Goal: Task Accomplishment & Management: Use online tool/utility

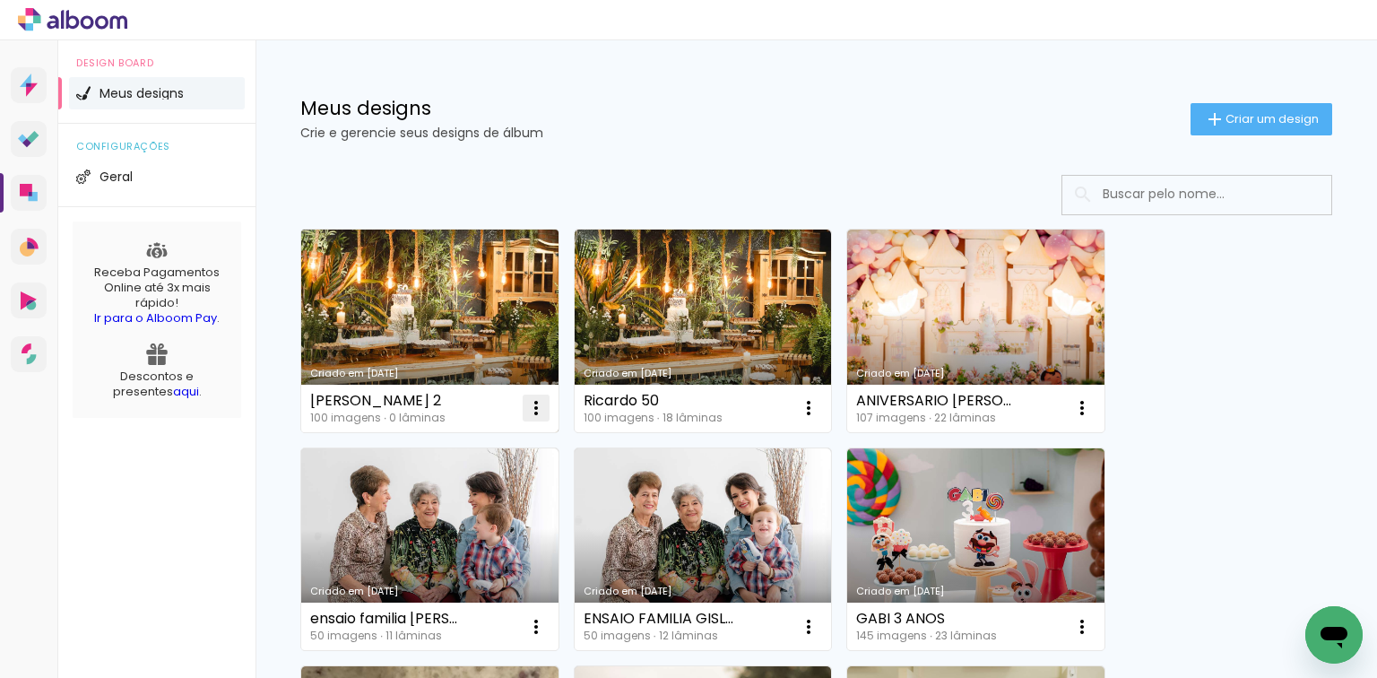
click at [534, 402] on iron-icon at bounding box center [536, 408] width 22 height 22
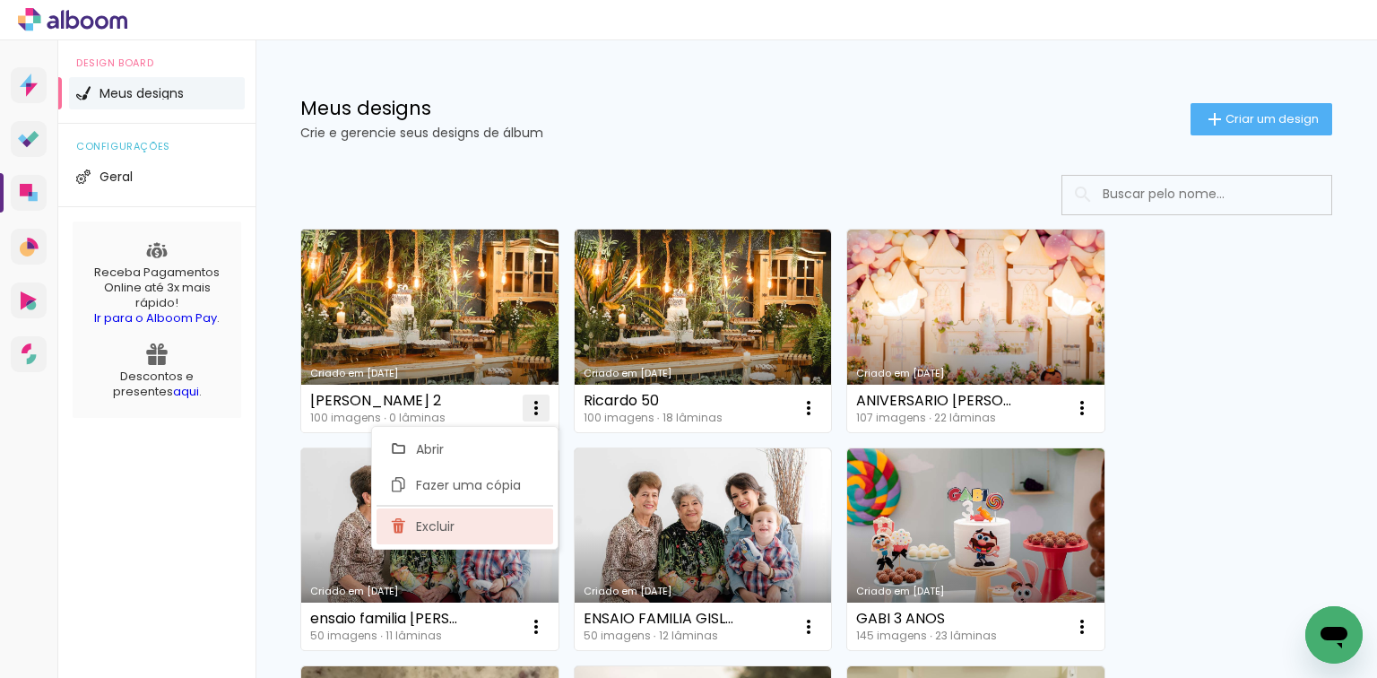
click at [459, 526] on paper-item "Excluir" at bounding box center [465, 526] width 177 height 36
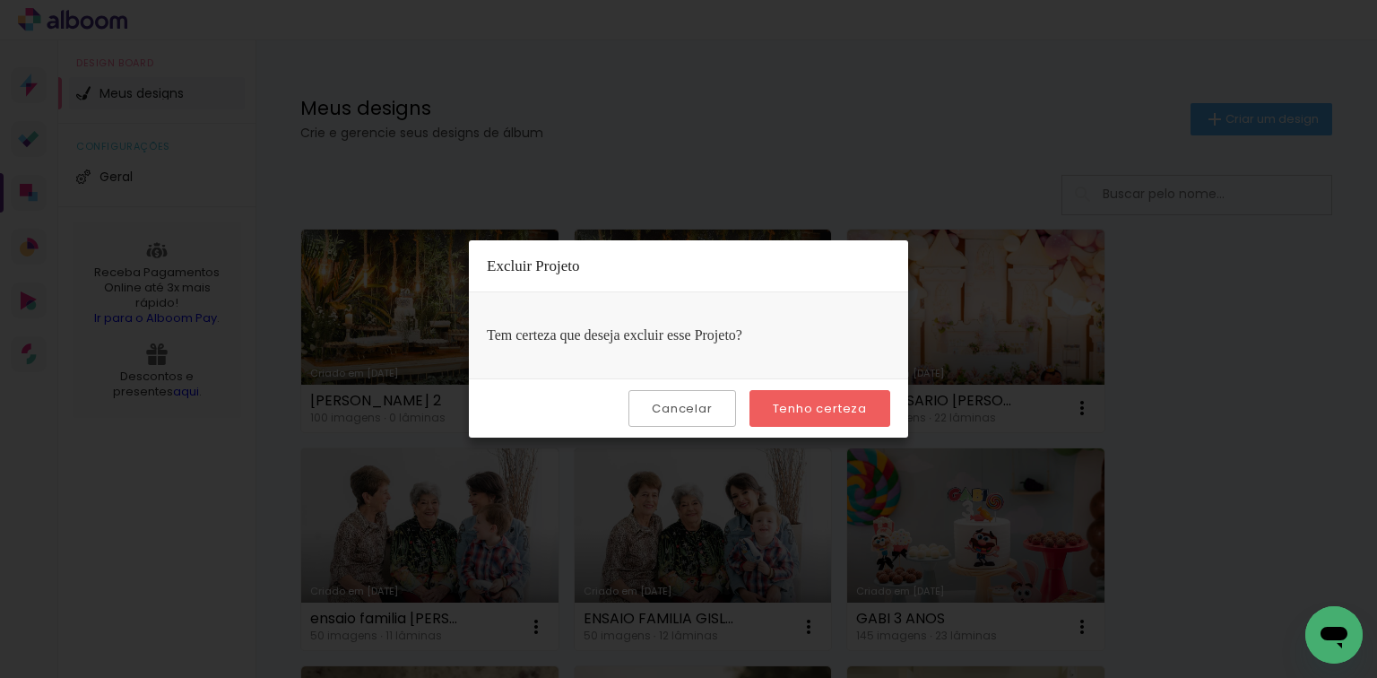
click at [0, 0] on slot "Tenho certeza" at bounding box center [0, 0] width 0 height 0
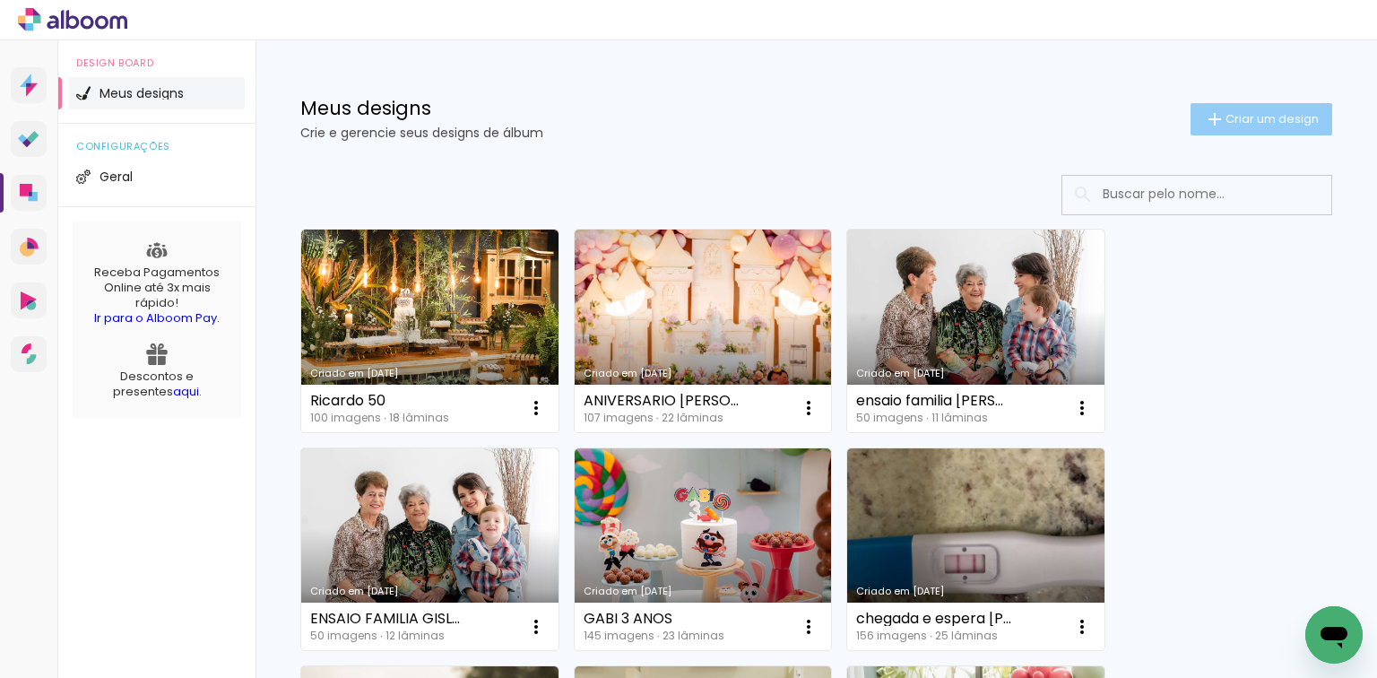
click at [1226, 120] on span "Criar um design" at bounding box center [1272, 119] width 93 height 12
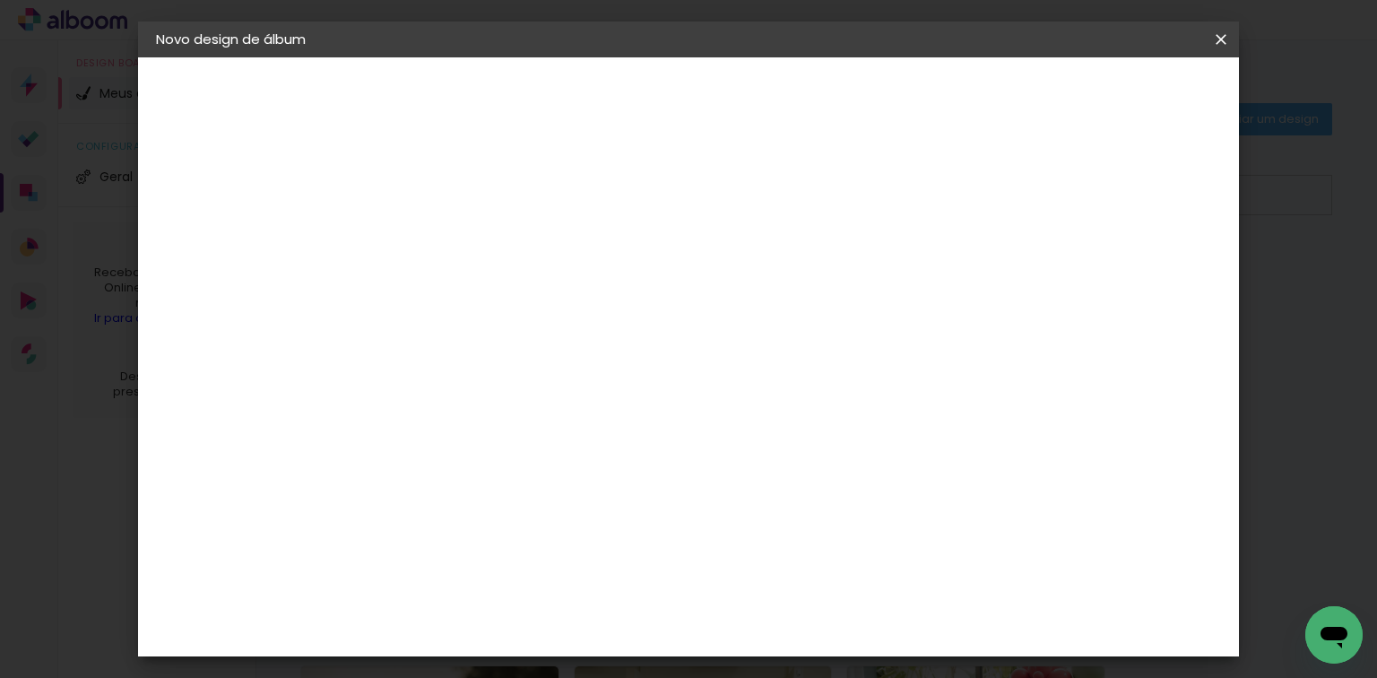
click at [449, 240] on input at bounding box center [449, 241] width 0 height 28
drag, startPoint x: 735, startPoint y: 247, endPoint x: 659, endPoint y: 247, distance: 76.2
click at [449, 247] on input "leoard" at bounding box center [449, 241] width 0 height 28
type input "[PERSON_NAME]"
type paper-input "[PERSON_NAME]"
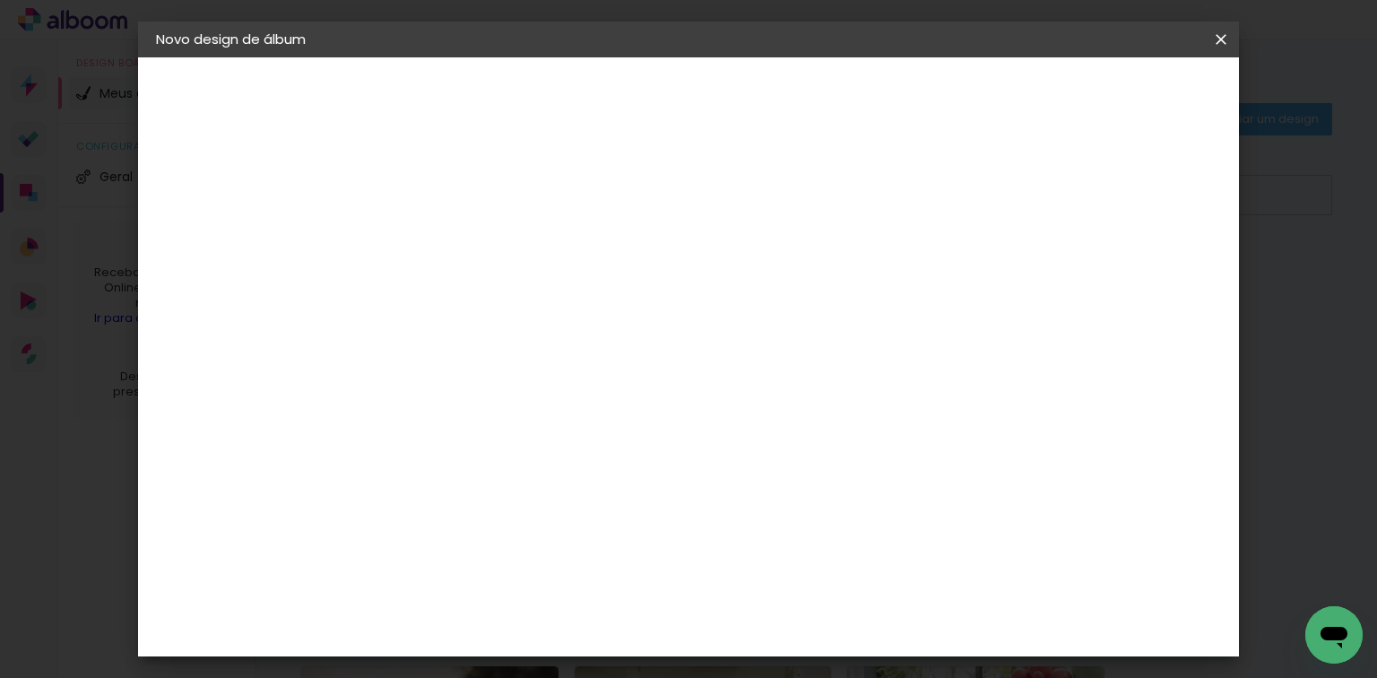
click at [633, 85] on paper-button "Avançar" at bounding box center [589, 95] width 88 height 30
click at [0, 0] on slot "Tamanho Livre" at bounding box center [0, 0] width 0 height 0
click at [0, 0] on slot "Avançar" at bounding box center [0, 0] width 0 height 0
drag, startPoint x: 394, startPoint y: 354, endPoint x: 571, endPoint y: 356, distance: 177.5
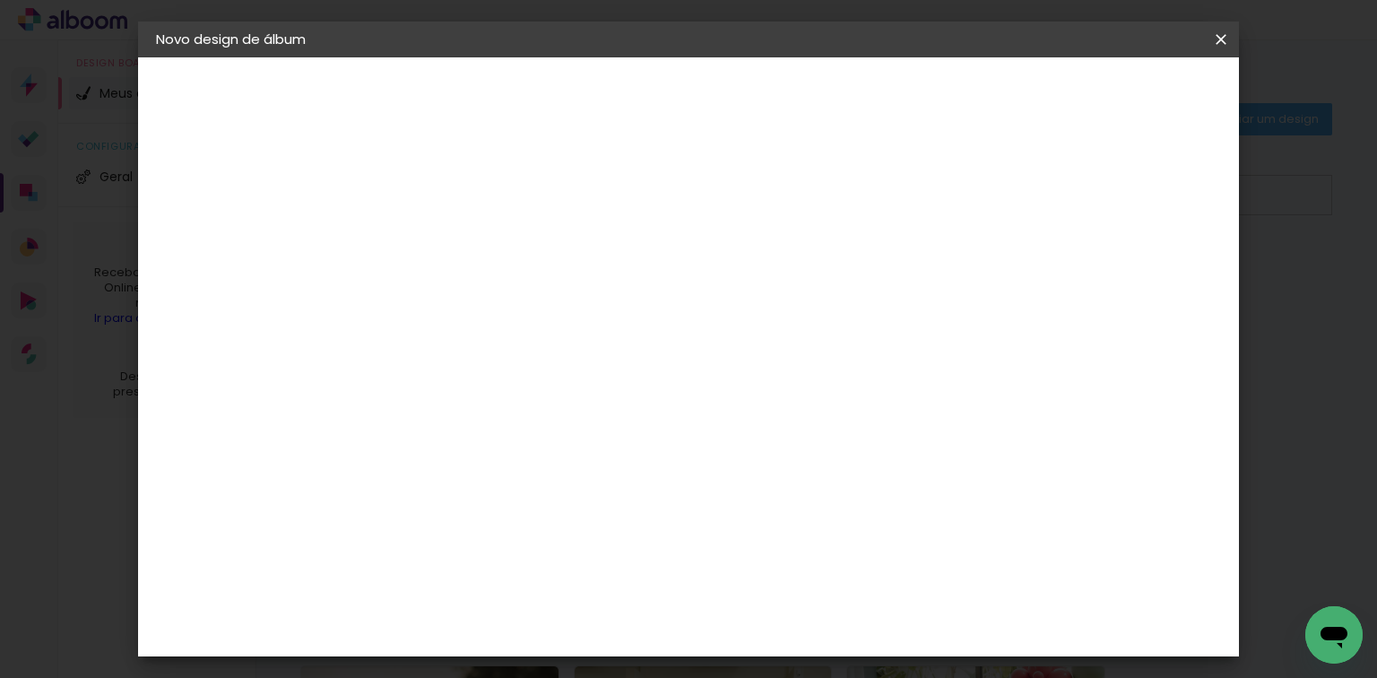
click at [559, 227] on div "30 cm cm cm mm A maioria das encadernadoras sugere 5mm de sangria." at bounding box center [763, 154] width 785 height 143
type input "25,4"
type paper-input "25,4"
drag, startPoint x: 793, startPoint y: 622, endPoint x: 907, endPoint y: 614, distance: 115.0
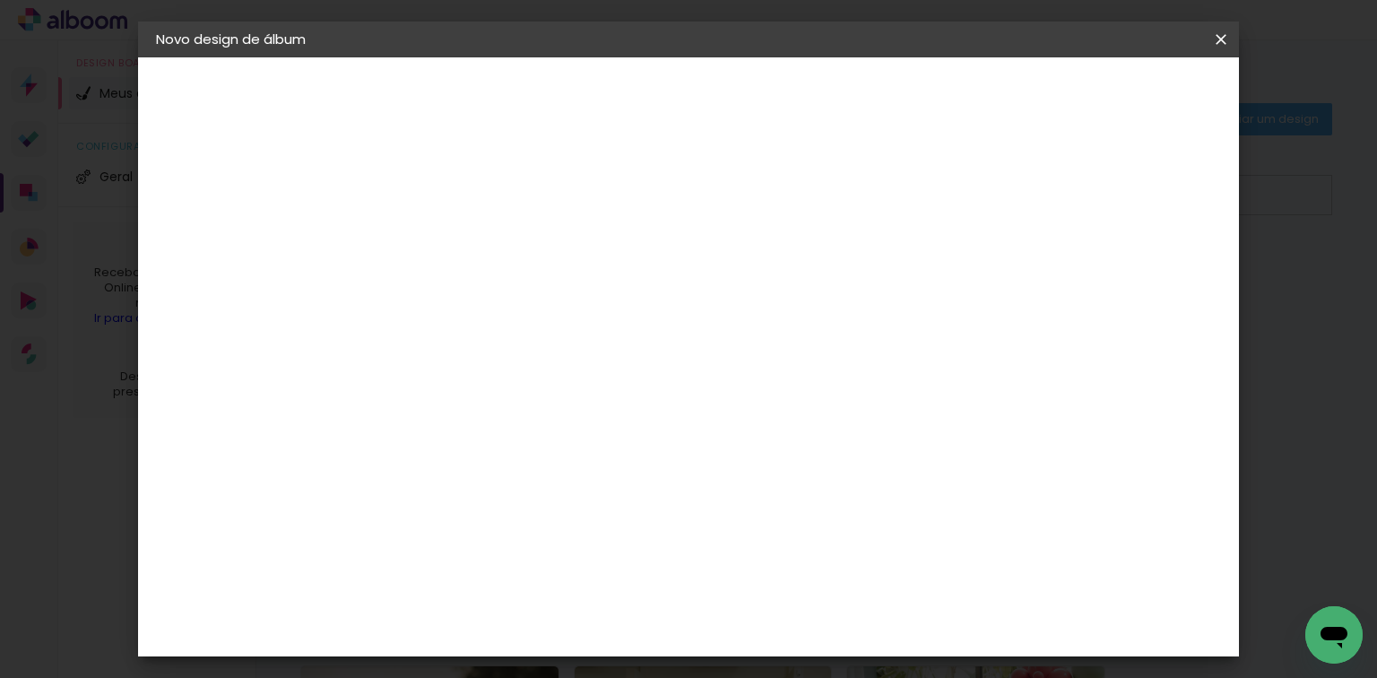
click at [907, 620] on div "cm" at bounding box center [800, 625] width 642 height 63
click at [812, 623] on div "cm" at bounding box center [823, 624] width 22 height 27
drag, startPoint x: 804, startPoint y: 630, endPoint x: 819, endPoint y: 617, distance: 20.3
click at [815, 631] on div "60" at bounding box center [800, 624] width 68 height 27
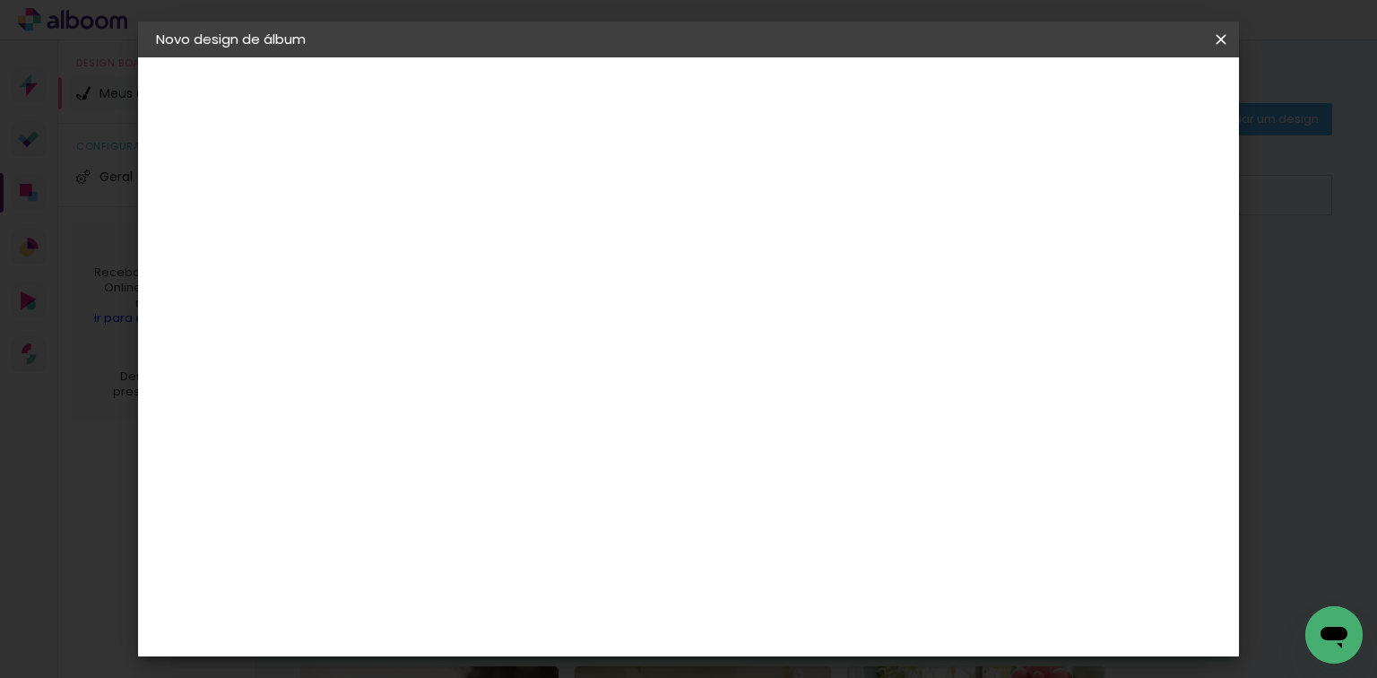
type input "61"
type paper-input "61"
drag, startPoint x: 1125, startPoint y: 273, endPoint x: 1221, endPoint y: 266, distance: 96.2
click at [1157, 202] on div "30.5 cm cm cm mm A maioria das encadernadoras sugere 5mm de sangria." at bounding box center [763, 129] width 785 height 143
type input "1"
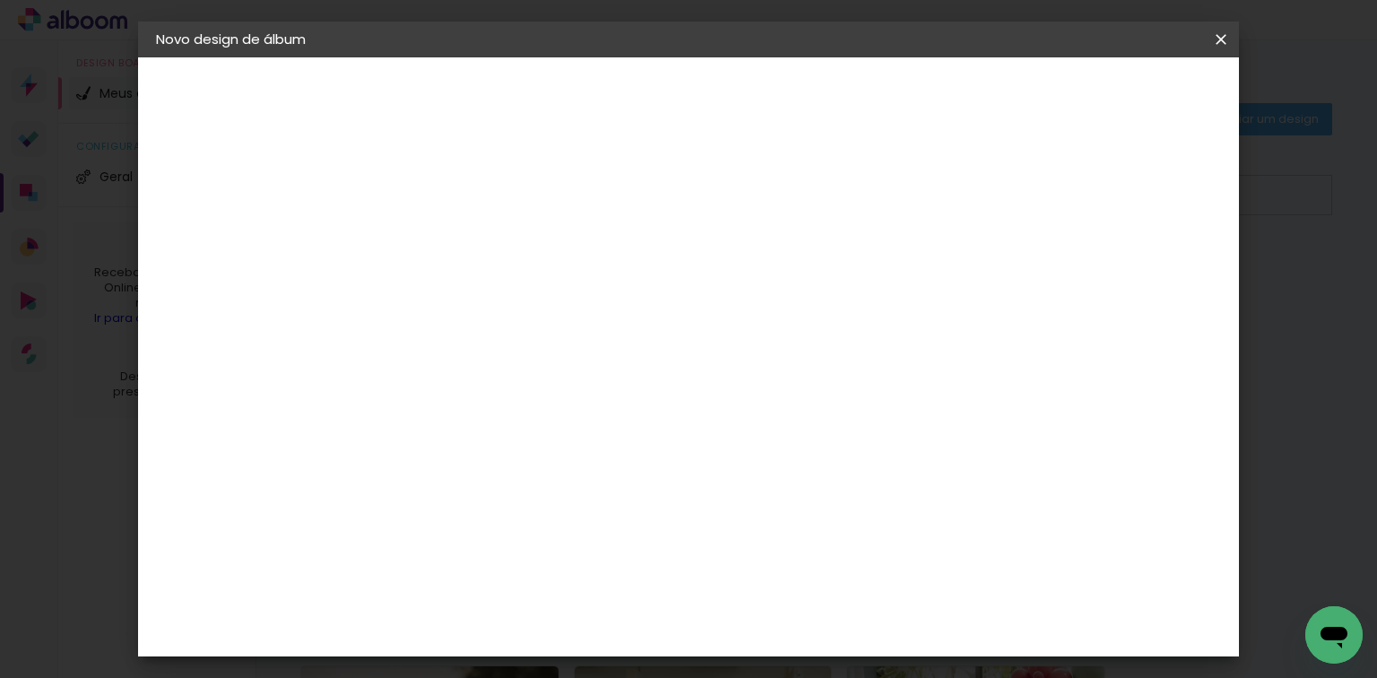
type paper-input "1"
click at [1112, 98] on span "Iniciar design" at bounding box center [1071, 95] width 82 height 13
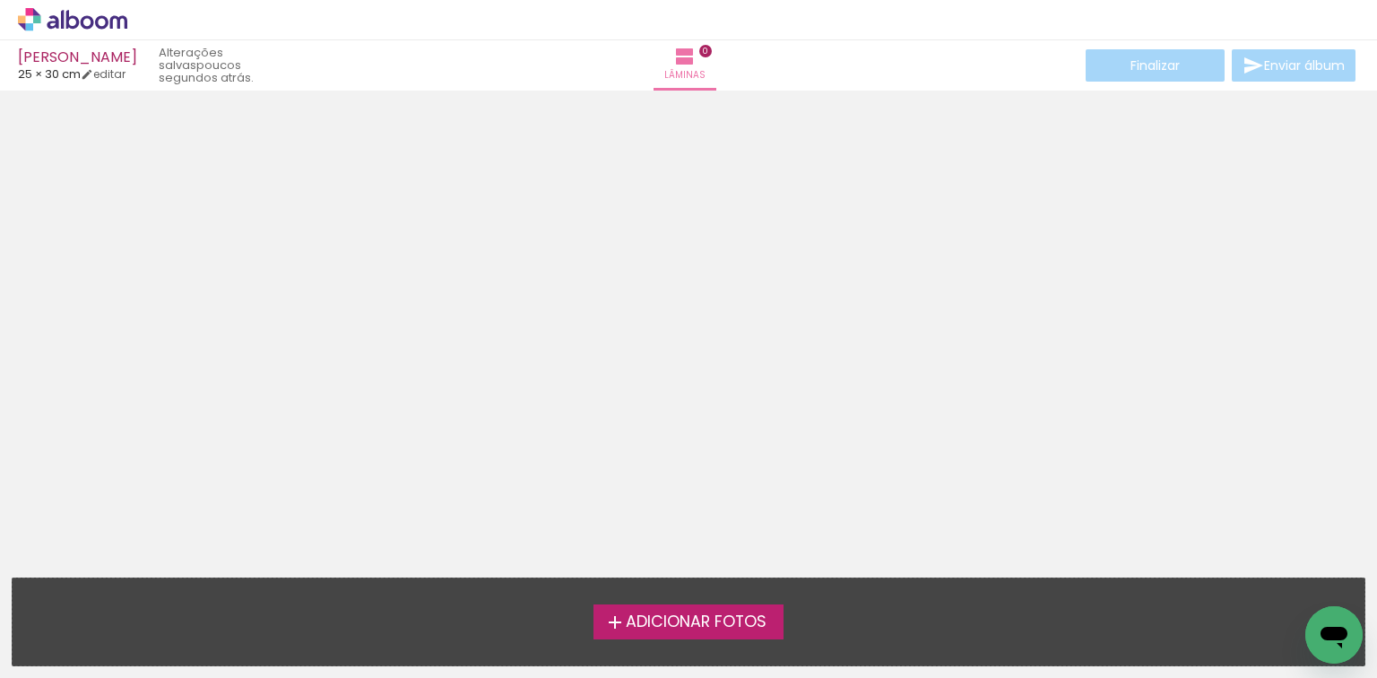
click at [762, 629] on span "Adicionar Fotos" at bounding box center [696, 622] width 141 height 16
click at [0, 0] on input "file" at bounding box center [0, 0] width 0 height 0
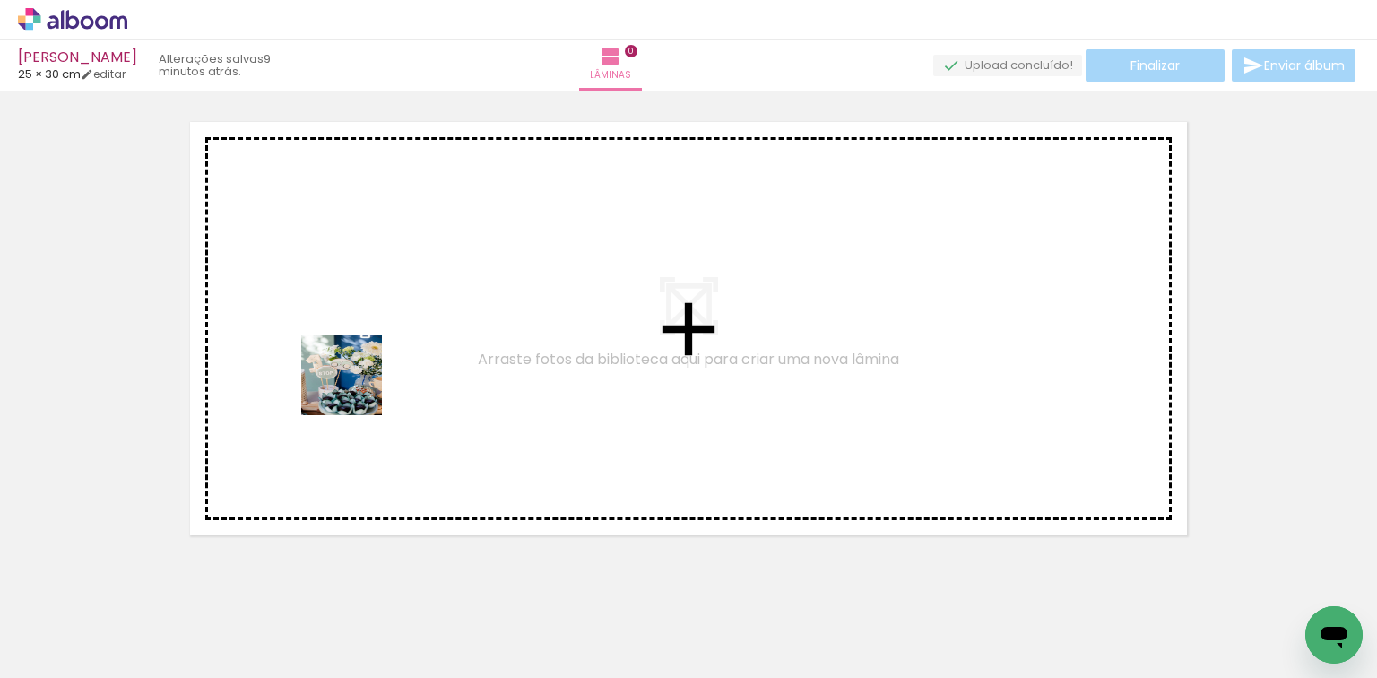
drag, startPoint x: 177, startPoint y: 633, endPoint x: 355, endPoint y: 388, distance: 302.9
click at [355, 388] on quentale-workspace at bounding box center [688, 339] width 1377 height 678
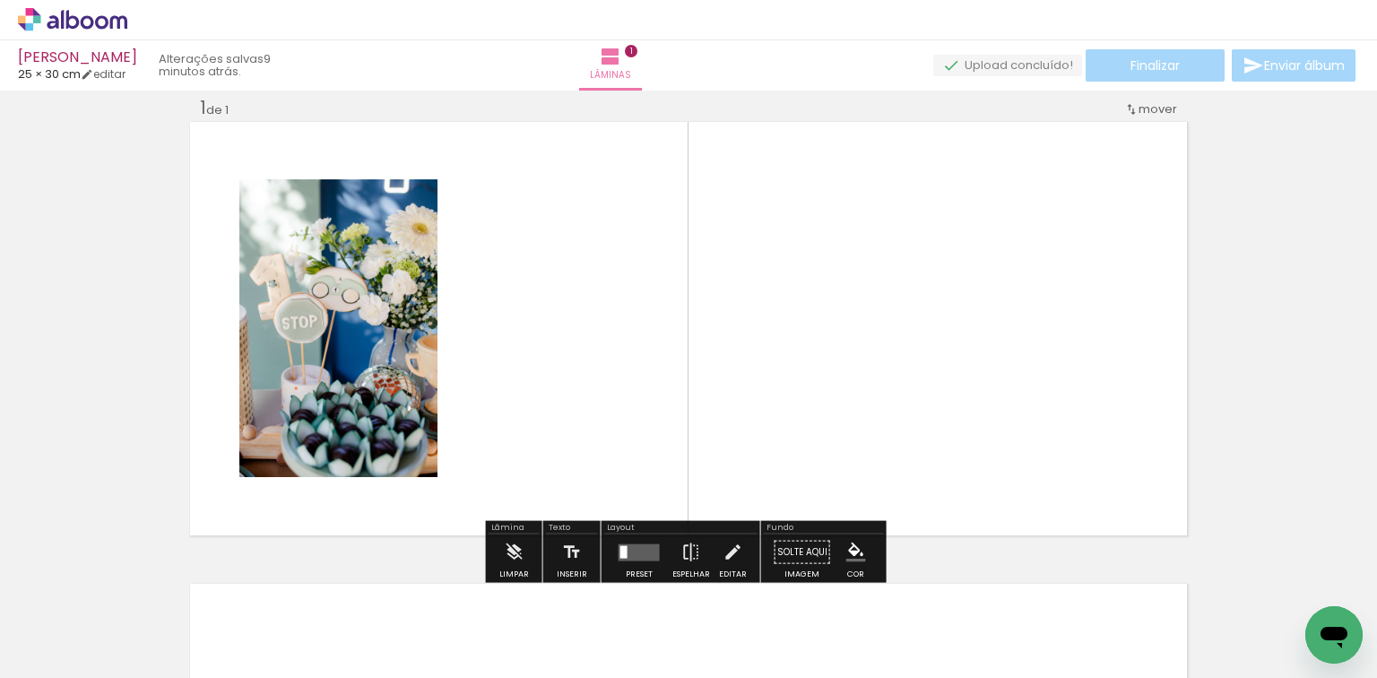
drag, startPoint x: 290, startPoint y: 608, endPoint x: 552, endPoint y: 351, distance: 366.5
click at [552, 351] on quentale-workspace at bounding box center [688, 339] width 1377 height 678
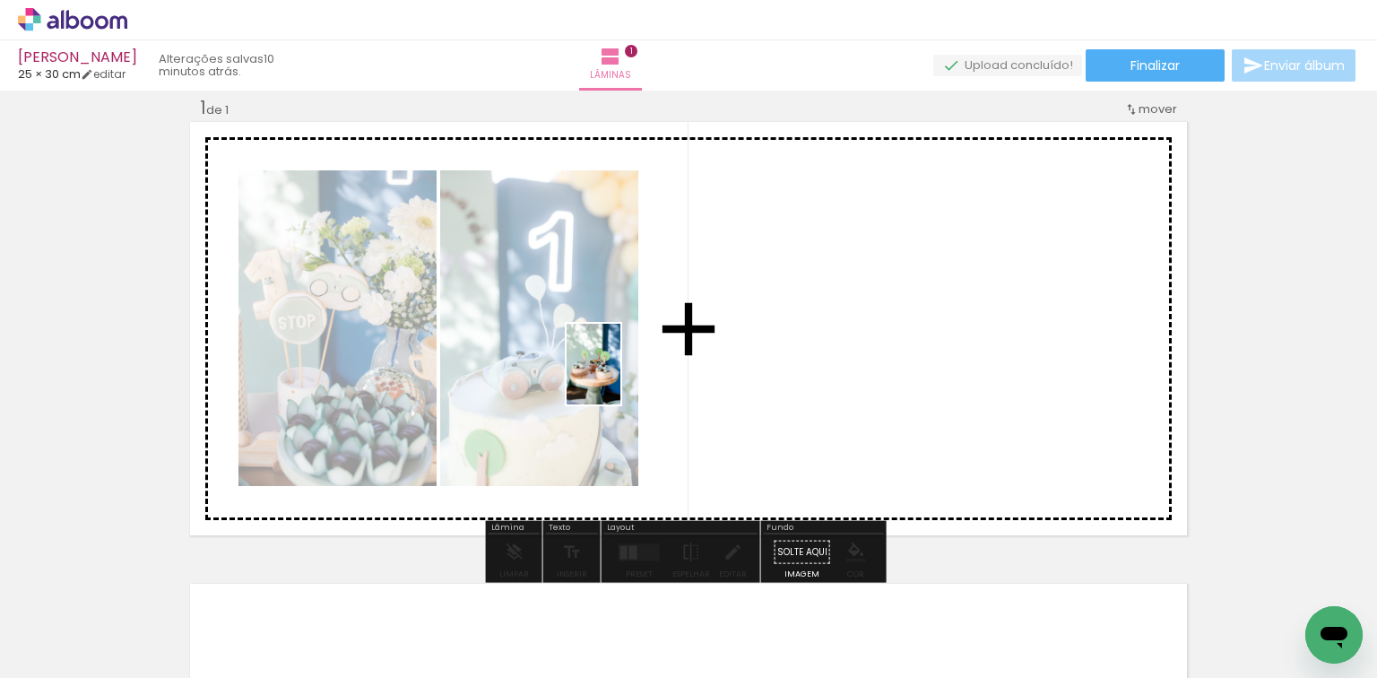
drag, startPoint x: 356, startPoint y: 644, endPoint x: 621, endPoint y: 376, distance: 377.2
click at [621, 376] on quentale-workspace at bounding box center [688, 339] width 1377 height 678
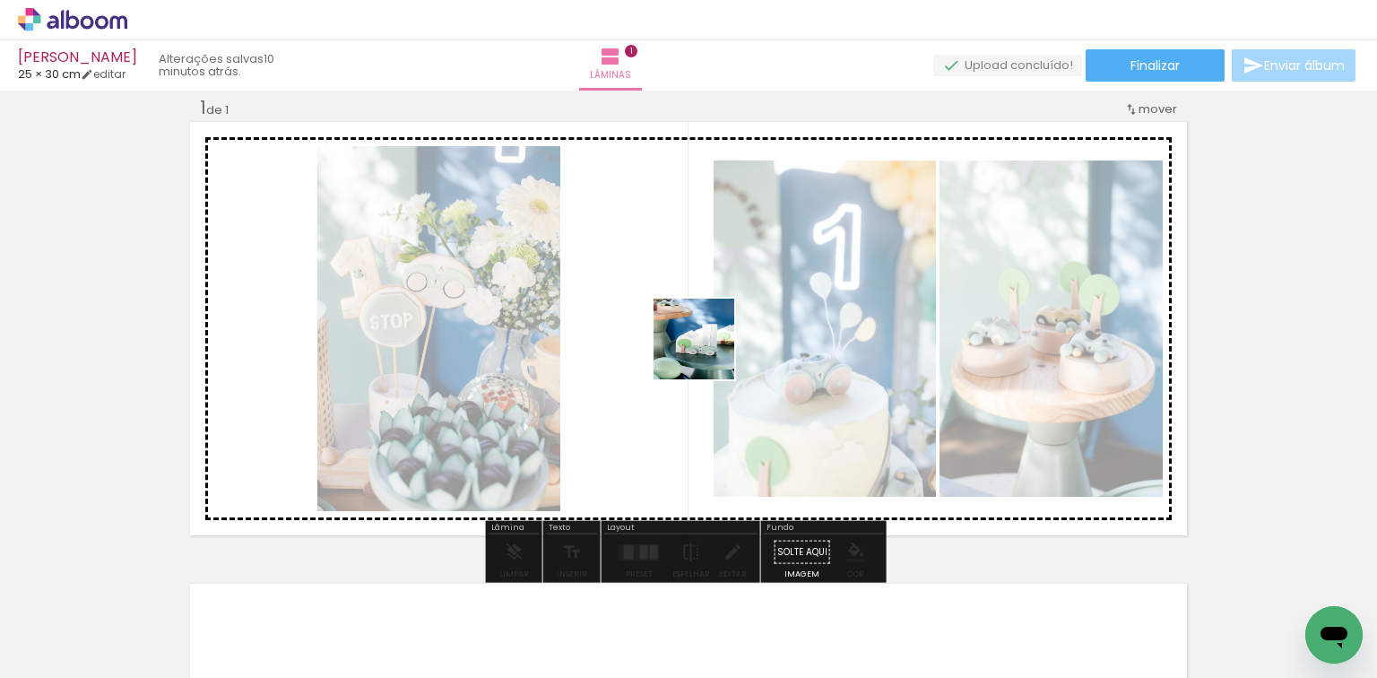
click at [707, 352] on quentale-workspace at bounding box center [688, 339] width 1377 height 678
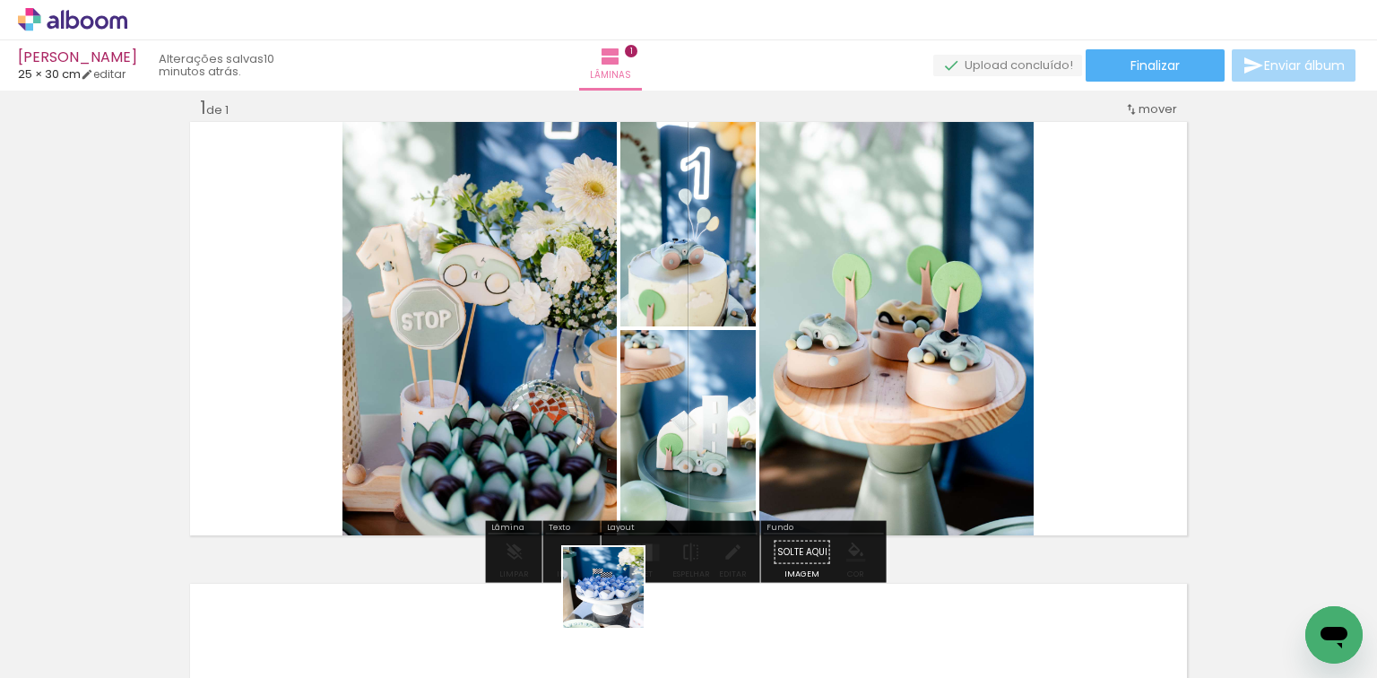
drag, startPoint x: 617, startPoint y: 601, endPoint x: 828, endPoint y: 290, distance: 375.5
click at [828, 290] on quentale-workspace at bounding box center [688, 339] width 1377 height 678
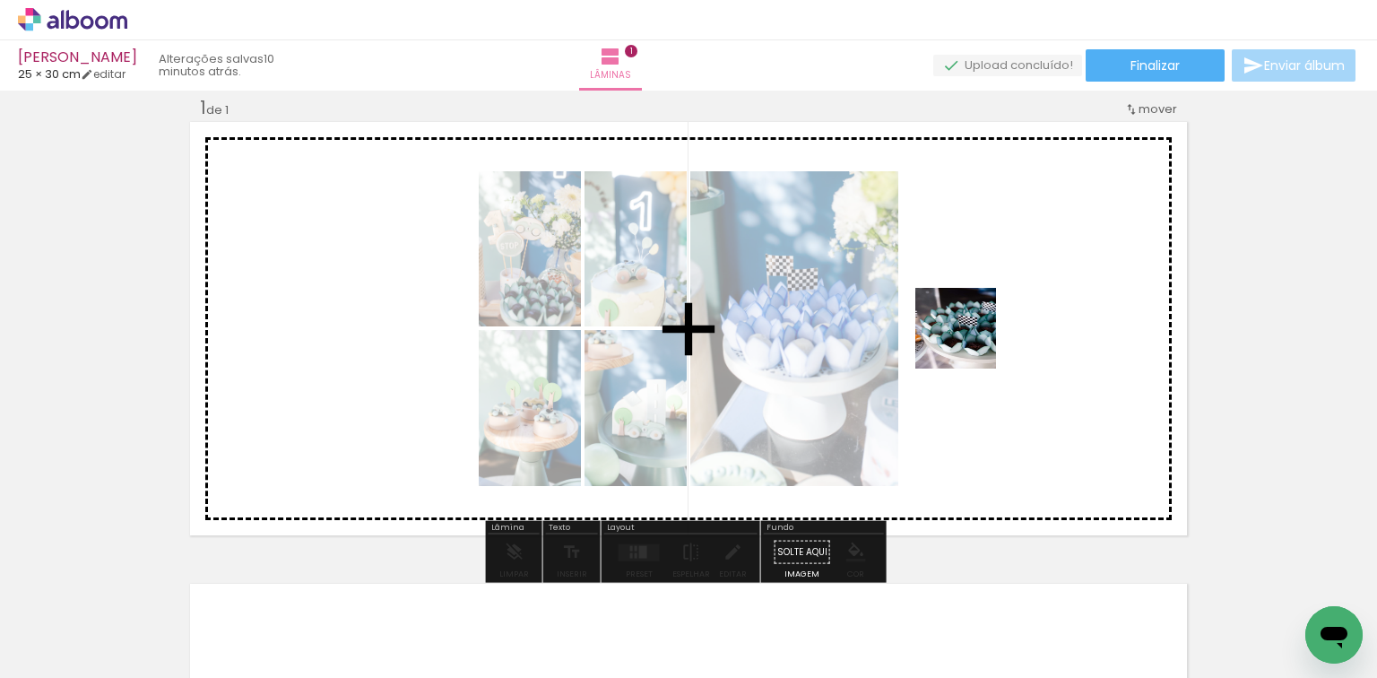
drag, startPoint x: 711, startPoint y: 621, endPoint x: 973, endPoint y: 339, distance: 385.1
click at [973, 339] on quentale-workspace at bounding box center [688, 339] width 1377 height 678
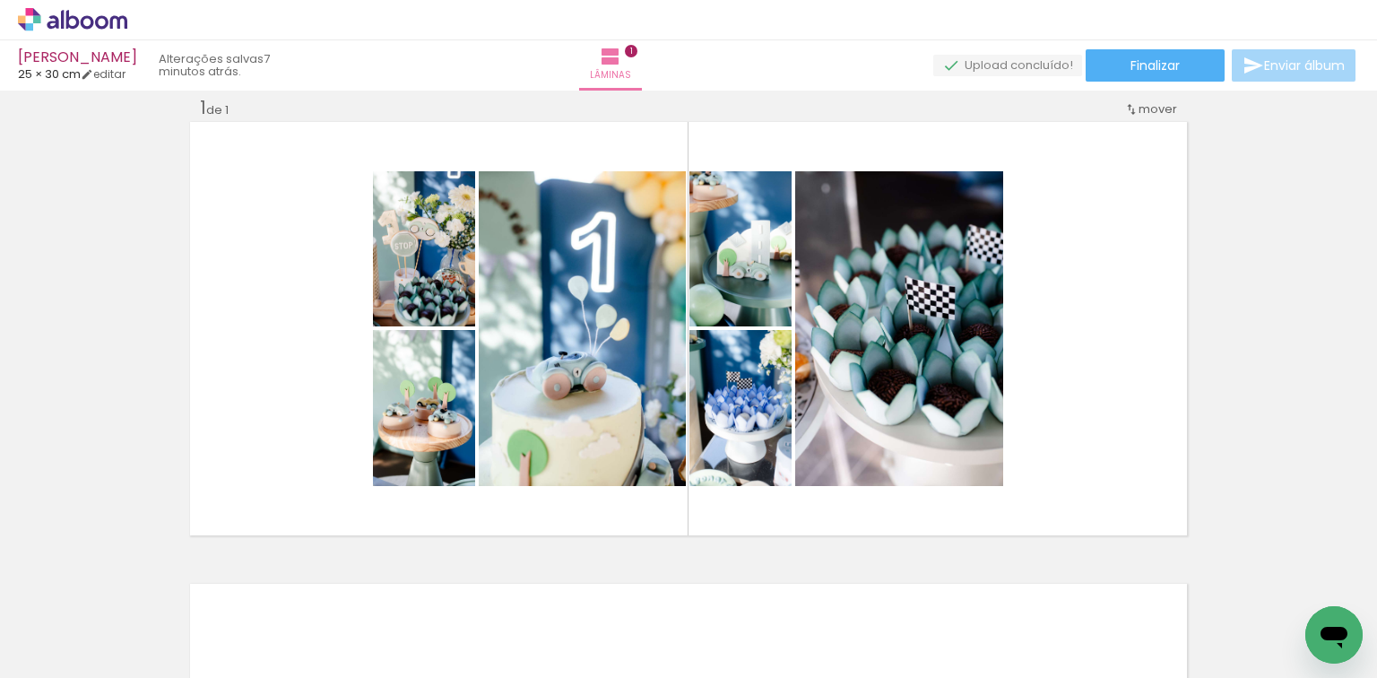
scroll to position [0, 459]
drag, startPoint x: 1244, startPoint y: 631, endPoint x: 1035, endPoint y: 342, distance: 357.6
click at [1035, 342] on quentale-workspace at bounding box center [688, 339] width 1377 height 678
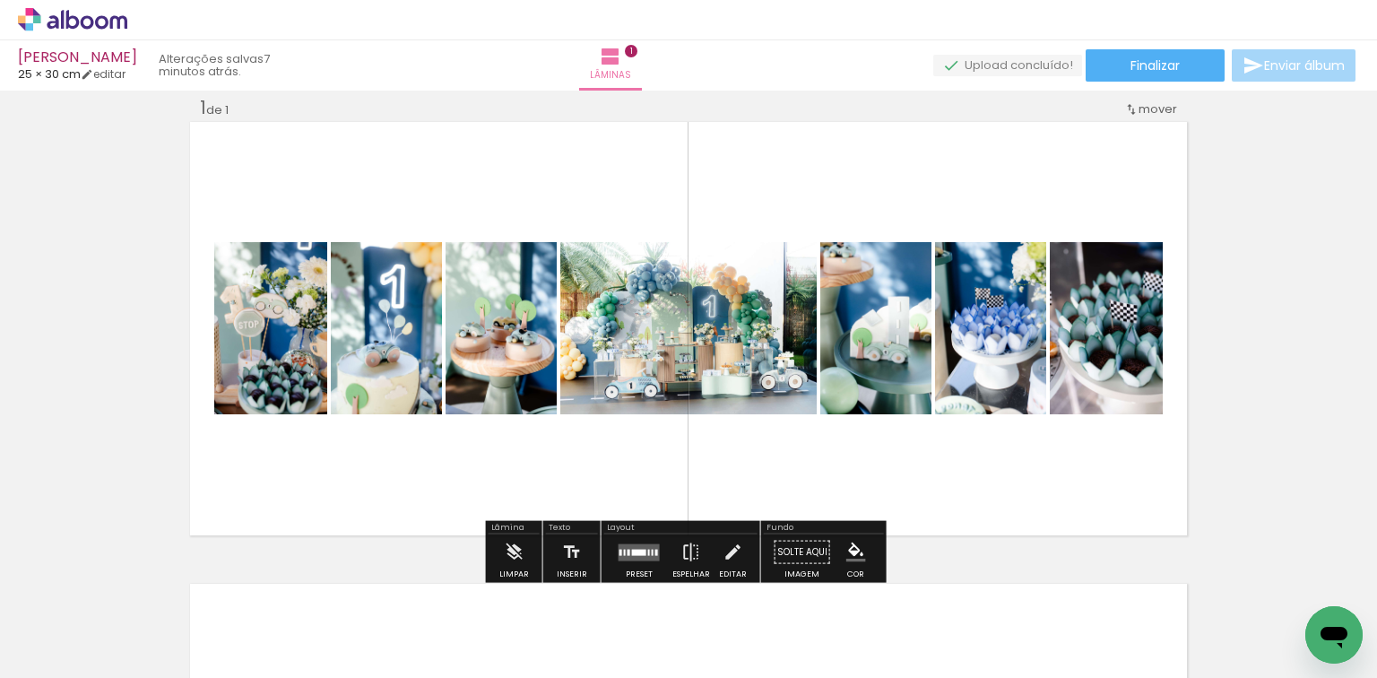
click at [642, 549] on quentale-layouter at bounding box center [639, 551] width 41 height 17
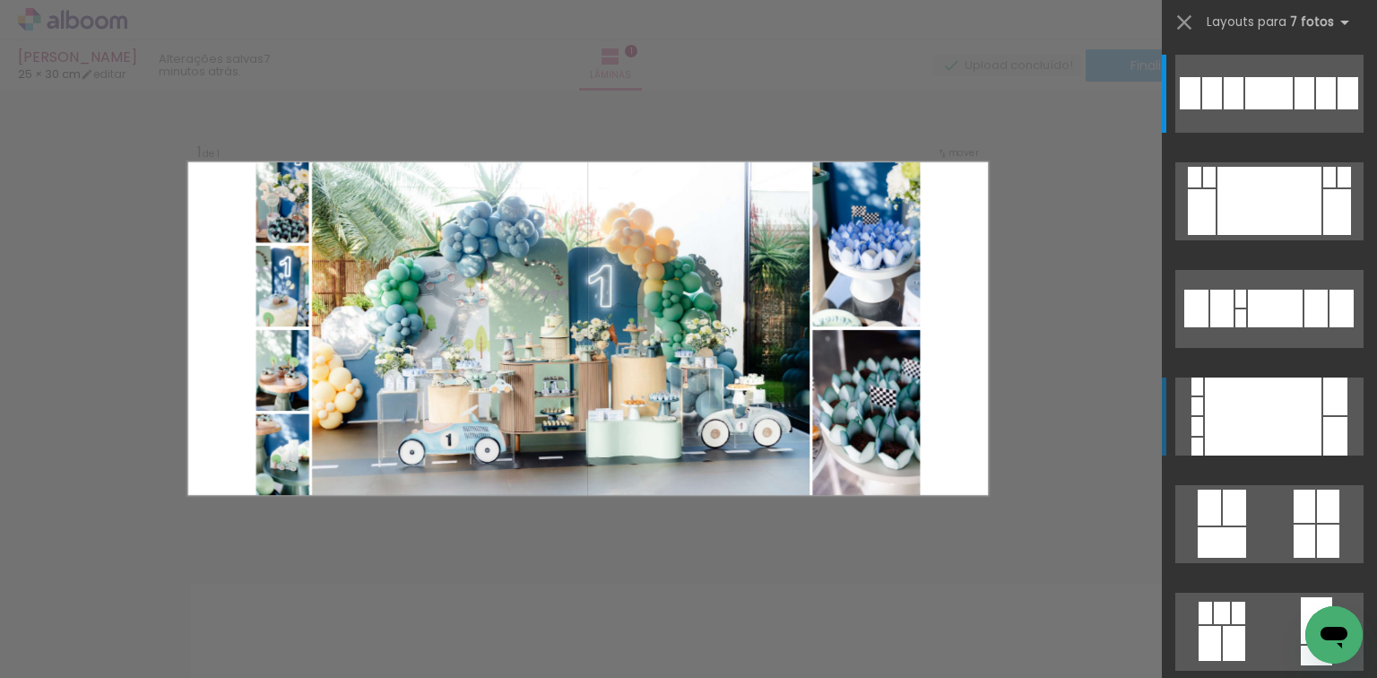
scroll to position [287, 0]
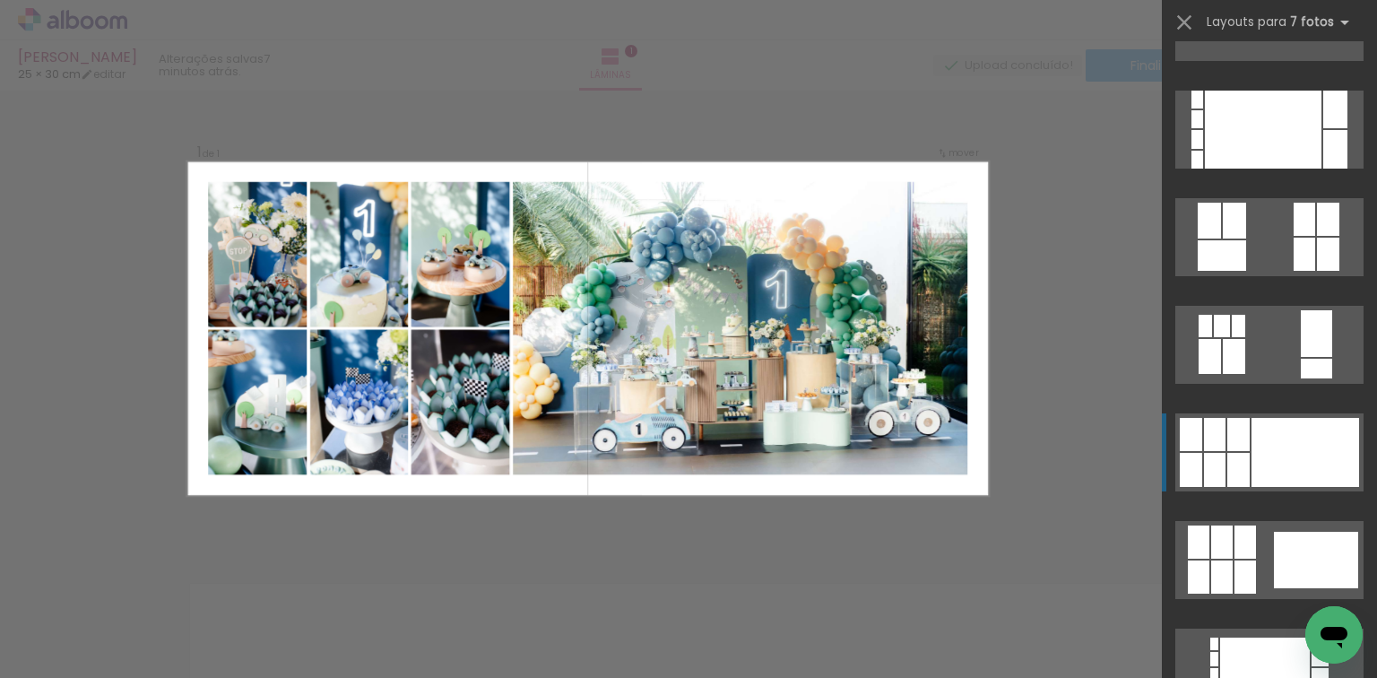
click at [1255, 455] on div at bounding box center [1306, 452] width 108 height 69
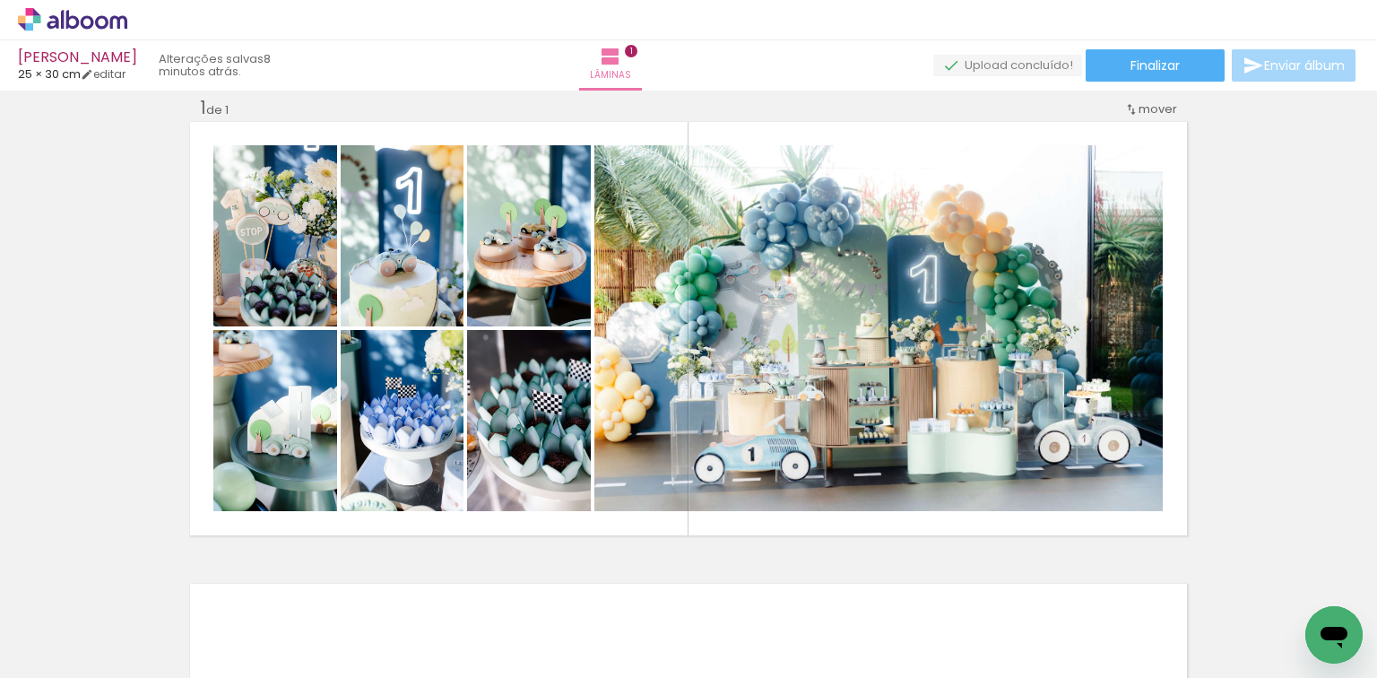
scroll to position [0, 378]
drag, startPoint x: 428, startPoint y: 646, endPoint x: 462, endPoint y: 447, distance: 201.9
click at [462, 447] on quentale-workspace at bounding box center [688, 339] width 1377 height 678
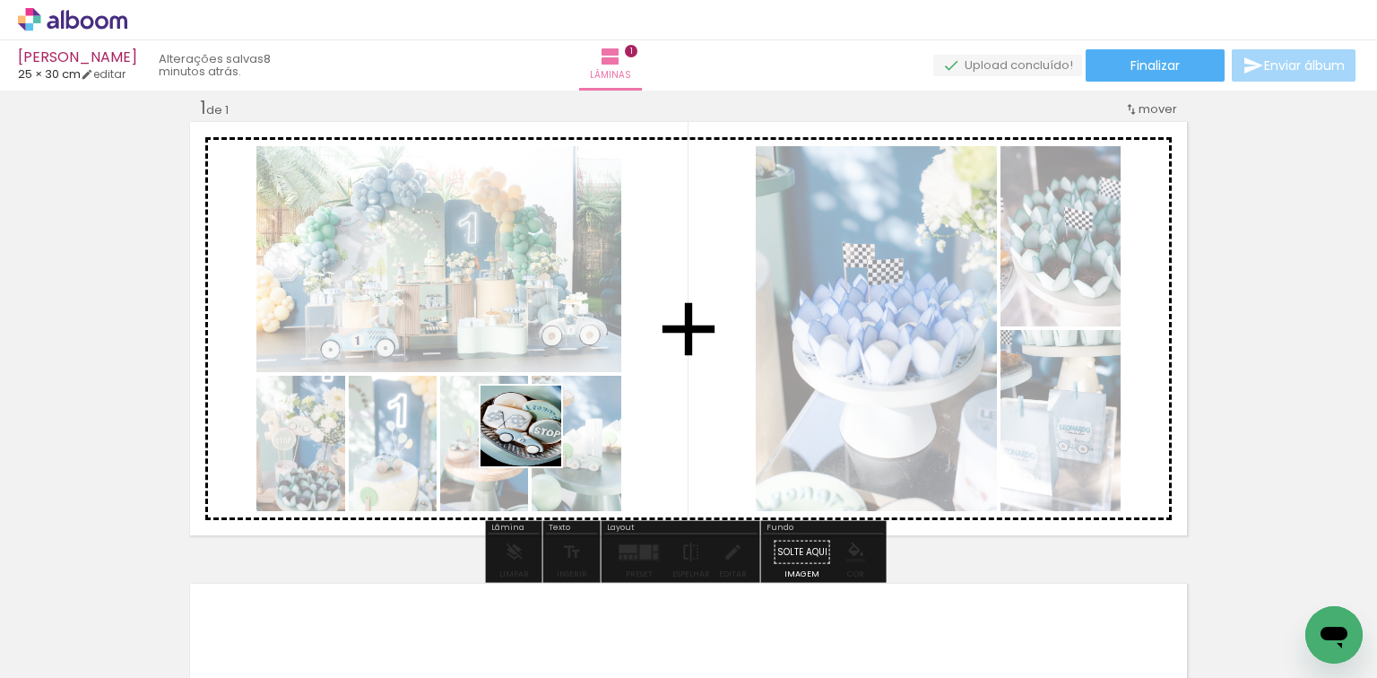
drag, startPoint x: 505, startPoint y: 610, endPoint x: 534, endPoint y: 439, distance: 172.9
click at [534, 439] on quentale-workspace at bounding box center [688, 339] width 1377 height 678
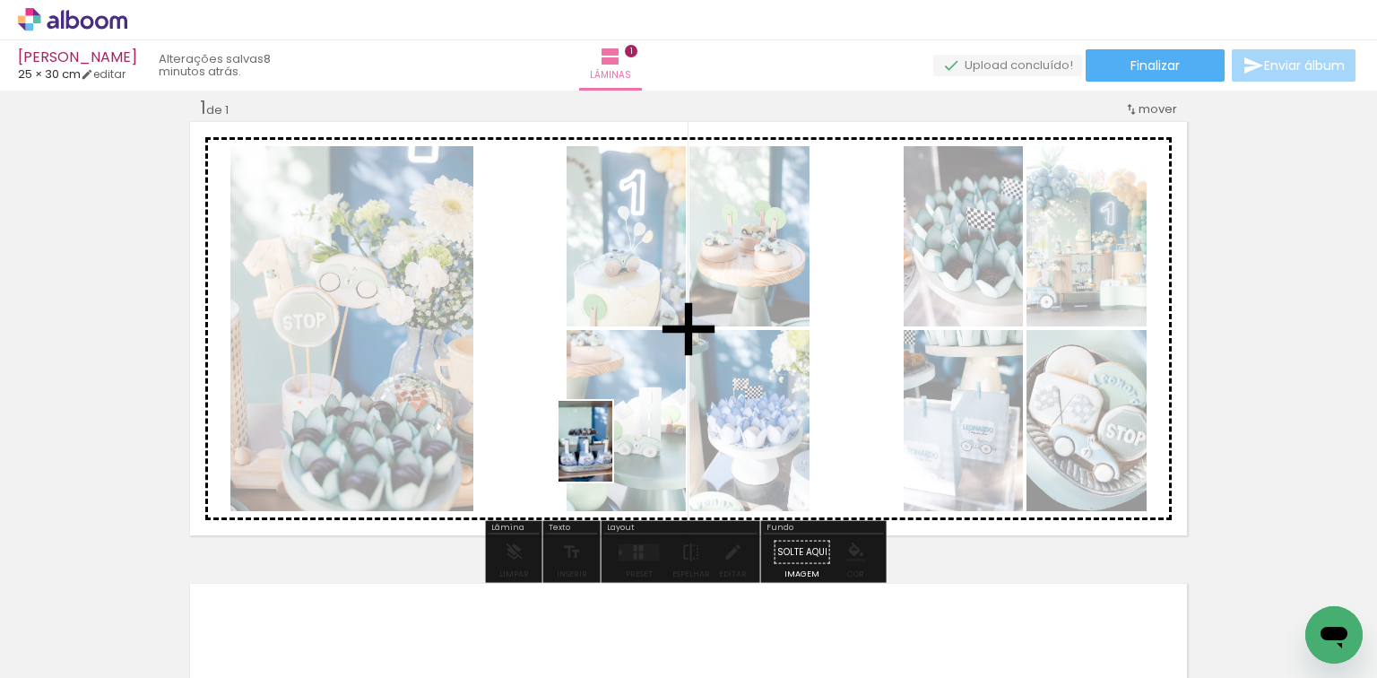
drag, startPoint x: 621, startPoint y: 647, endPoint x: 612, endPoint y: 455, distance: 193.0
click at [612, 455] on quentale-workspace at bounding box center [688, 339] width 1377 height 678
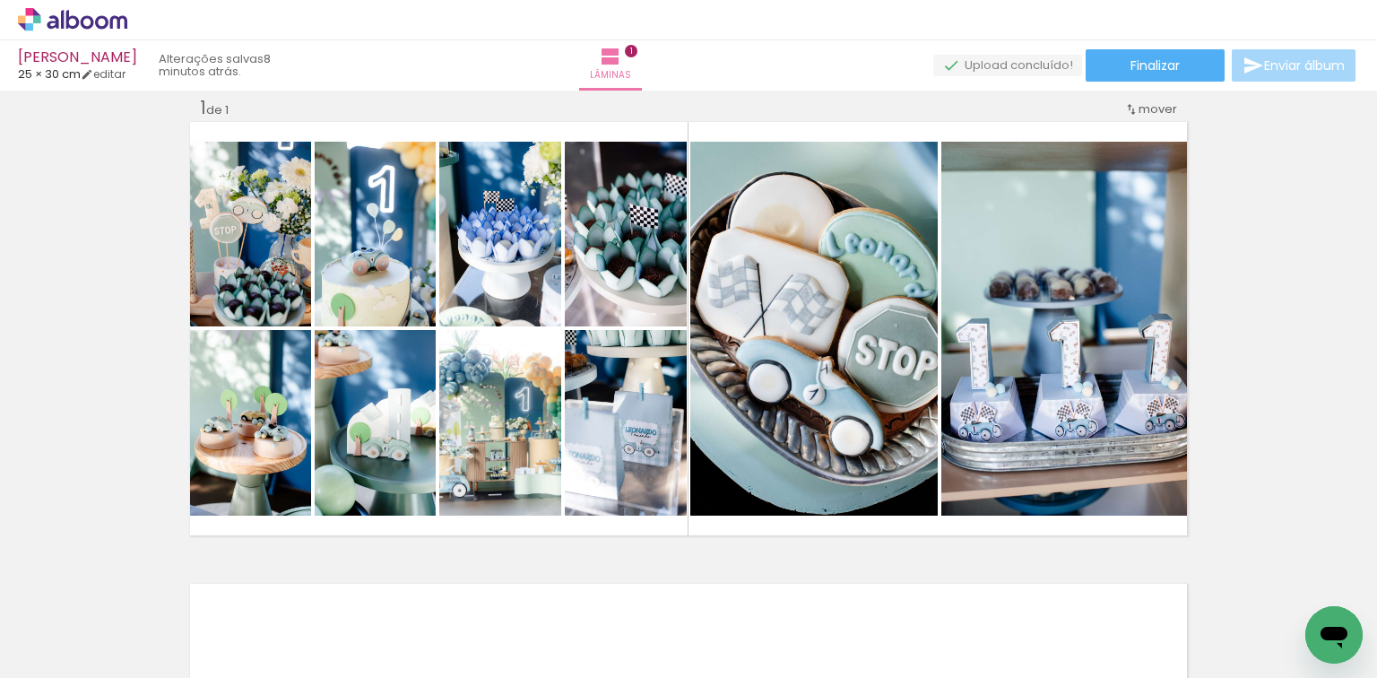
scroll to position [0, 893]
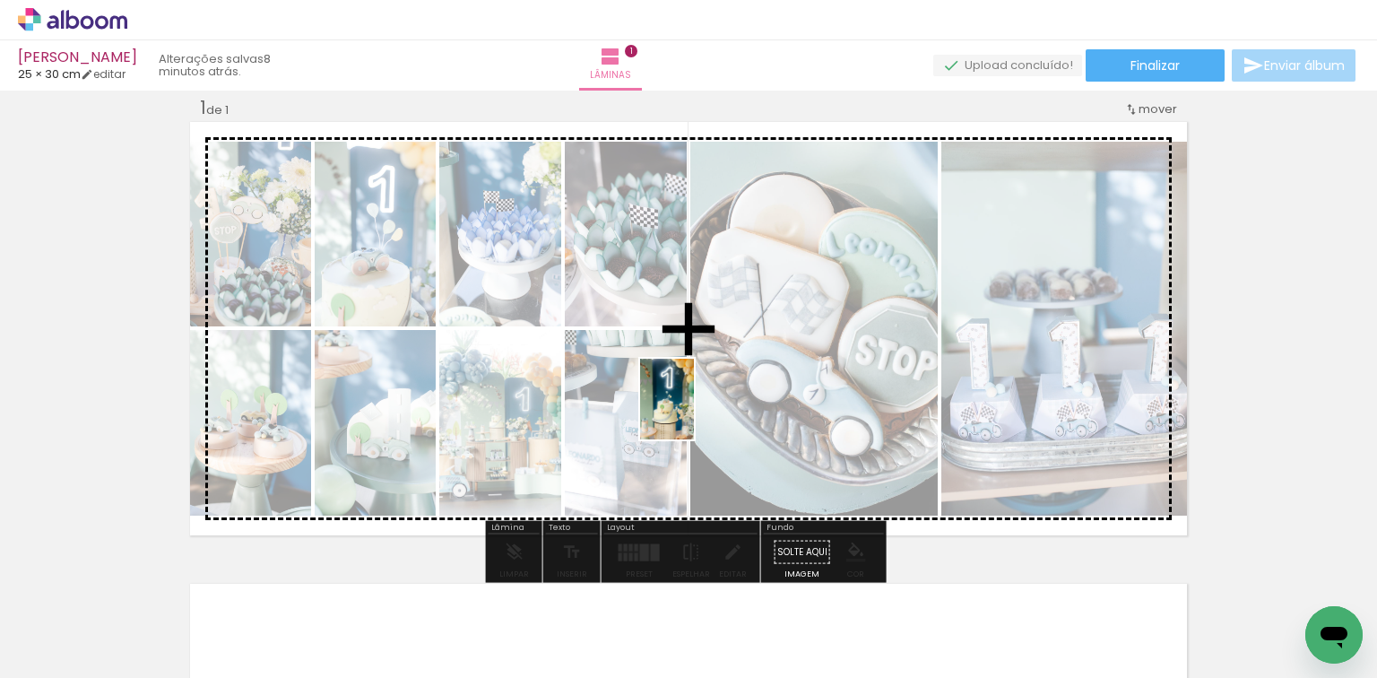
drag, startPoint x: 692, startPoint y: 638, endPoint x: 694, endPoint y: 412, distance: 225.9
click at [694, 412] on quentale-workspace at bounding box center [688, 339] width 1377 height 678
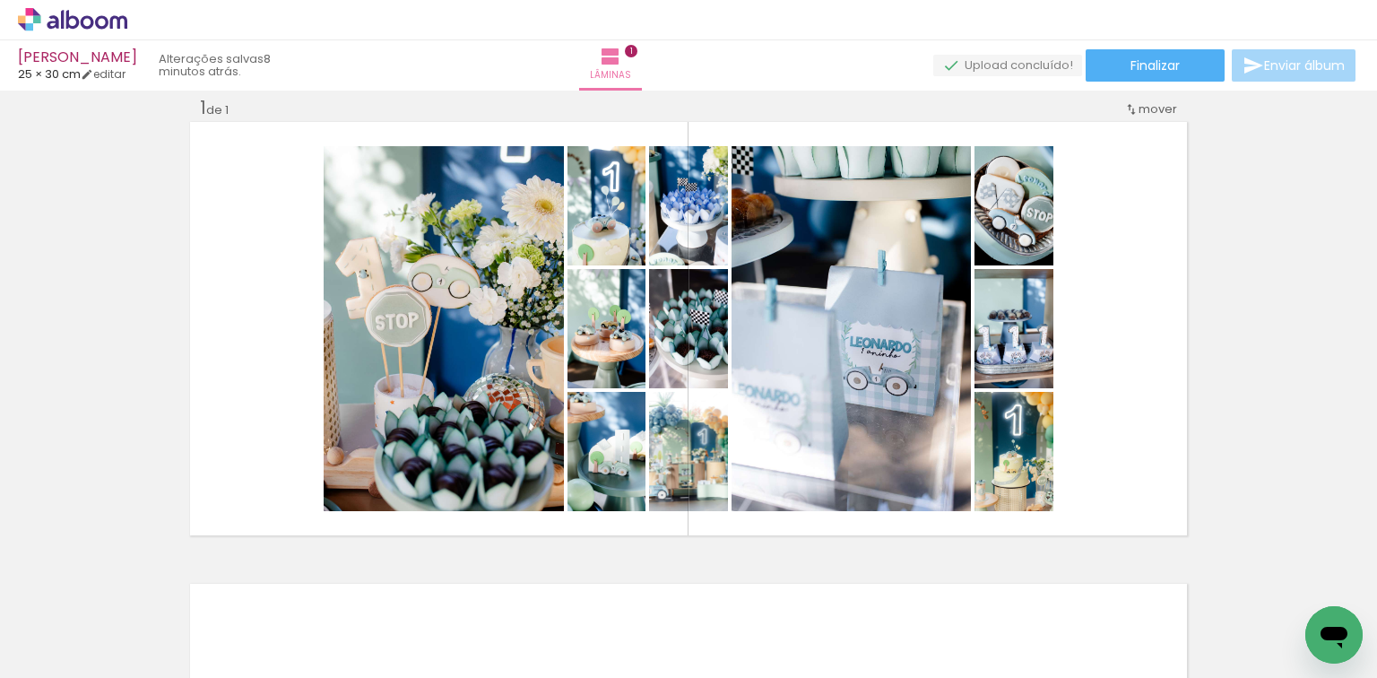
drag, startPoint x: 889, startPoint y: 639, endPoint x: 911, endPoint y: 406, distance: 234.1
click at [906, 384] on quentale-workspace at bounding box center [688, 339] width 1377 height 678
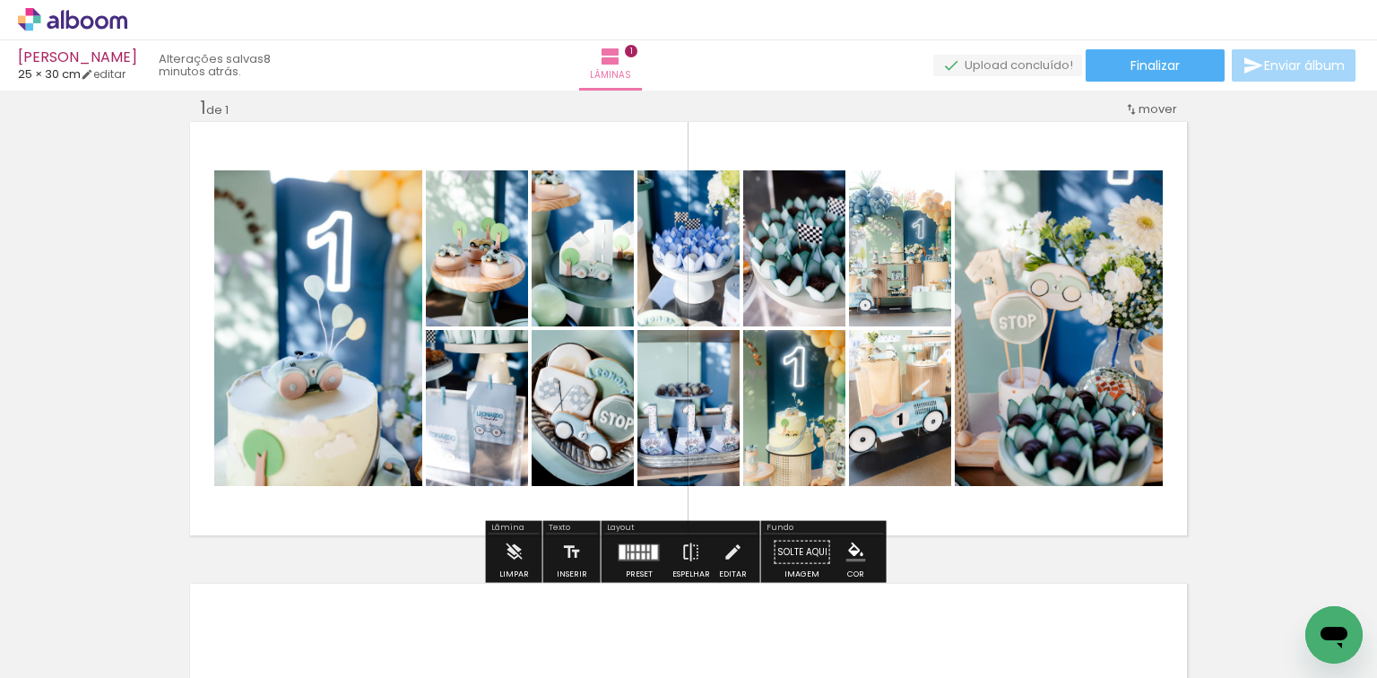
drag, startPoint x: 987, startPoint y: 620, endPoint x: 960, endPoint y: 418, distance: 204.4
click at [966, 415] on quentale-workspace at bounding box center [688, 339] width 1377 height 678
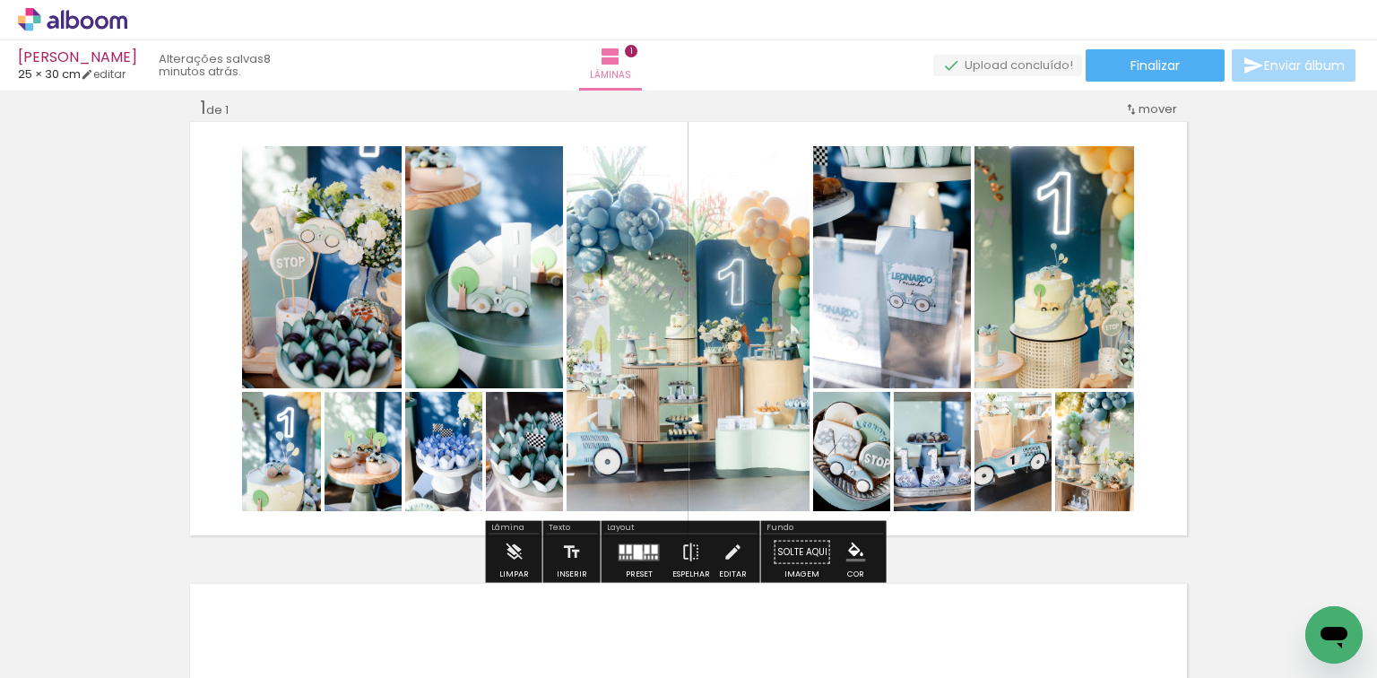
click at [637, 554] on div at bounding box center [638, 551] width 9 height 14
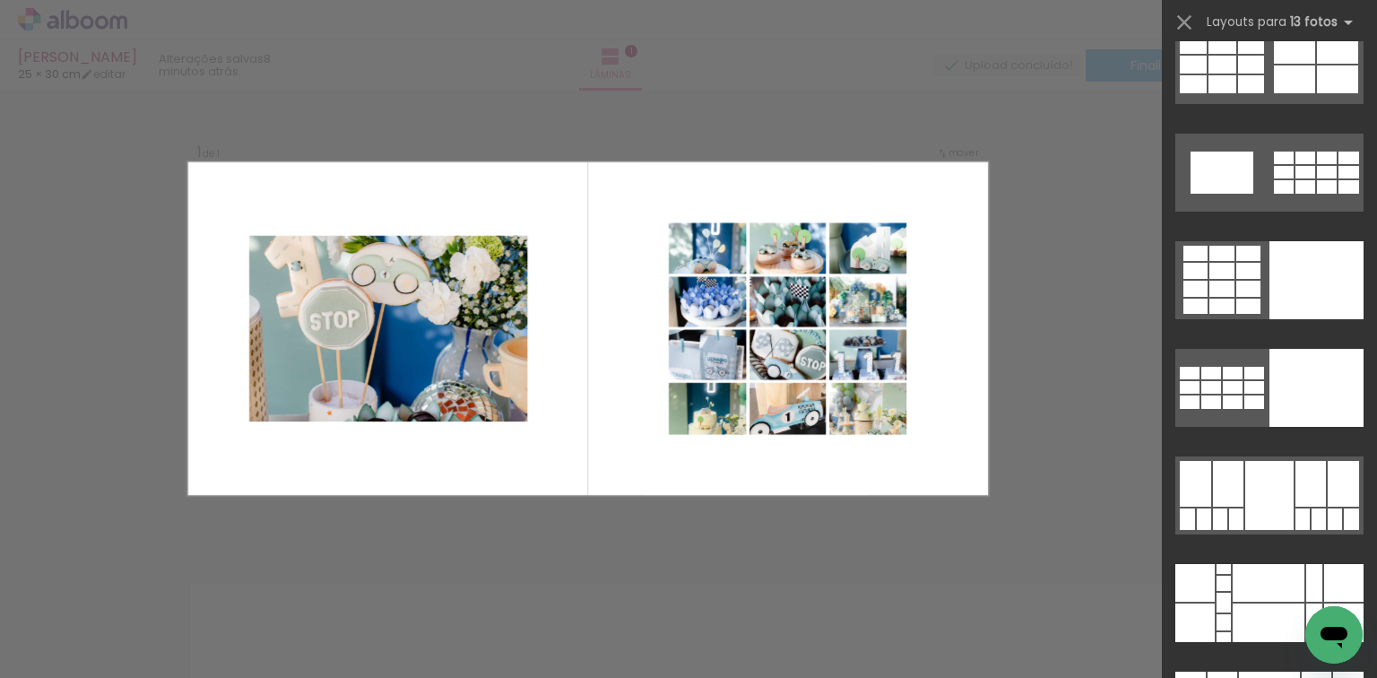
scroll to position [1219, 0]
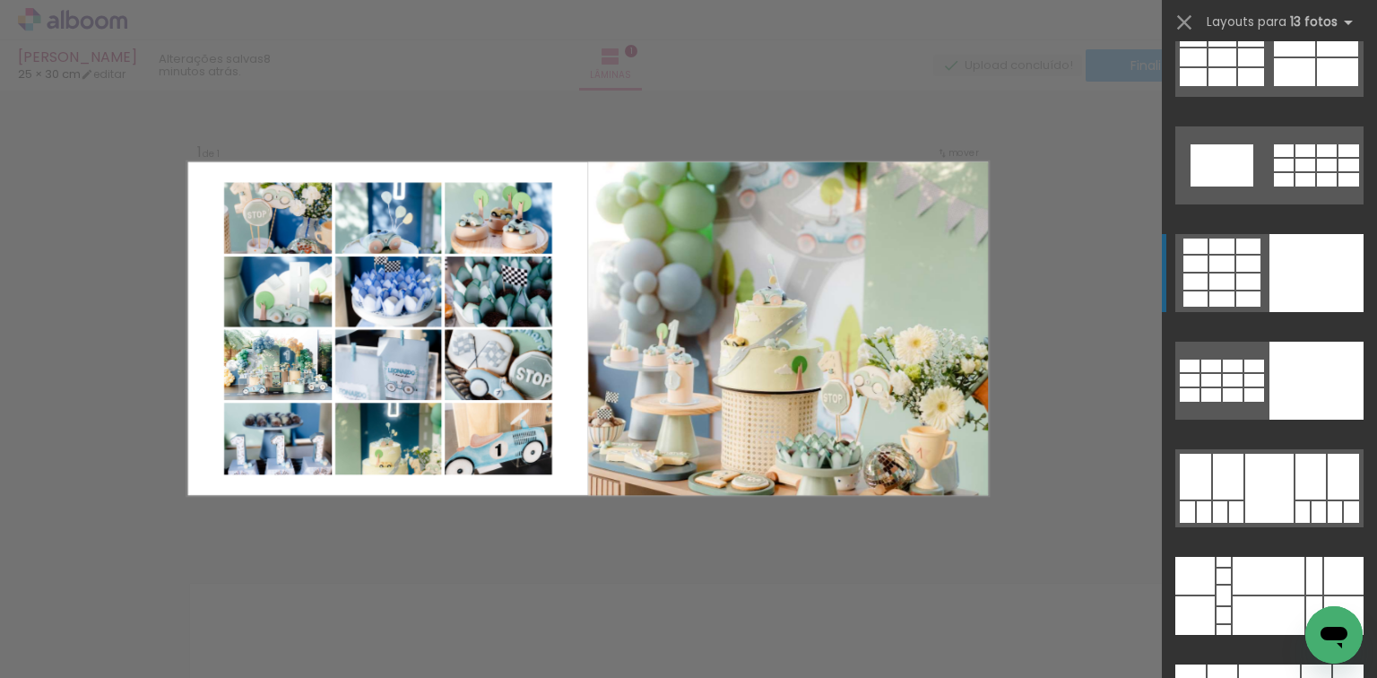
click at [1273, 277] on div at bounding box center [1317, 273] width 94 height 78
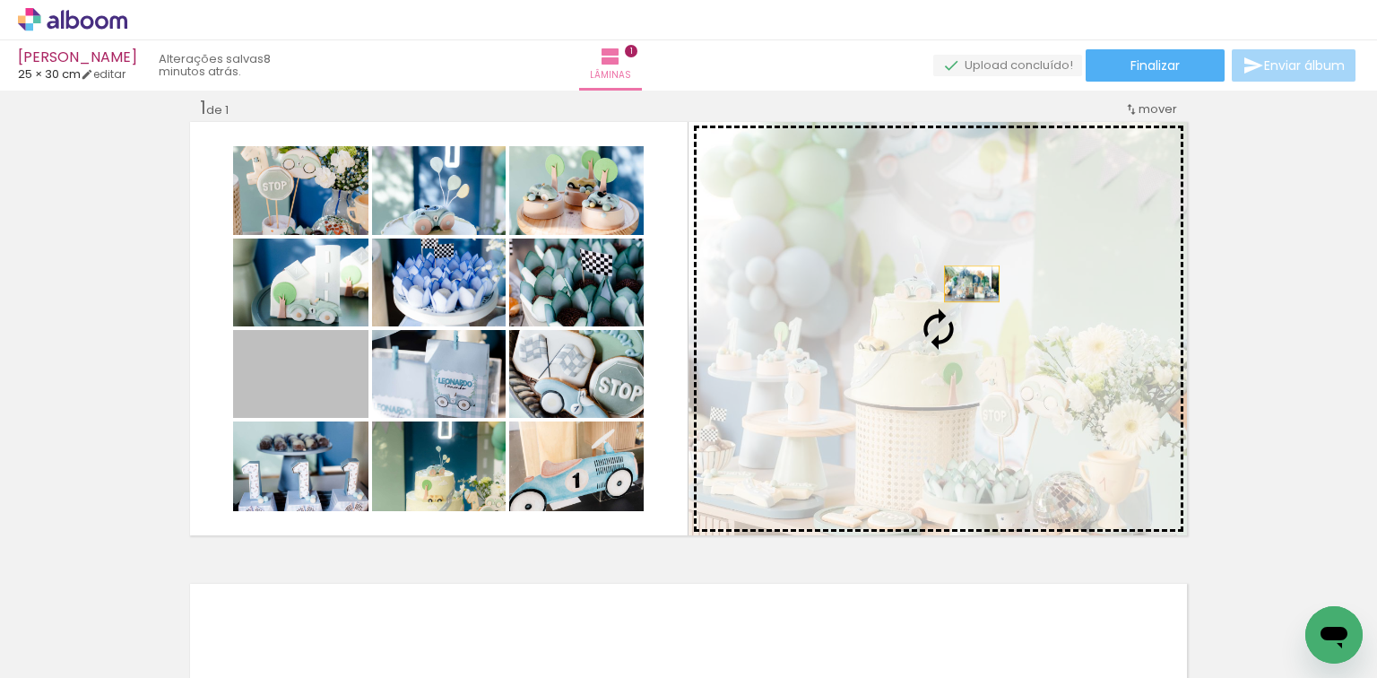
drag, startPoint x: 333, startPoint y: 394, endPoint x: 967, endPoint y: 283, distance: 643.4
click at [0, 0] on slot at bounding box center [0, 0] width 0 height 0
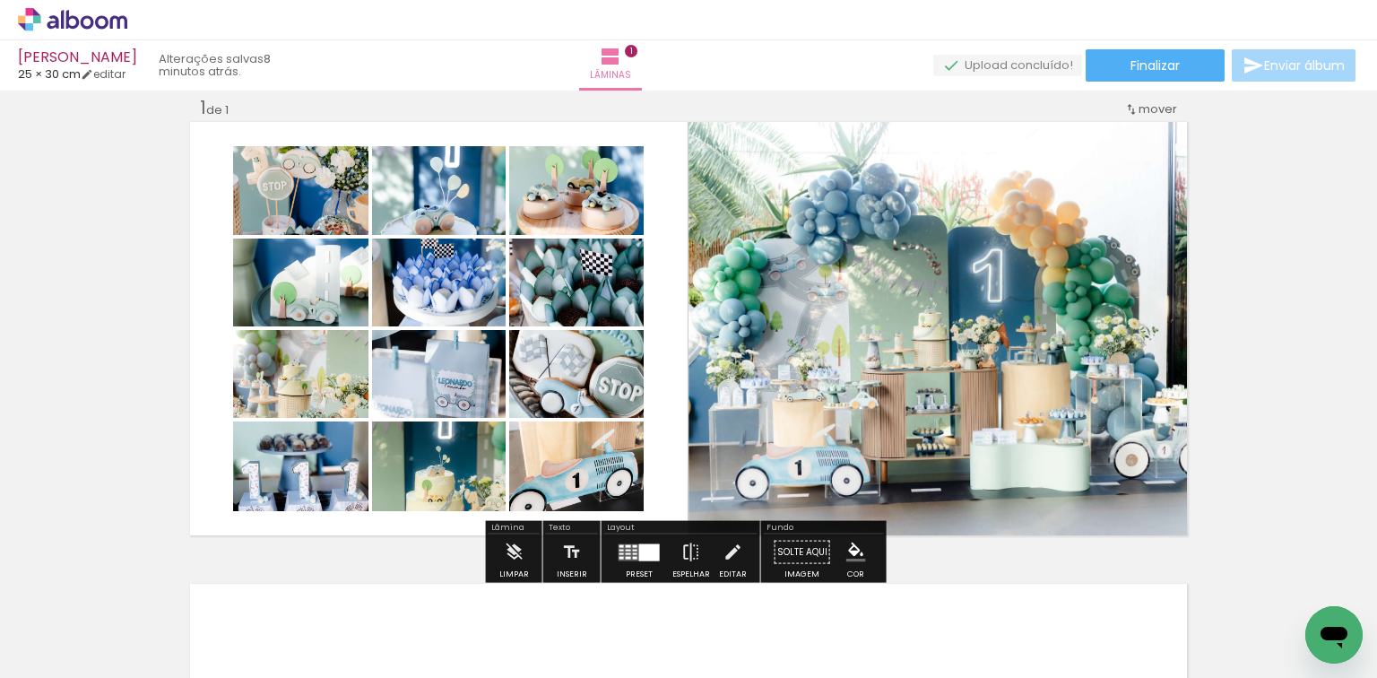
click at [936, 294] on quentale-photo at bounding box center [939, 328] width 500 height 417
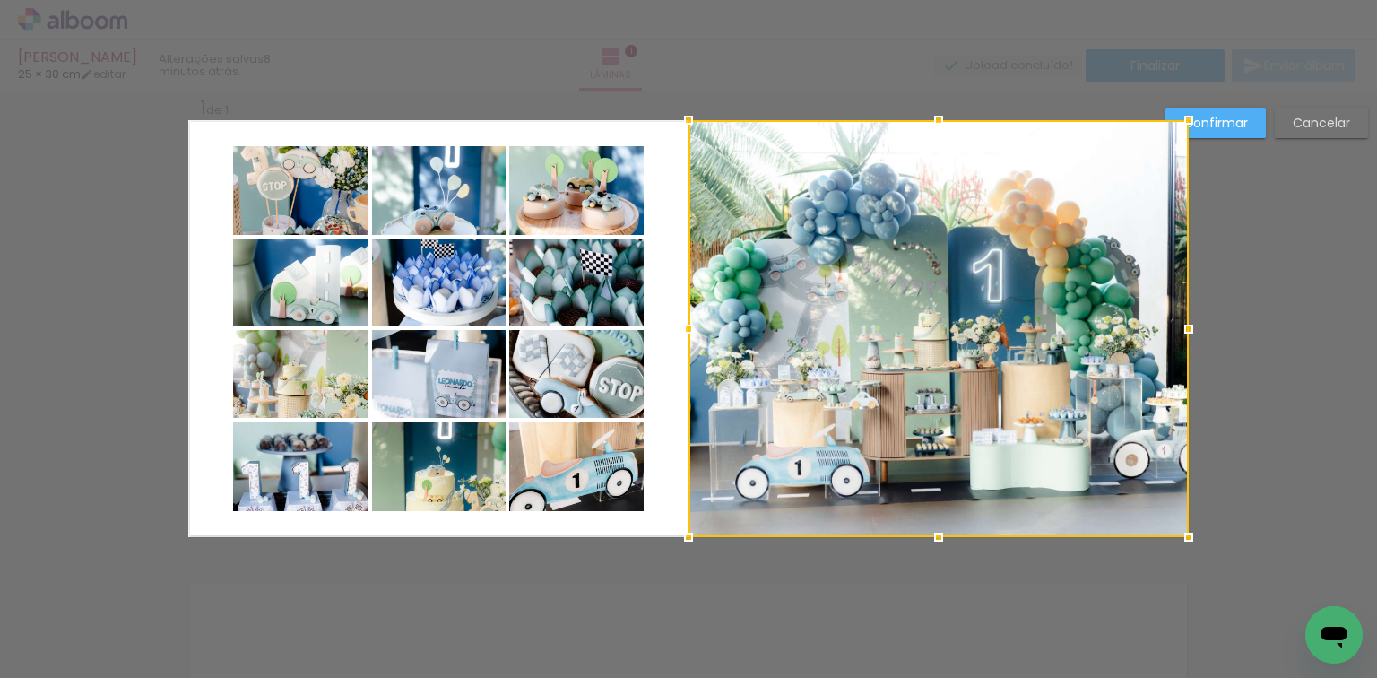
click at [932, 298] on div at bounding box center [939, 328] width 500 height 417
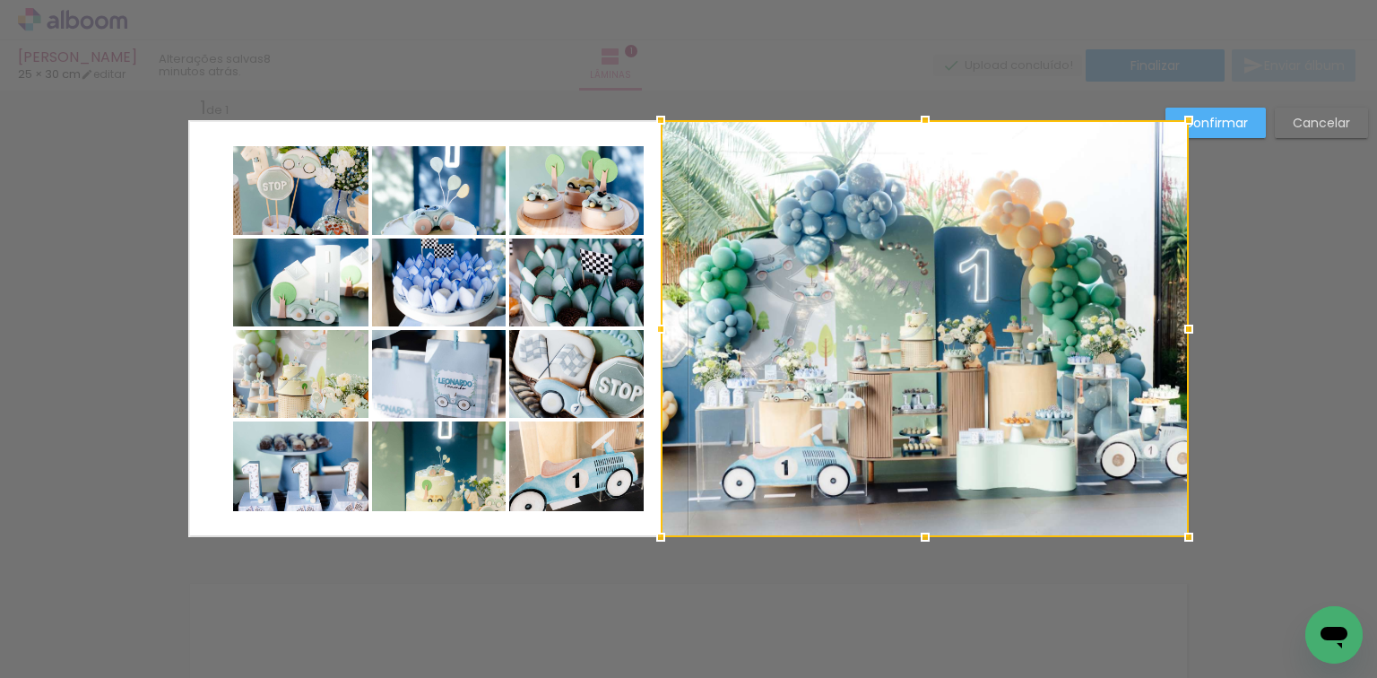
drag, startPoint x: 683, startPoint y: 328, endPoint x: 656, endPoint y: 326, distance: 27.0
click at [656, 326] on div at bounding box center [661, 329] width 36 height 36
click at [0, 0] on slot "Confirmar" at bounding box center [0, 0] width 0 height 0
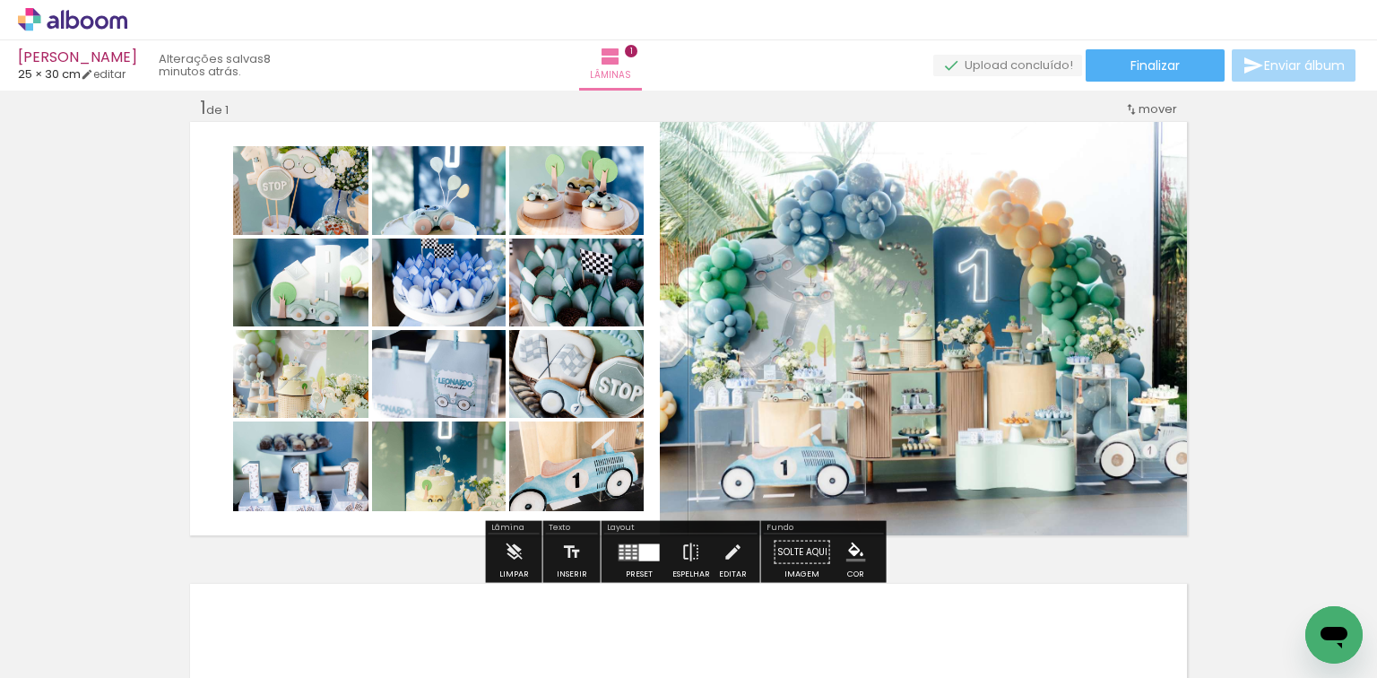
click at [1212, 247] on div "Inserir lâmina 1 de 1" at bounding box center [688, 536] width 1377 height 924
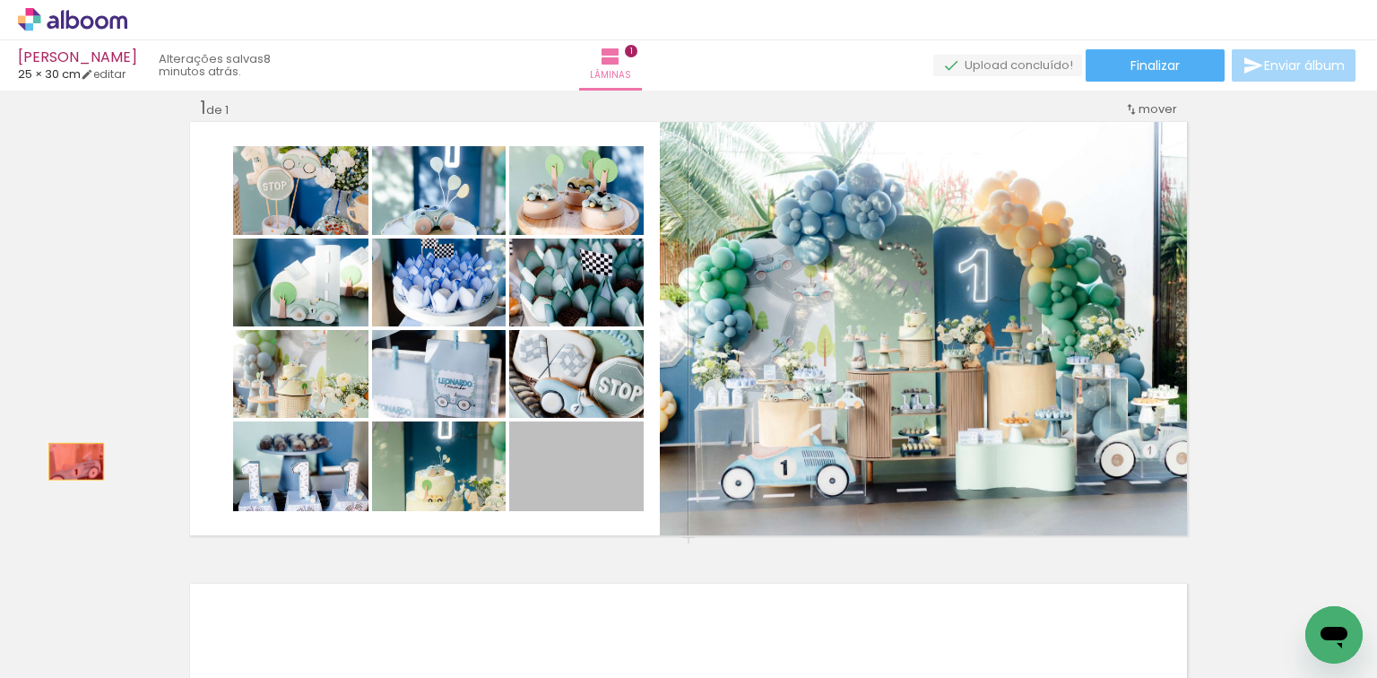
drag, startPoint x: 186, startPoint y: 474, endPoint x: 210, endPoint y: 463, distance: 26.1
click at [69, 460] on div "Inserir lâmina 1 de 1" at bounding box center [688, 536] width 1377 height 924
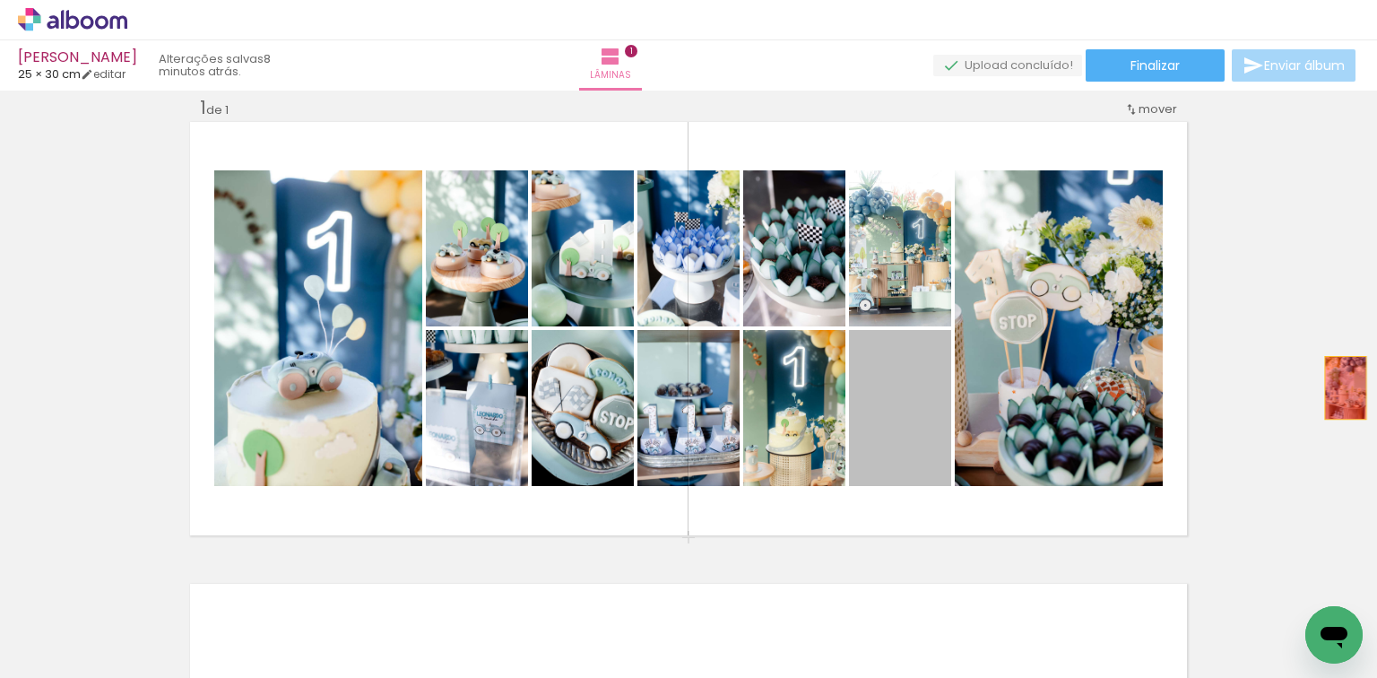
drag, startPoint x: 896, startPoint y: 432, endPoint x: 1341, endPoint y: 386, distance: 448.0
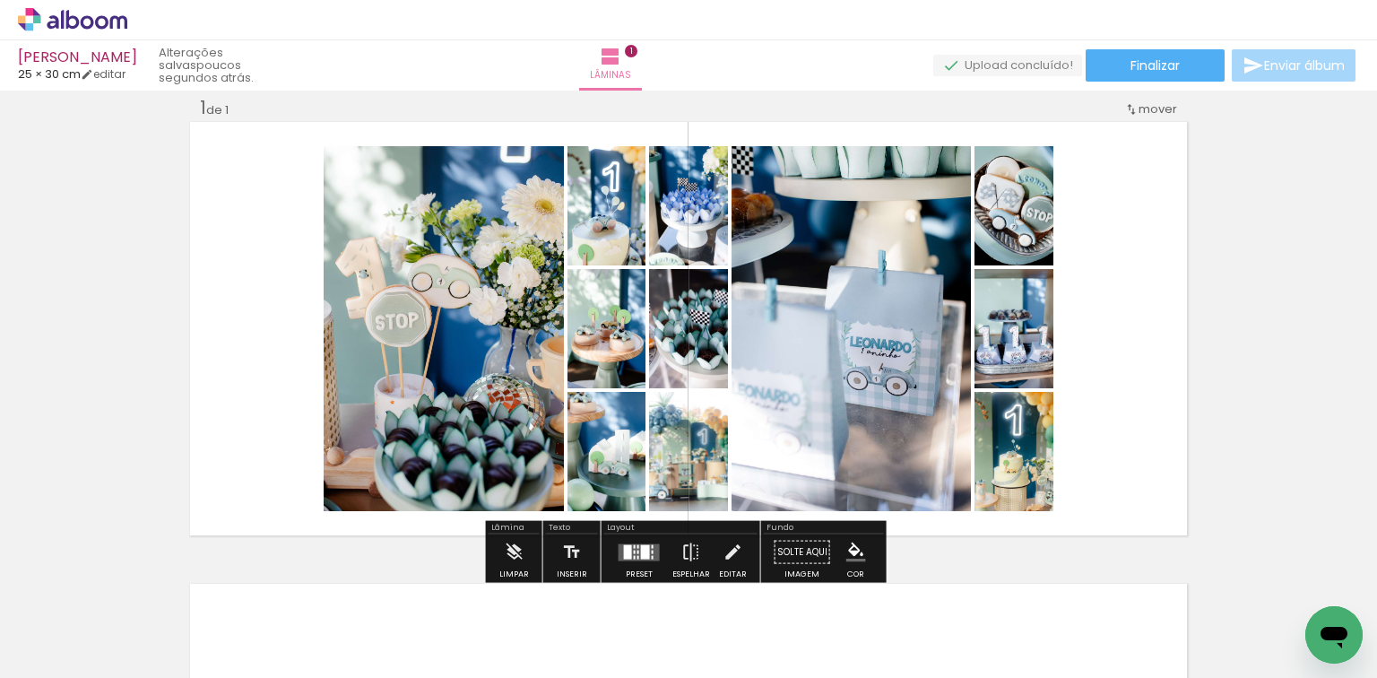
click at [646, 551] on quentale-layouter at bounding box center [639, 551] width 41 height 17
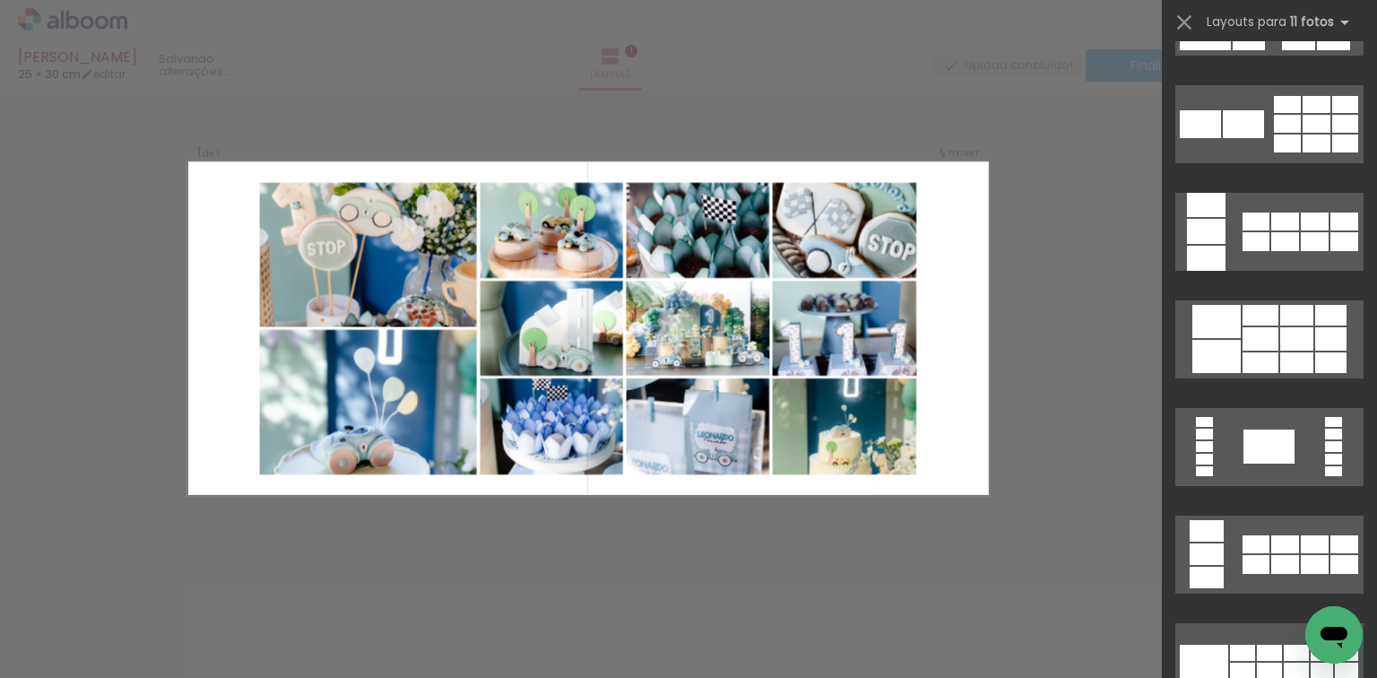
scroll to position [1578, 0]
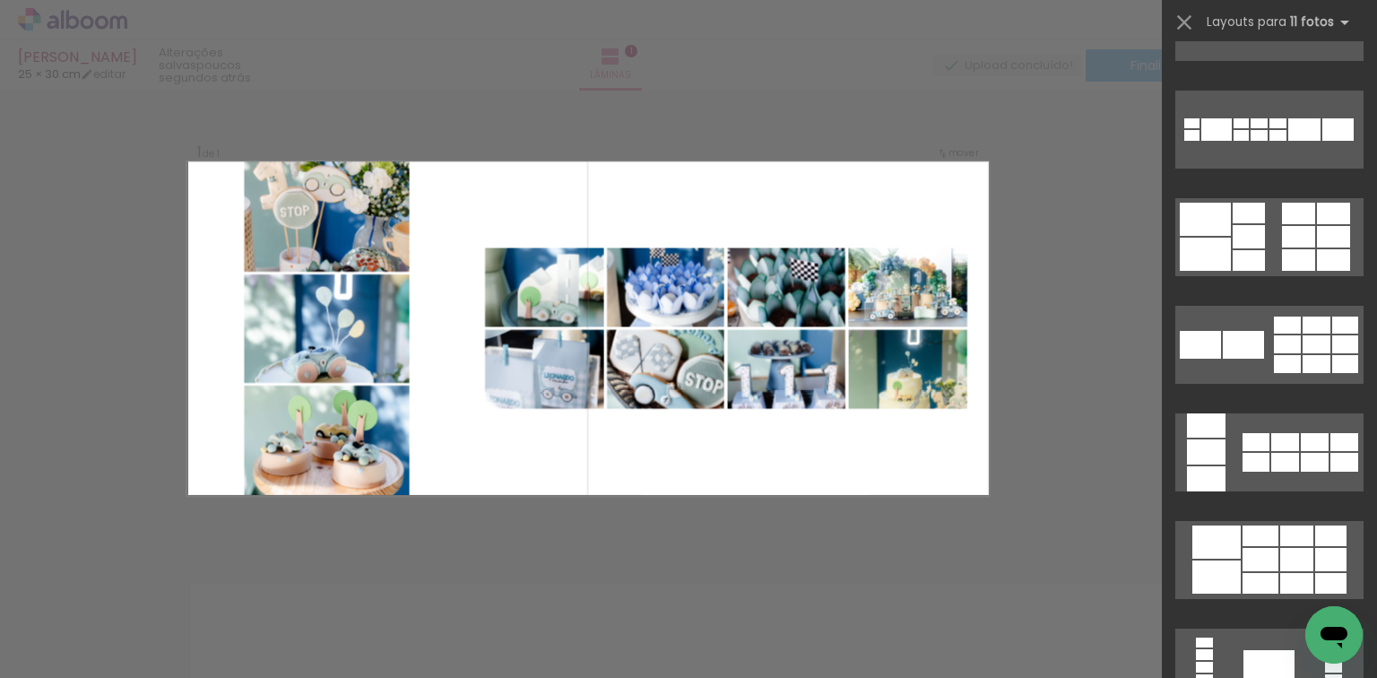
click at [1035, 237] on div "Confirmar Cancelar" at bounding box center [688, 551] width 1377 height 967
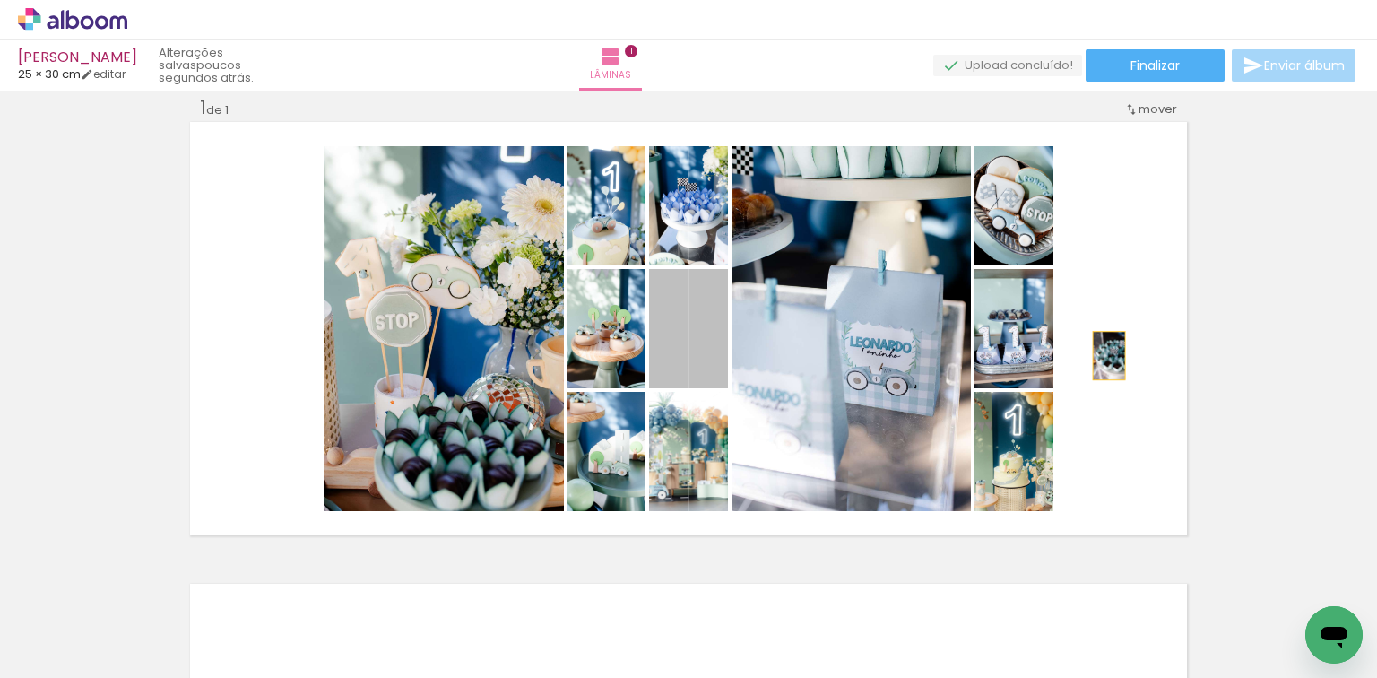
drag, startPoint x: 1010, startPoint y: 356, endPoint x: 1238, endPoint y: 352, distance: 228.7
click at [1238, 352] on div "Inserir lâmina 1 de 1" at bounding box center [688, 536] width 1377 height 924
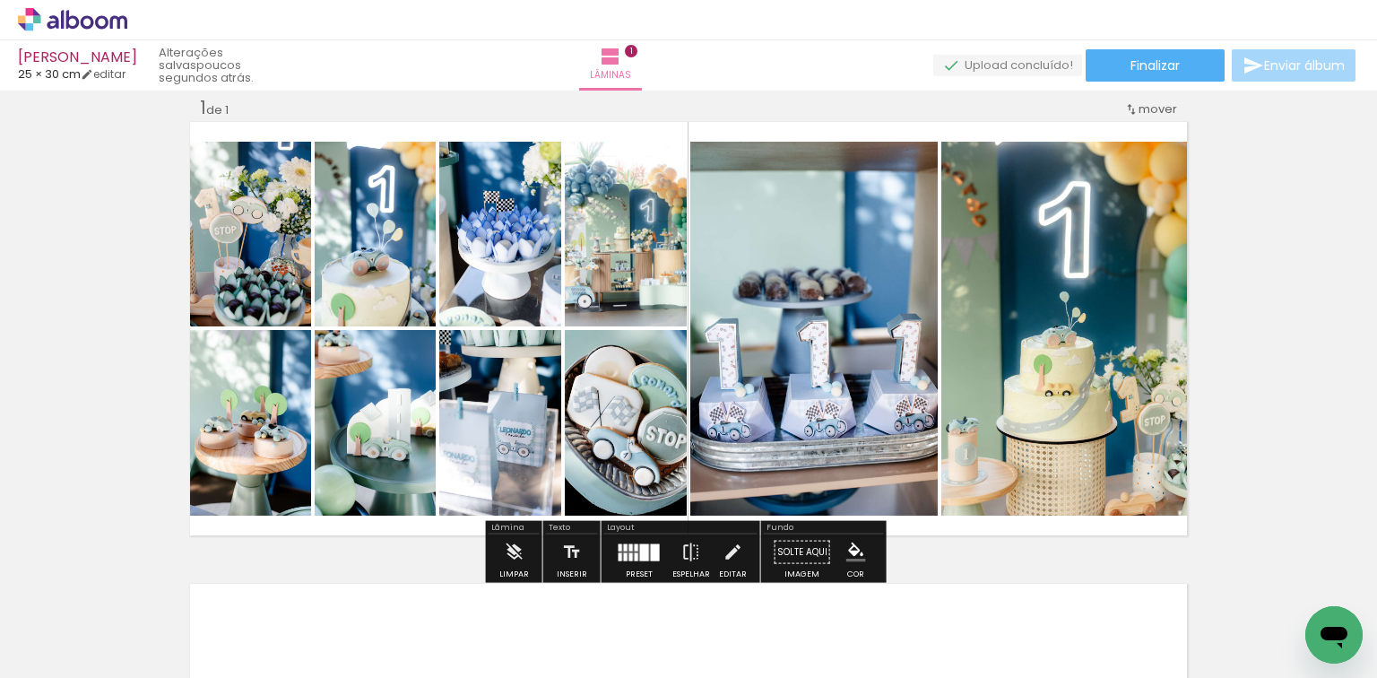
click at [628, 553] on quentale-layouter at bounding box center [639, 551] width 41 height 17
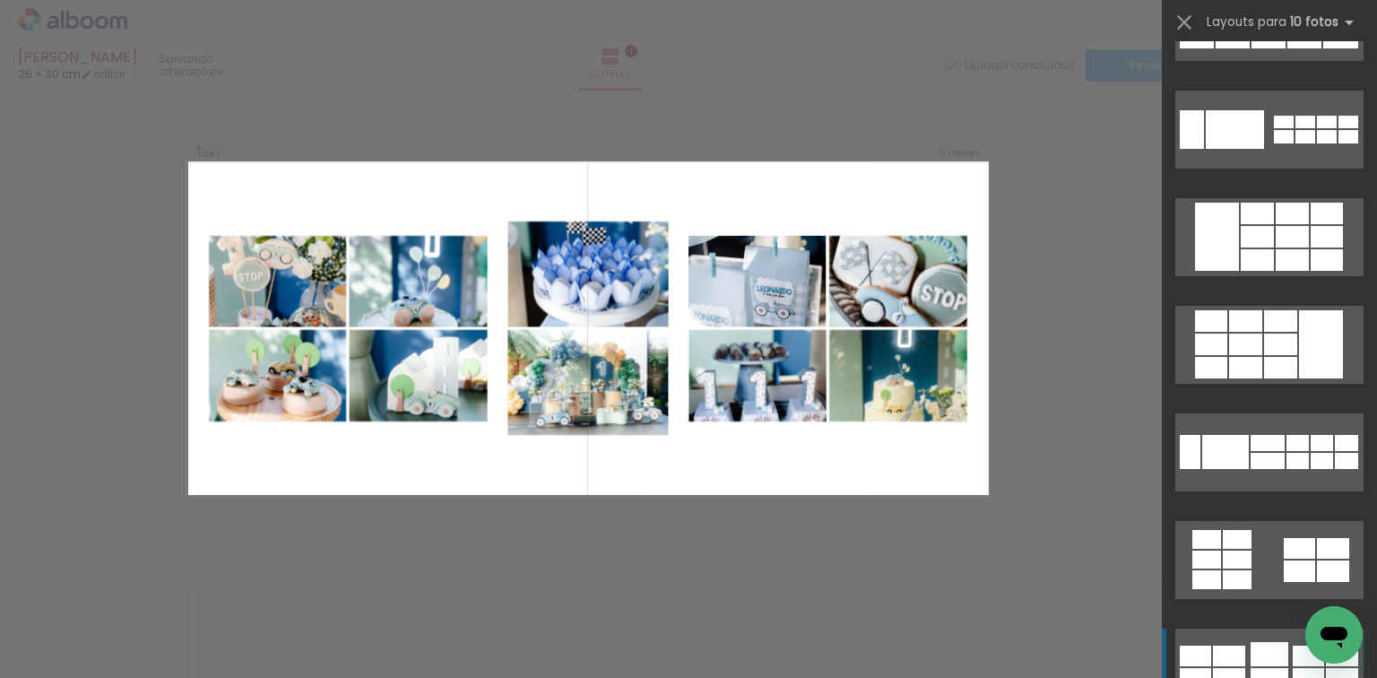
scroll to position [3013, 0]
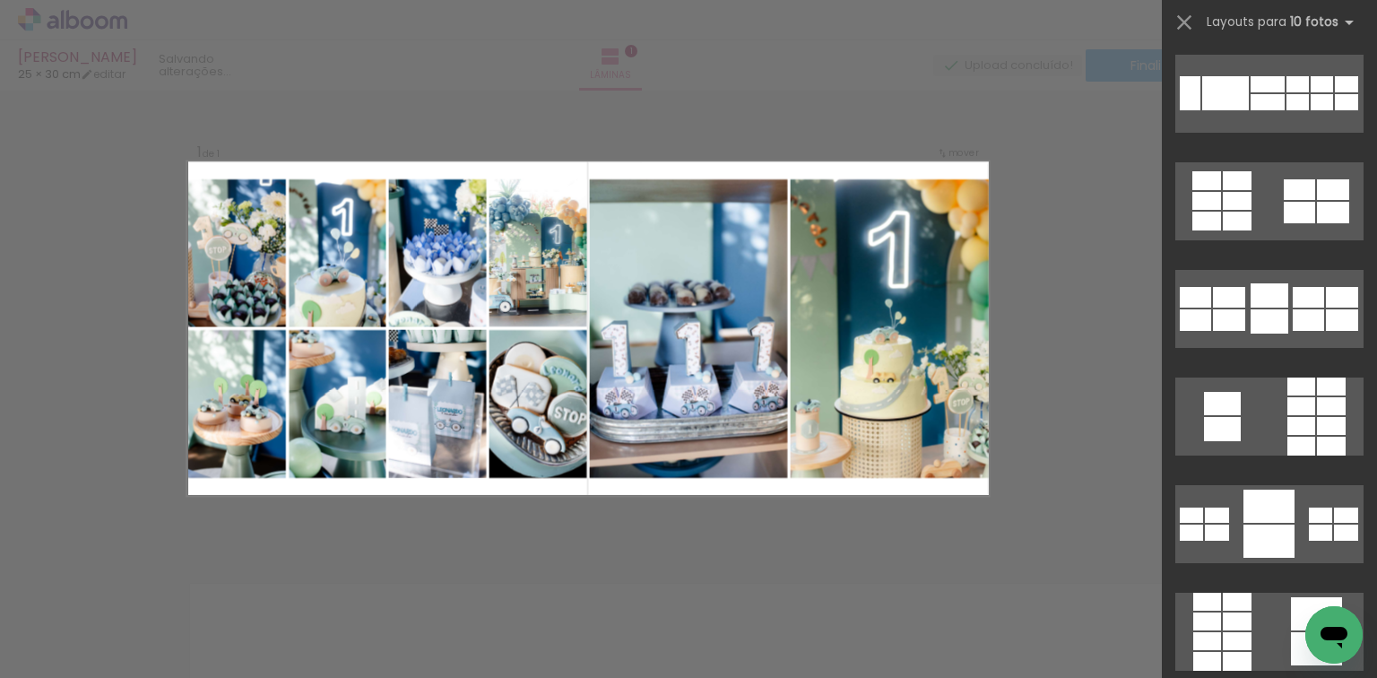
click at [922, 104] on div "Confirmar Cancelar" at bounding box center [688, 551] width 1377 height 967
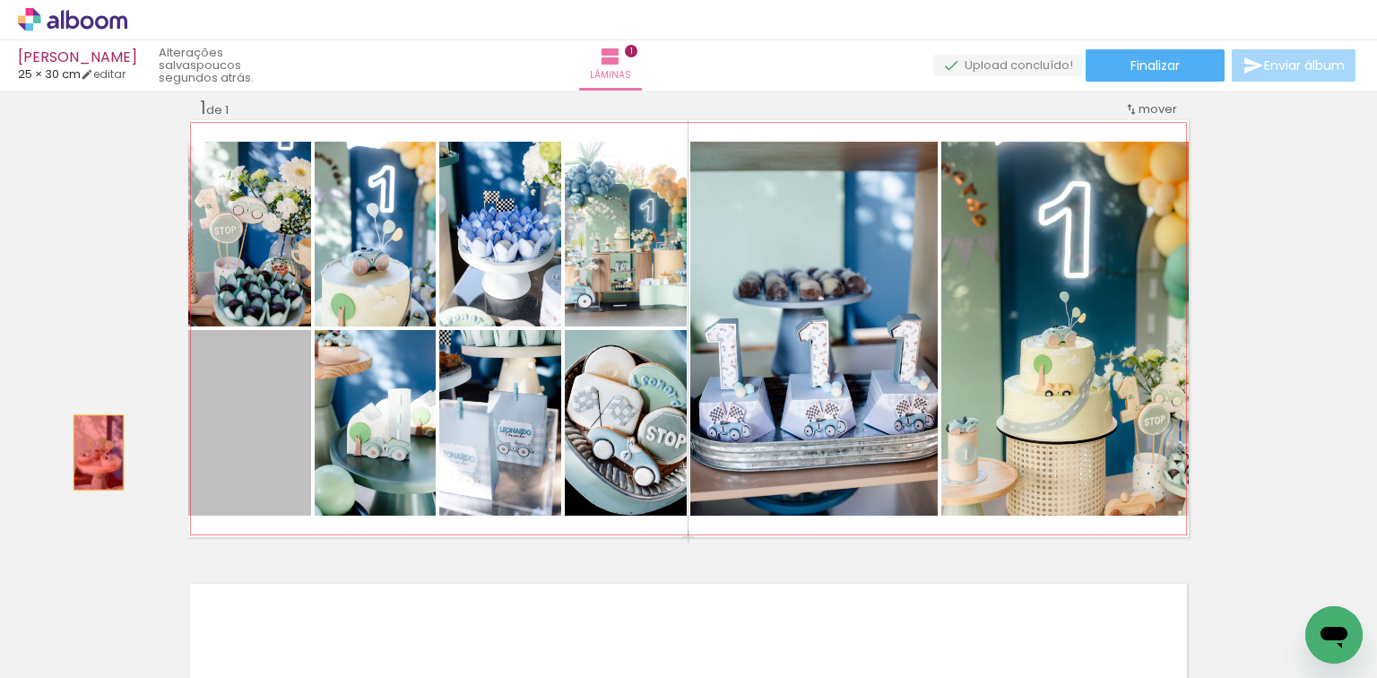
drag, startPoint x: 282, startPoint y: 452, endPoint x: 93, endPoint y: 452, distance: 188.3
click at [93, 452] on div "Inserir lâmina 1 de 1" at bounding box center [688, 536] width 1377 height 924
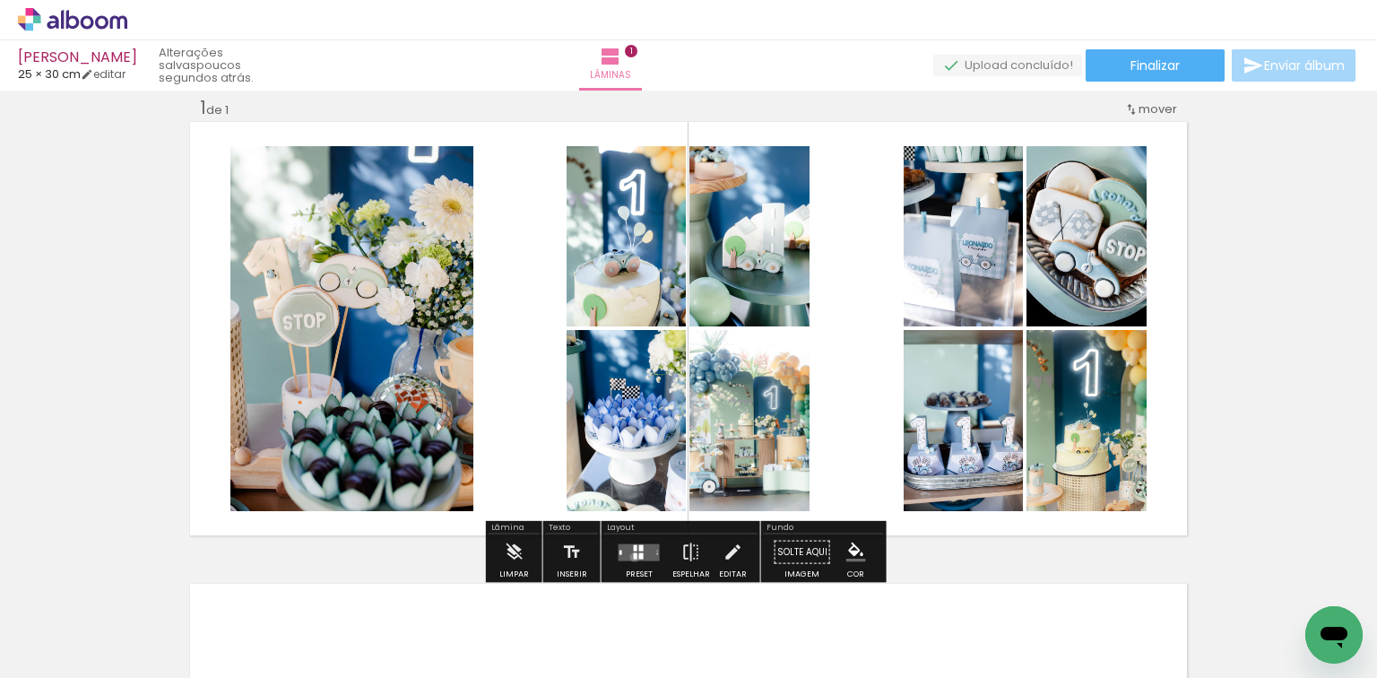
click at [634, 556] on div at bounding box center [636, 555] width 4 height 6
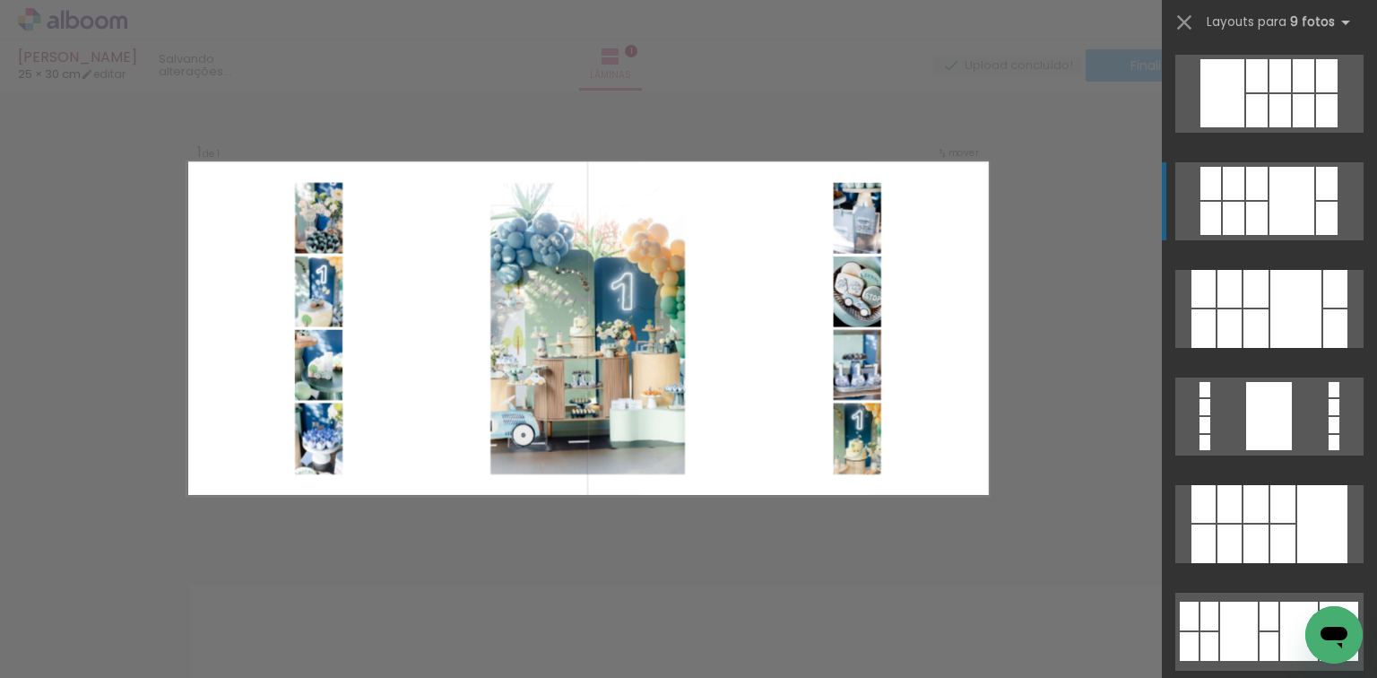
scroll to position [0, 0]
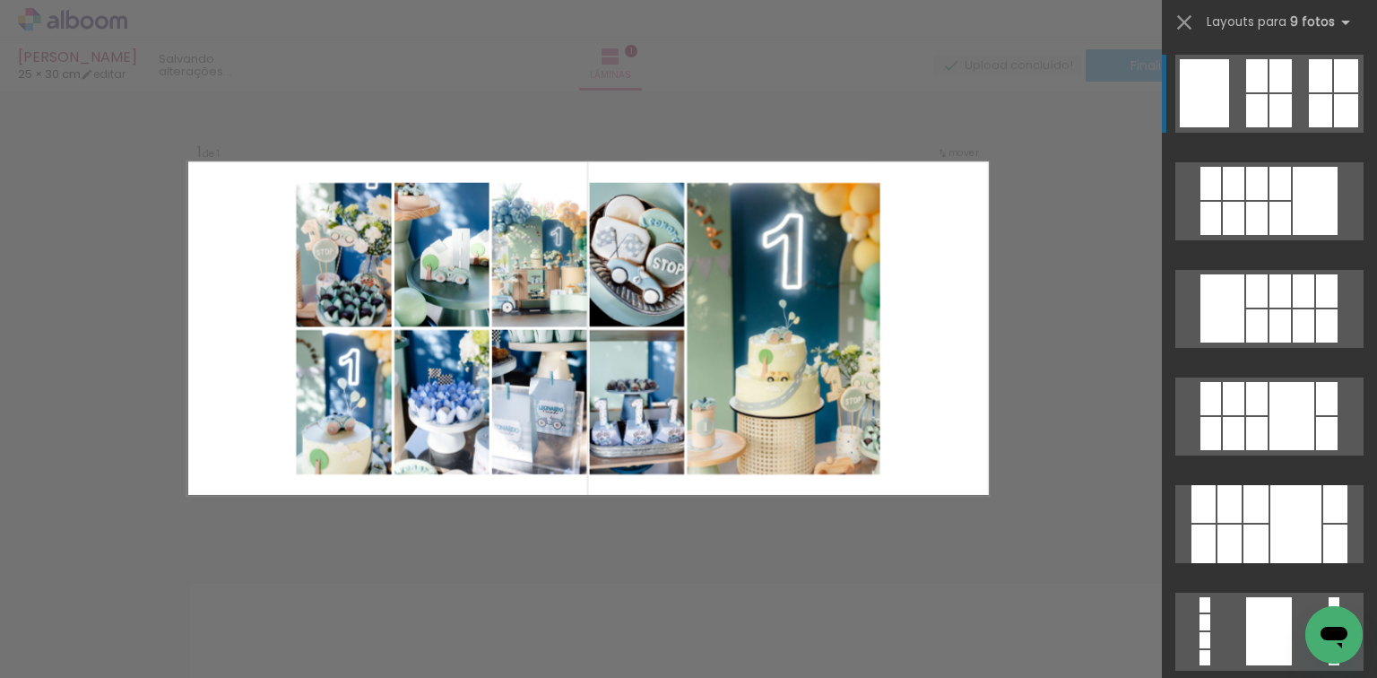
click at [1070, 283] on div "Confirmar Cancelar" at bounding box center [688, 551] width 1377 height 967
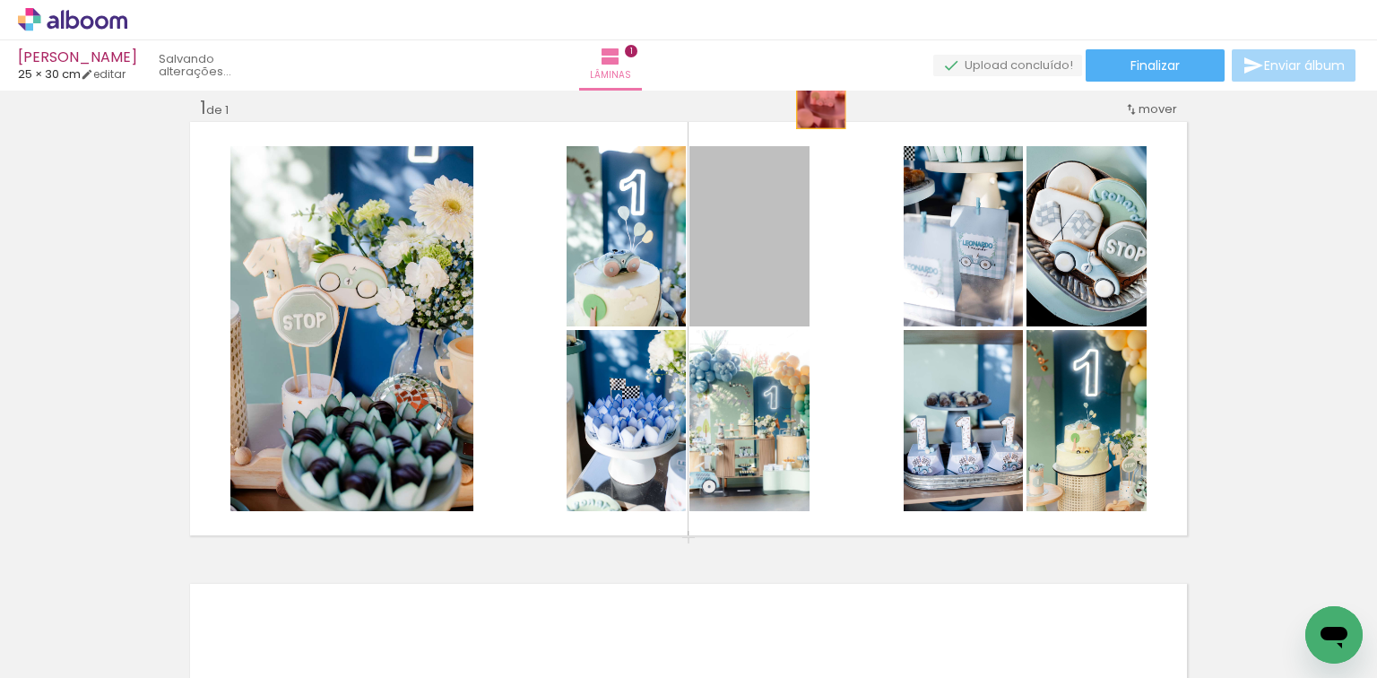
drag, startPoint x: 757, startPoint y: 290, endPoint x: 818, endPoint y: 87, distance: 212.5
click at [818, 0] on div "leonardo 25 × 30 cm editar Lâminas 1 Finalizar Enviar álbum Inserir lâmina 1 de…" at bounding box center [688, 0] width 1377 height 0
drag, startPoint x: 786, startPoint y: 251, endPoint x: 1375, endPoint y: 292, distance: 590.5
click at [1375, 292] on div "Inserir lâmina 1 de 1 Confirmar Cancelar" at bounding box center [688, 384] width 1377 height 587
drag, startPoint x: 754, startPoint y: 308, endPoint x: 1242, endPoint y: 294, distance: 488.0
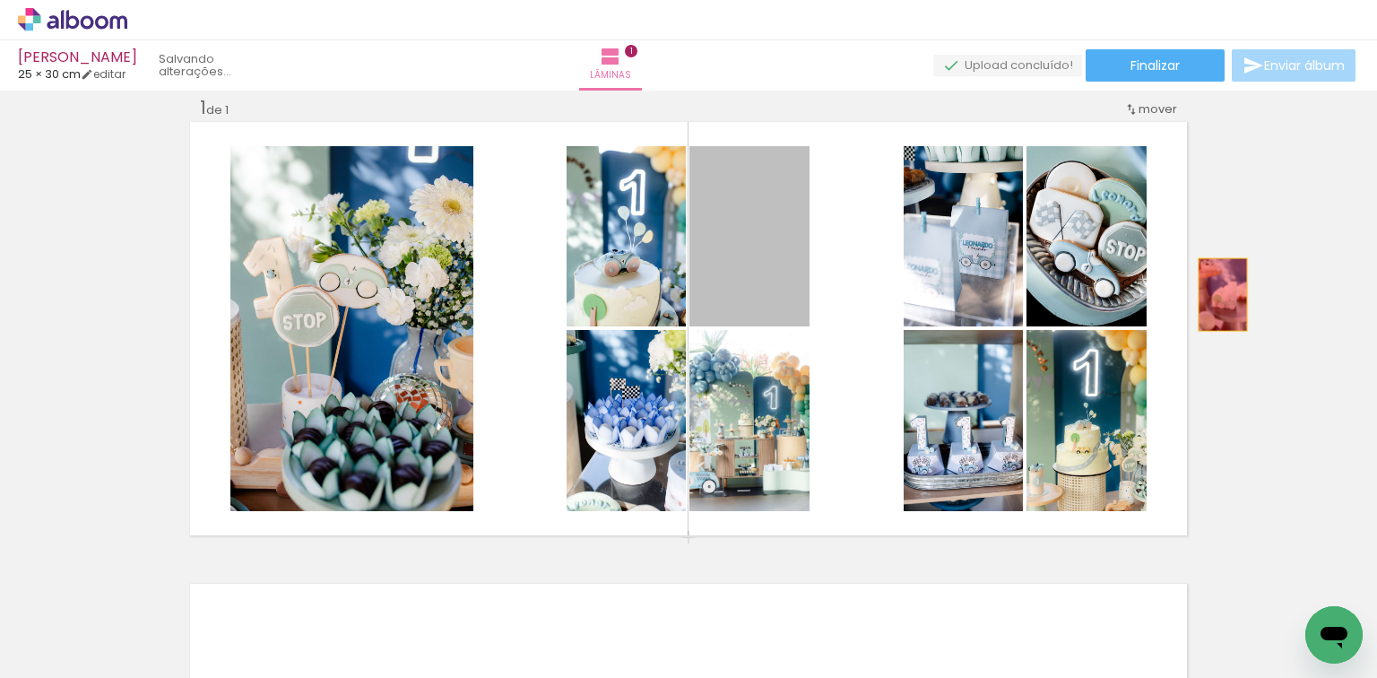
click at [1242, 294] on div "Inserir lâmina 1 de 1" at bounding box center [688, 536] width 1377 height 924
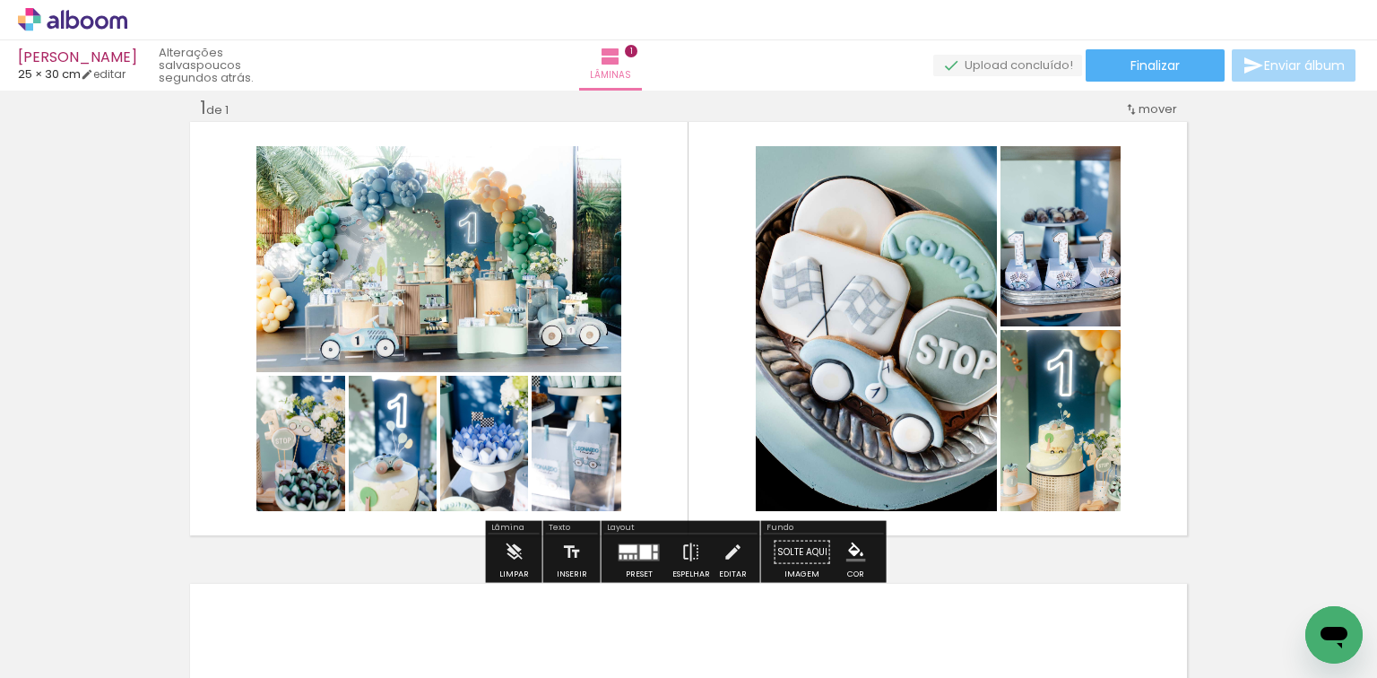
click at [640, 545] on div at bounding box center [646, 551] width 12 height 14
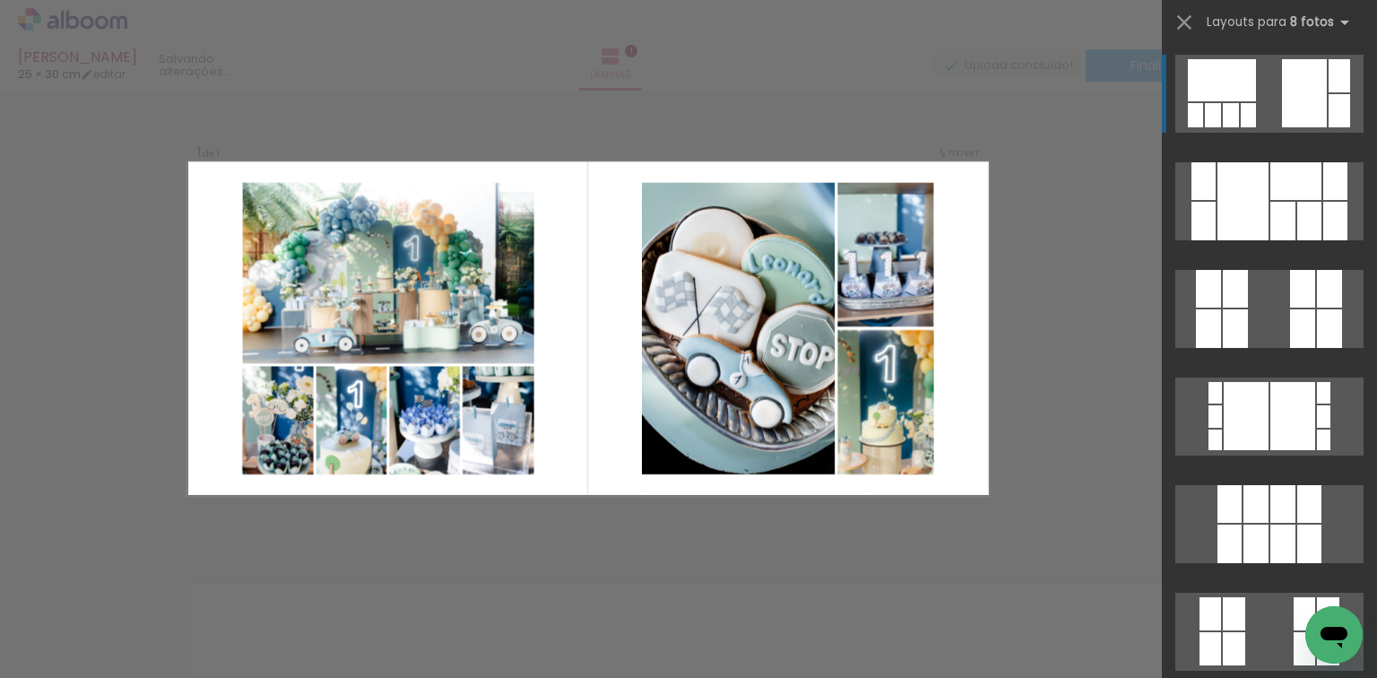
click at [1101, 438] on div "Confirmar Cancelar" at bounding box center [688, 551] width 1377 height 967
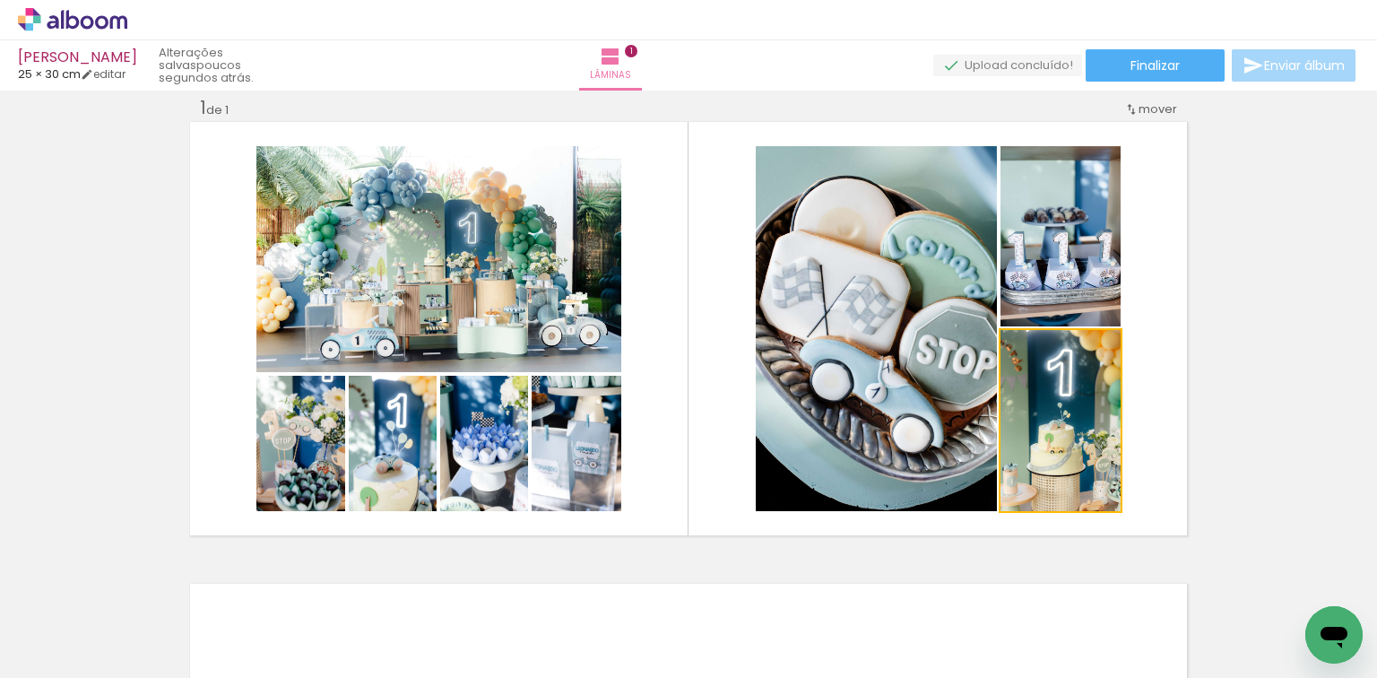
drag, startPoint x: 1105, startPoint y: 438, endPoint x: 1310, endPoint y: 411, distance: 206.2
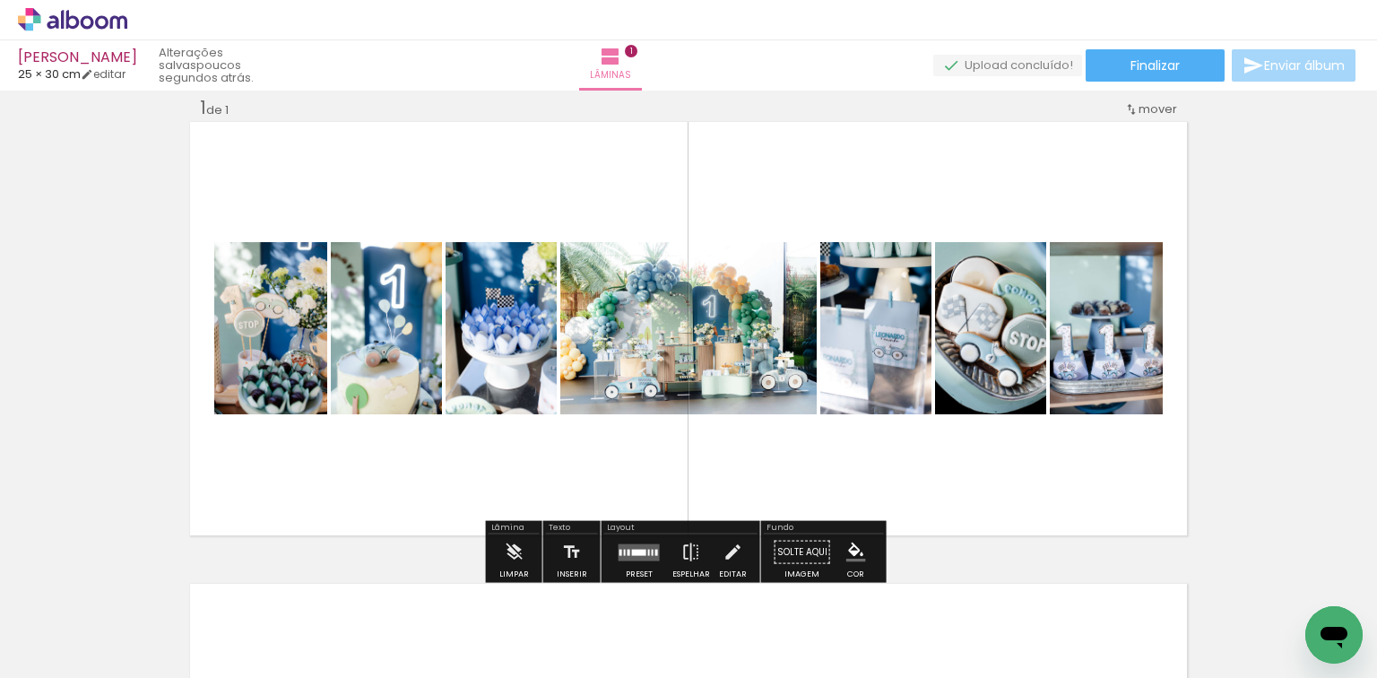
click at [645, 544] on quentale-layouter at bounding box center [639, 551] width 41 height 17
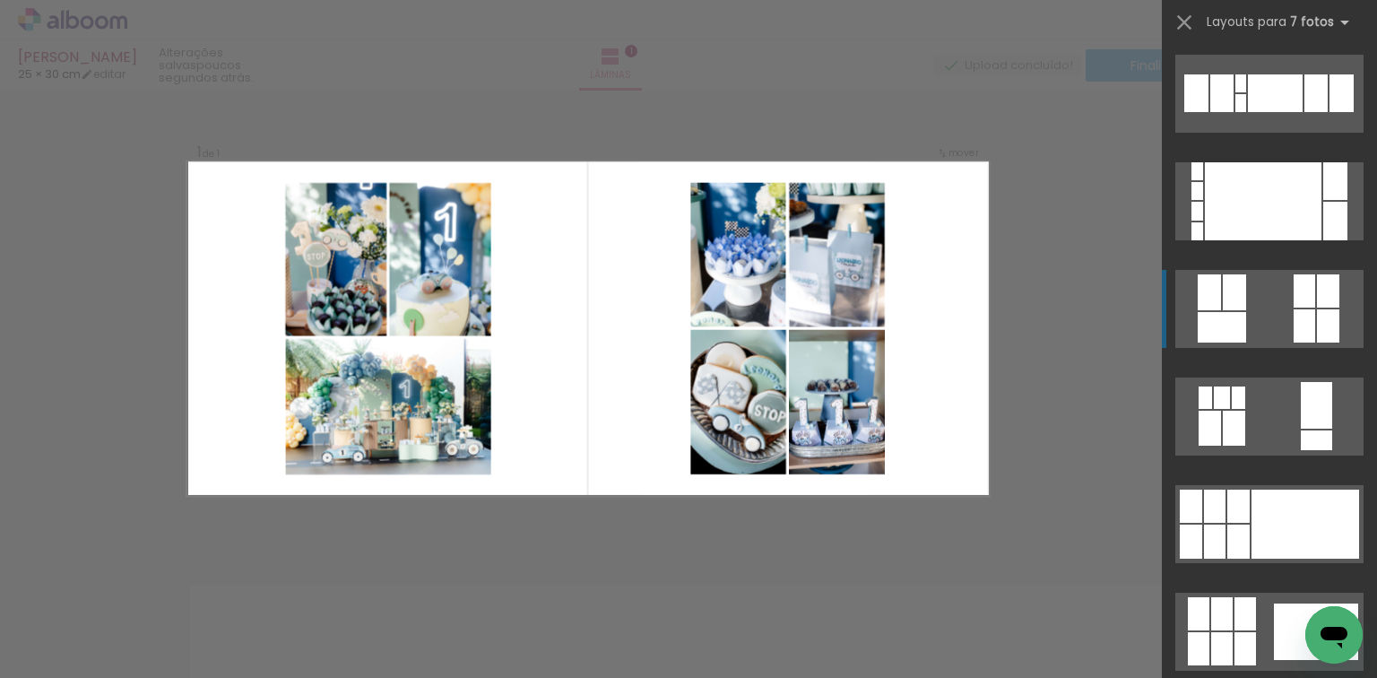
scroll to position [430, 0]
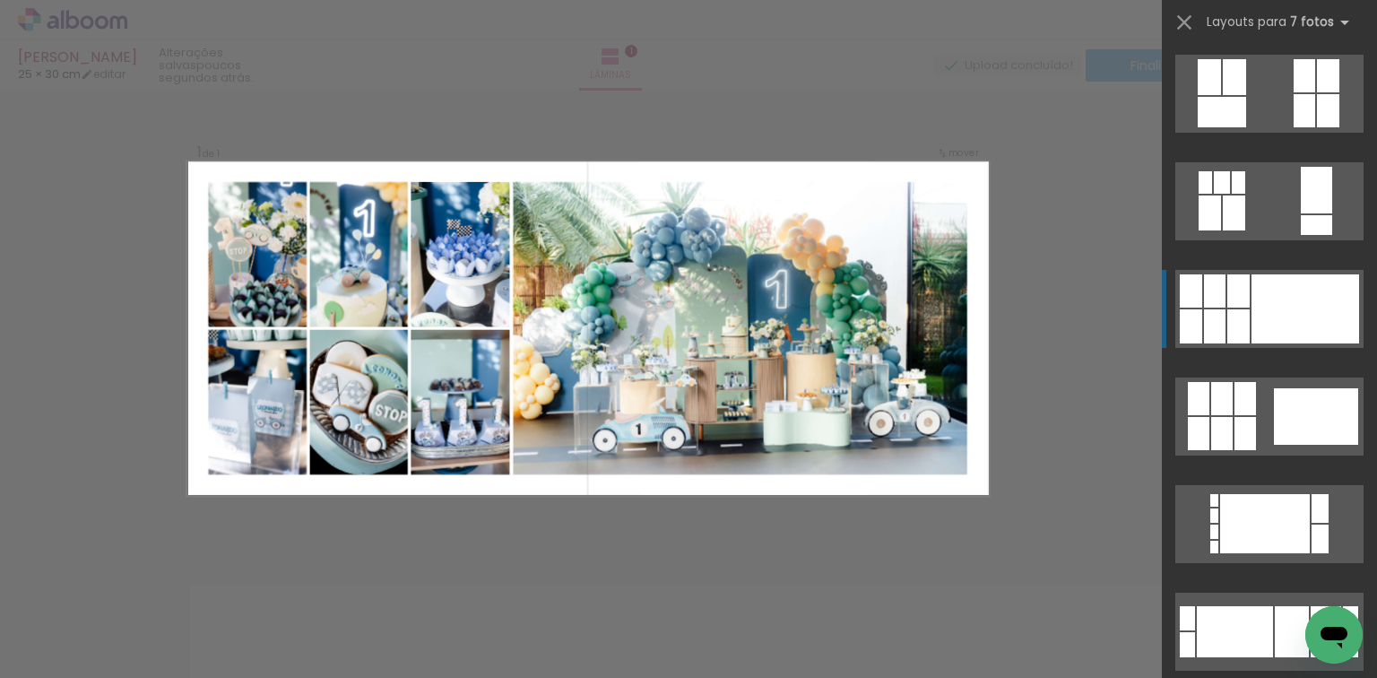
click at [1295, 299] on div at bounding box center [1306, 308] width 108 height 69
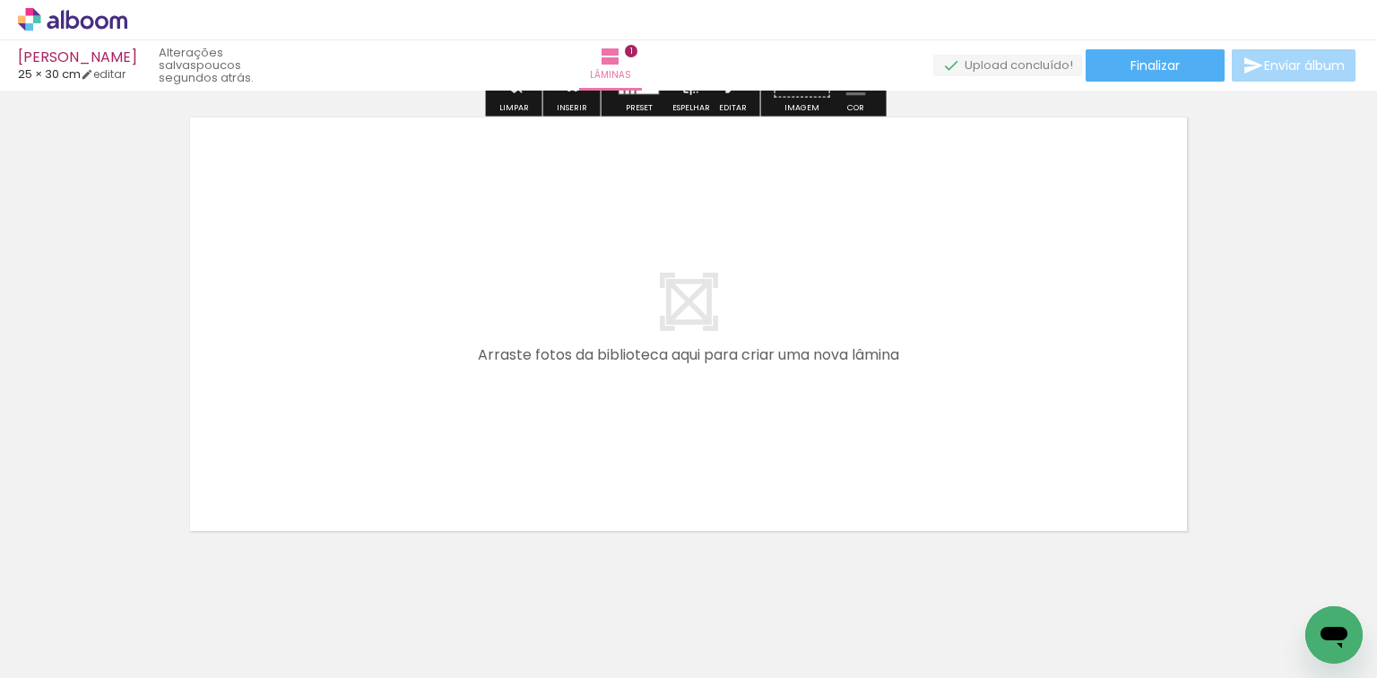
scroll to position [517, 0]
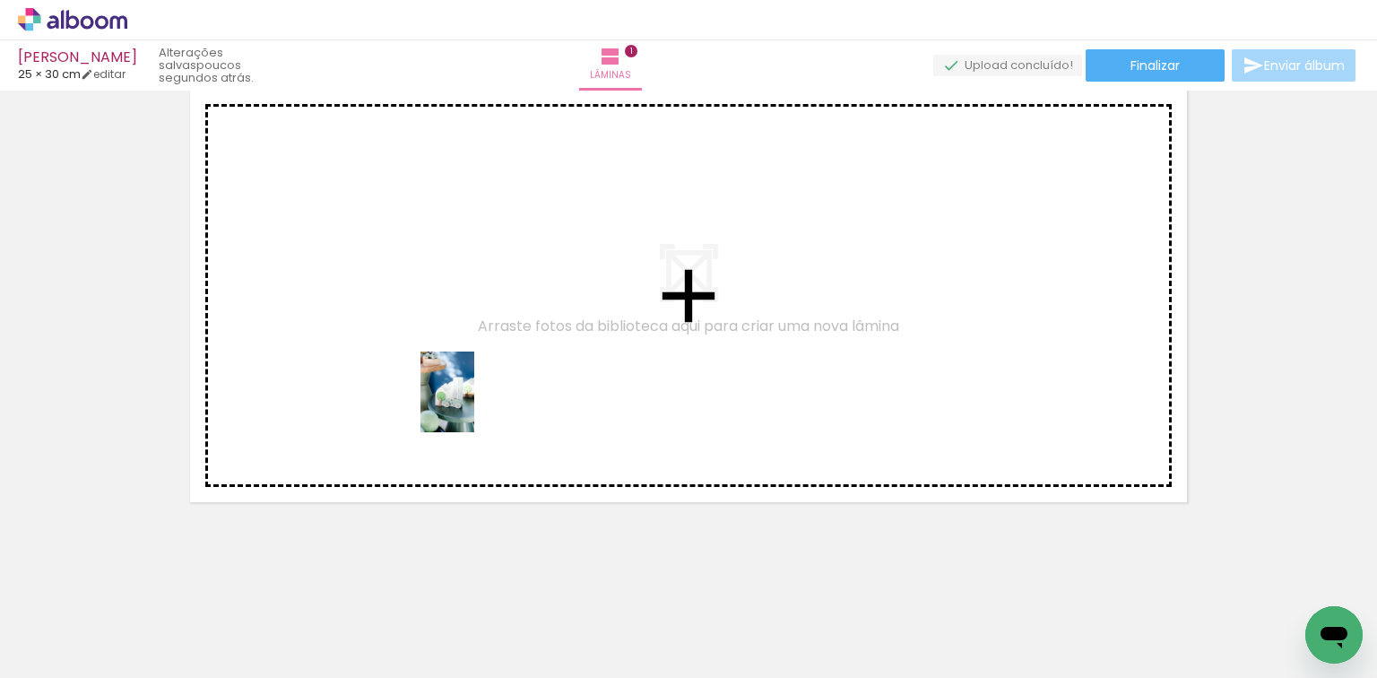
drag, startPoint x: 373, startPoint y: 627, endPoint x: 474, endPoint y: 405, distance: 243.5
click at [474, 405] on quentale-workspace at bounding box center [688, 339] width 1377 height 678
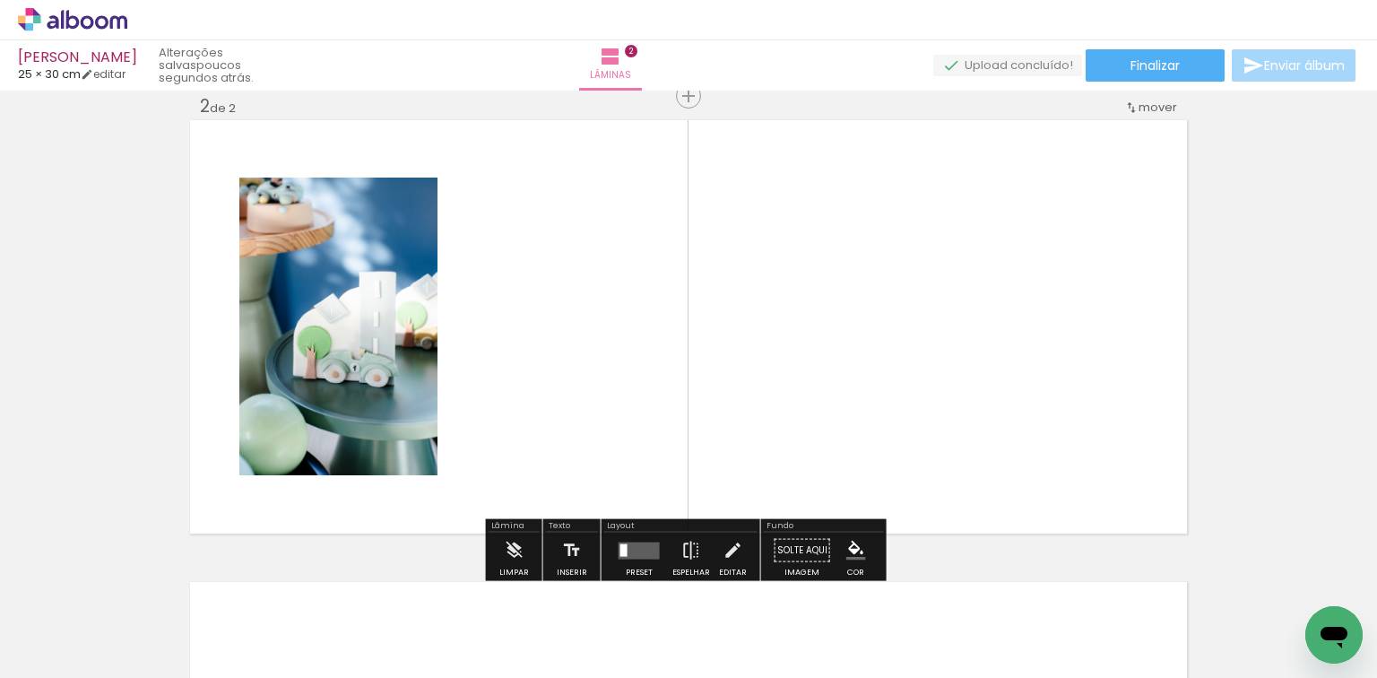
scroll to position [484, 0]
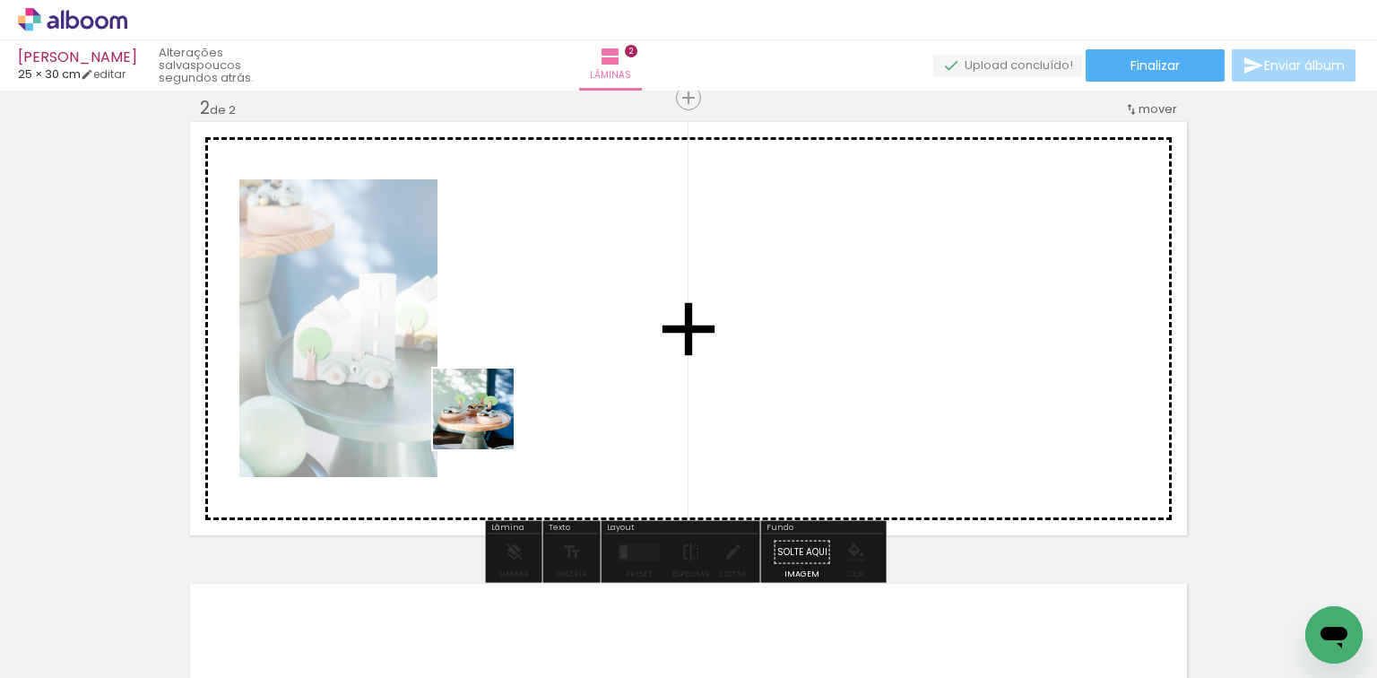
drag, startPoint x: 291, startPoint y: 628, endPoint x: 495, endPoint y: 415, distance: 294.2
click at [495, 415] on quentale-workspace at bounding box center [688, 339] width 1377 height 678
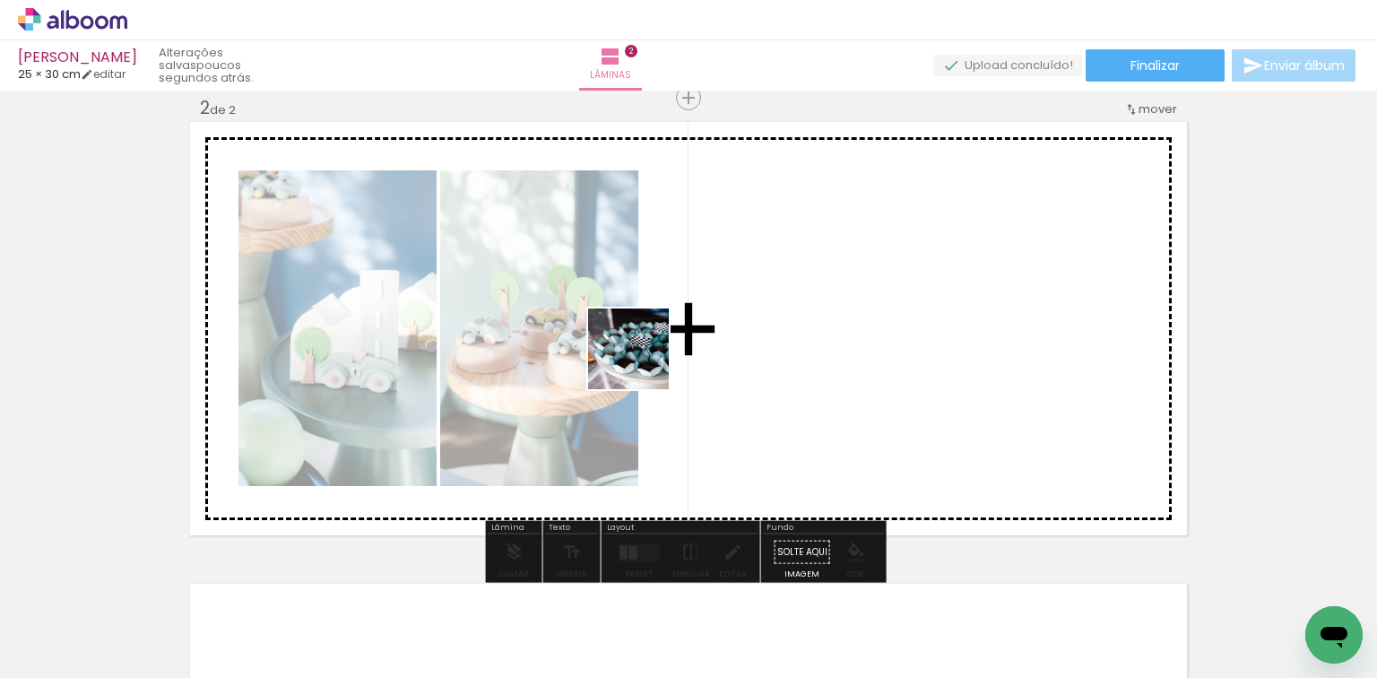
drag, startPoint x: 593, startPoint y: 529, endPoint x: 642, endPoint y: 360, distance: 176.5
click at [642, 360] on quentale-workspace at bounding box center [688, 339] width 1377 height 678
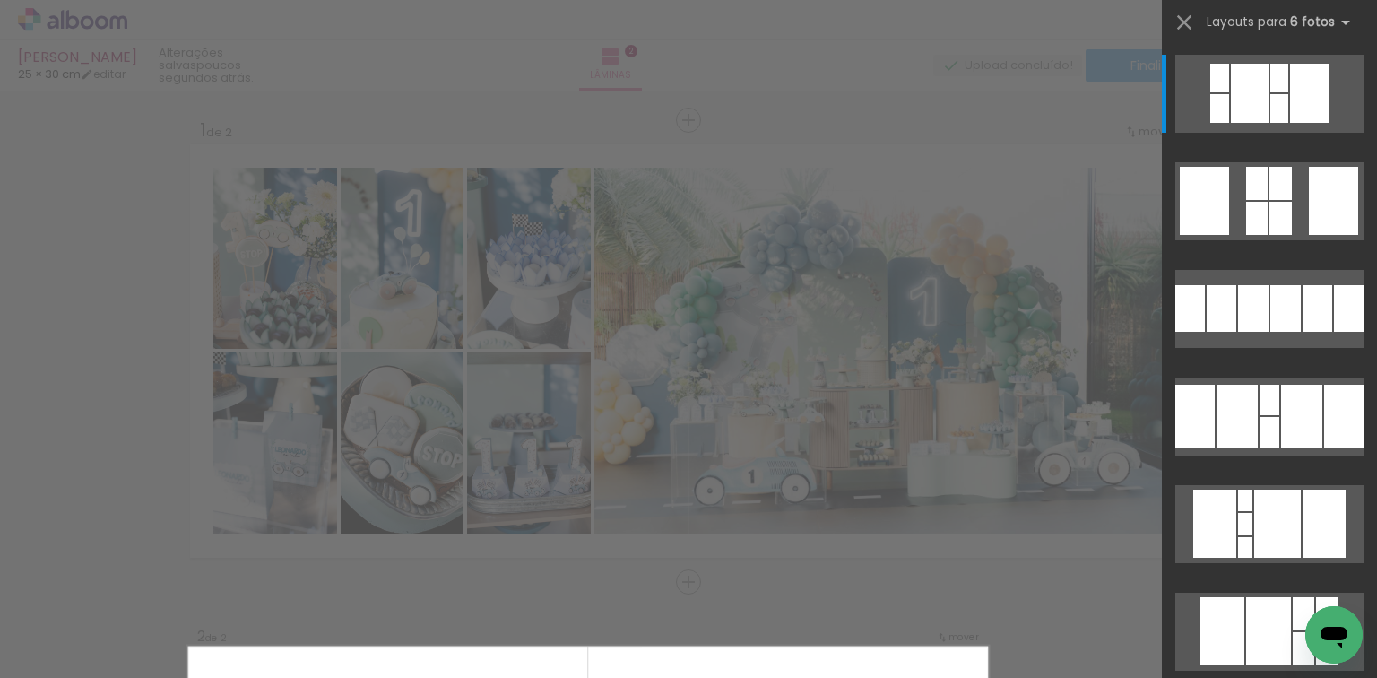
scroll to position [0, 843]
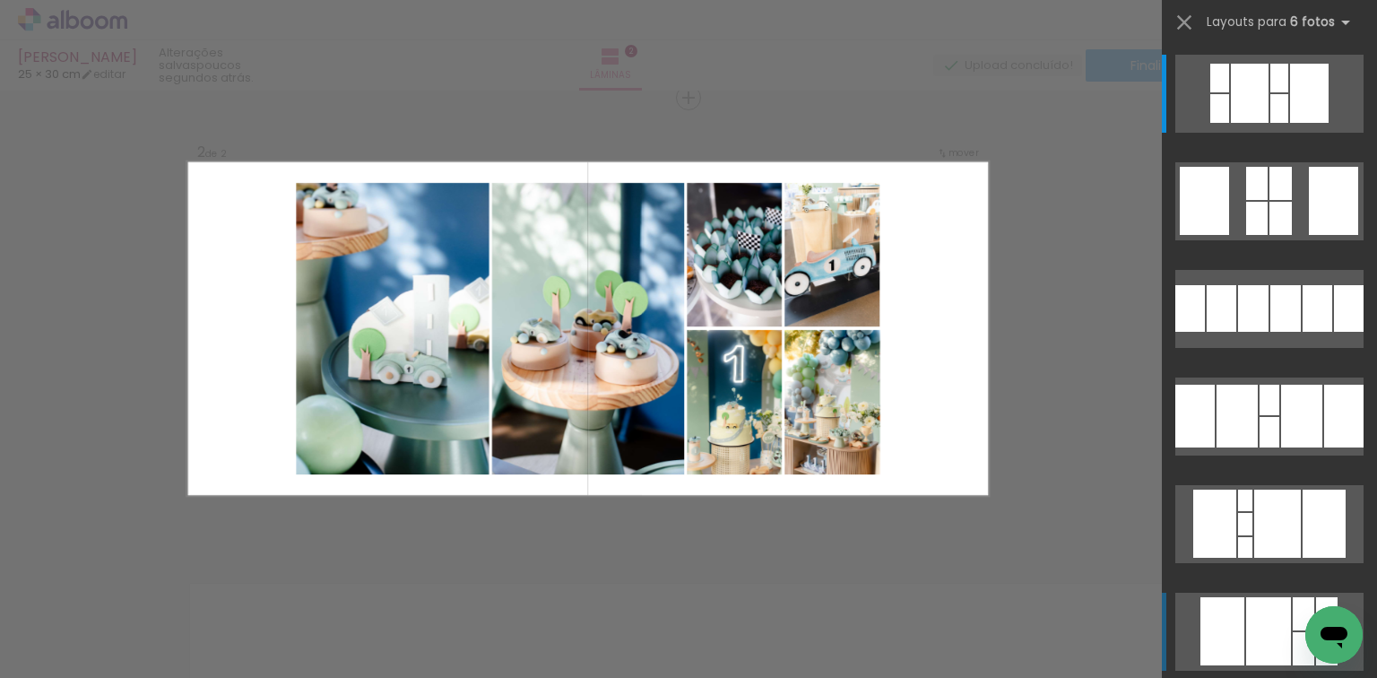
click at [1280, 610] on div at bounding box center [1268, 631] width 45 height 68
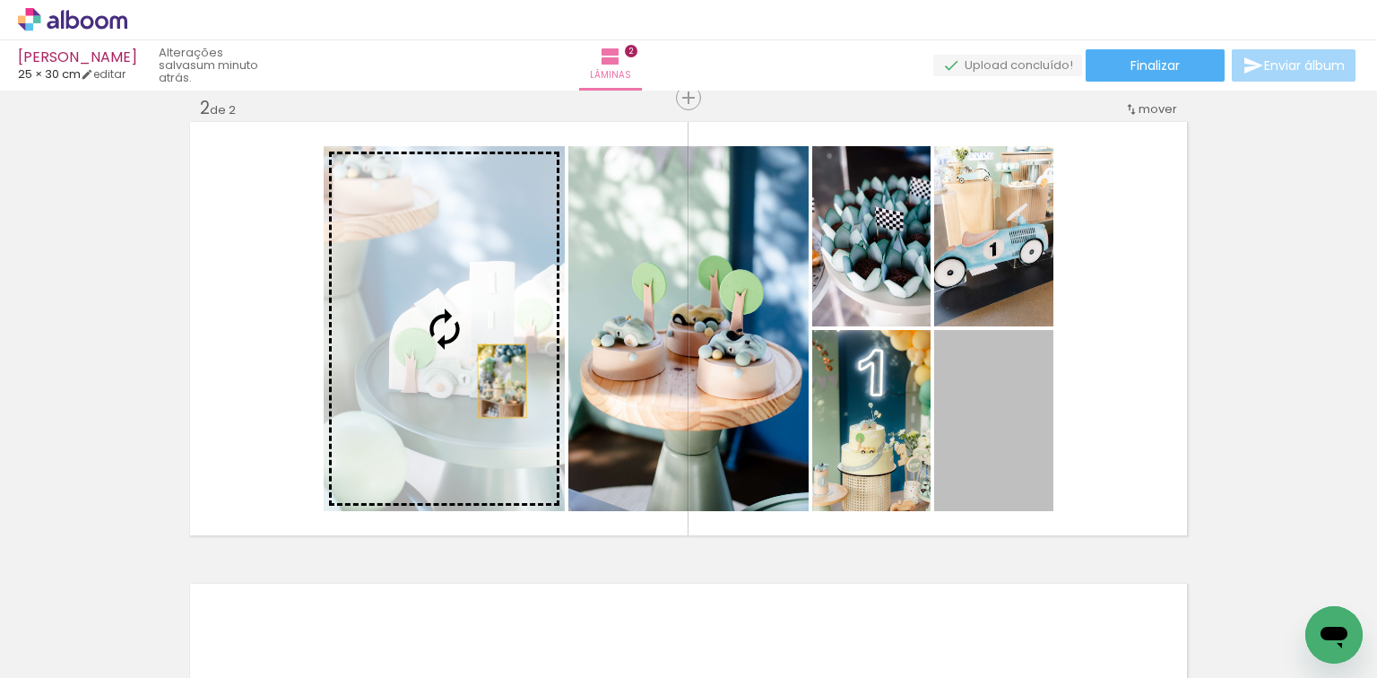
drag, startPoint x: 986, startPoint y: 457, endPoint x: 496, endPoint y: 380, distance: 496.5
click at [0, 0] on slot at bounding box center [0, 0] width 0 height 0
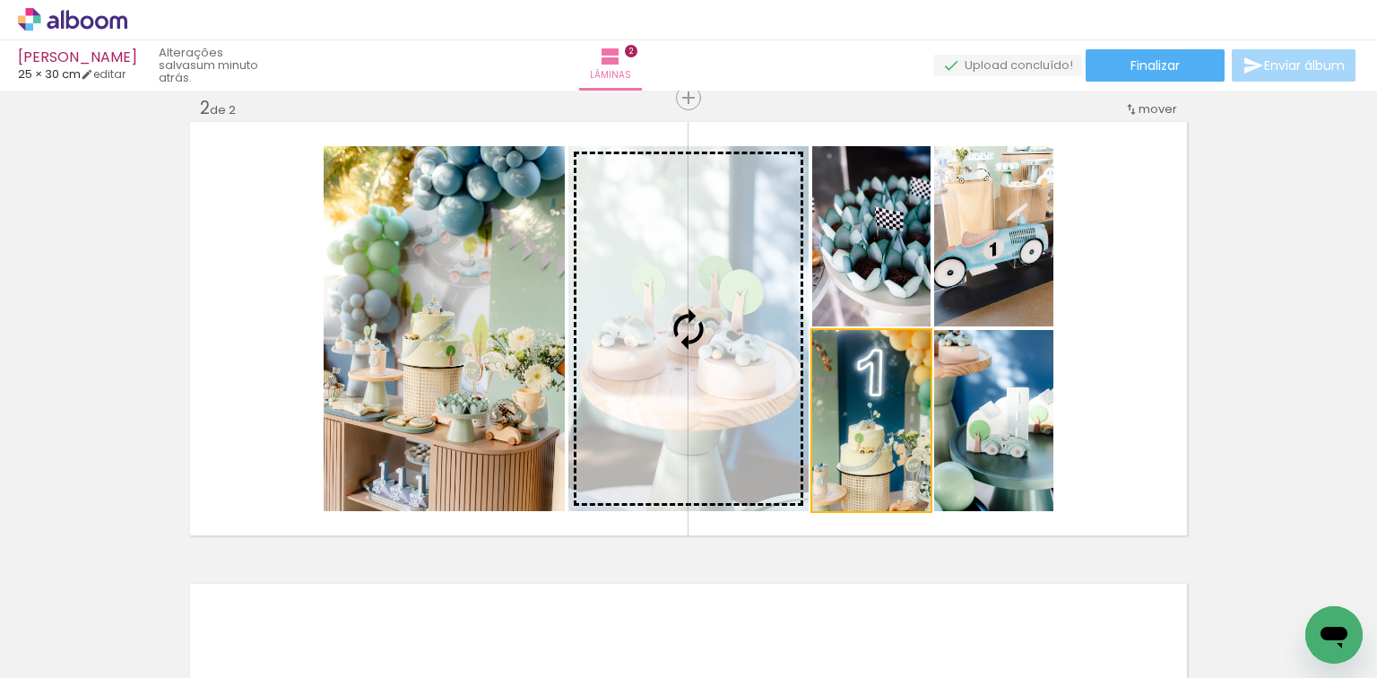
drag, startPoint x: 780, startPoint y: 432, endPoint x: 725, endPoint y: 418, distance: 56.5
click at [0, 0] on slot at bounding box center [0, 0] width 0 height 0
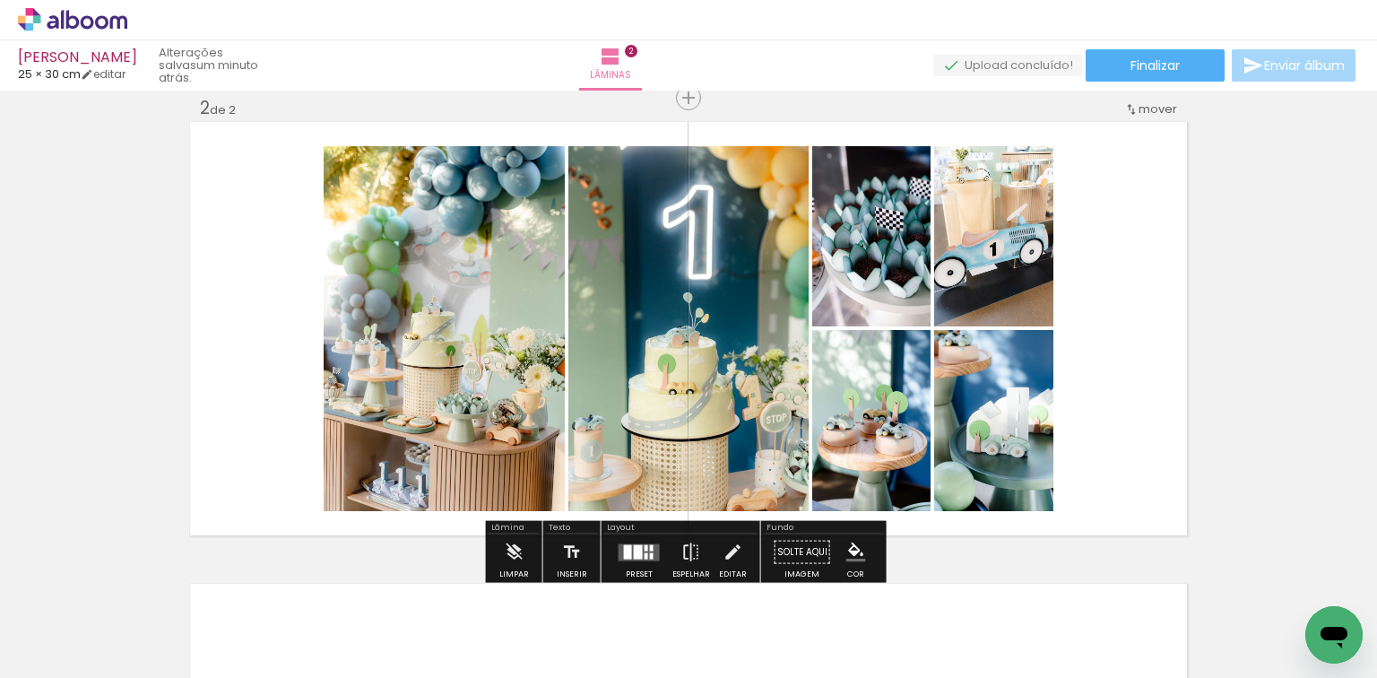
click at [637, 547] on div at bounding box center [638, 551] width 9 height 14
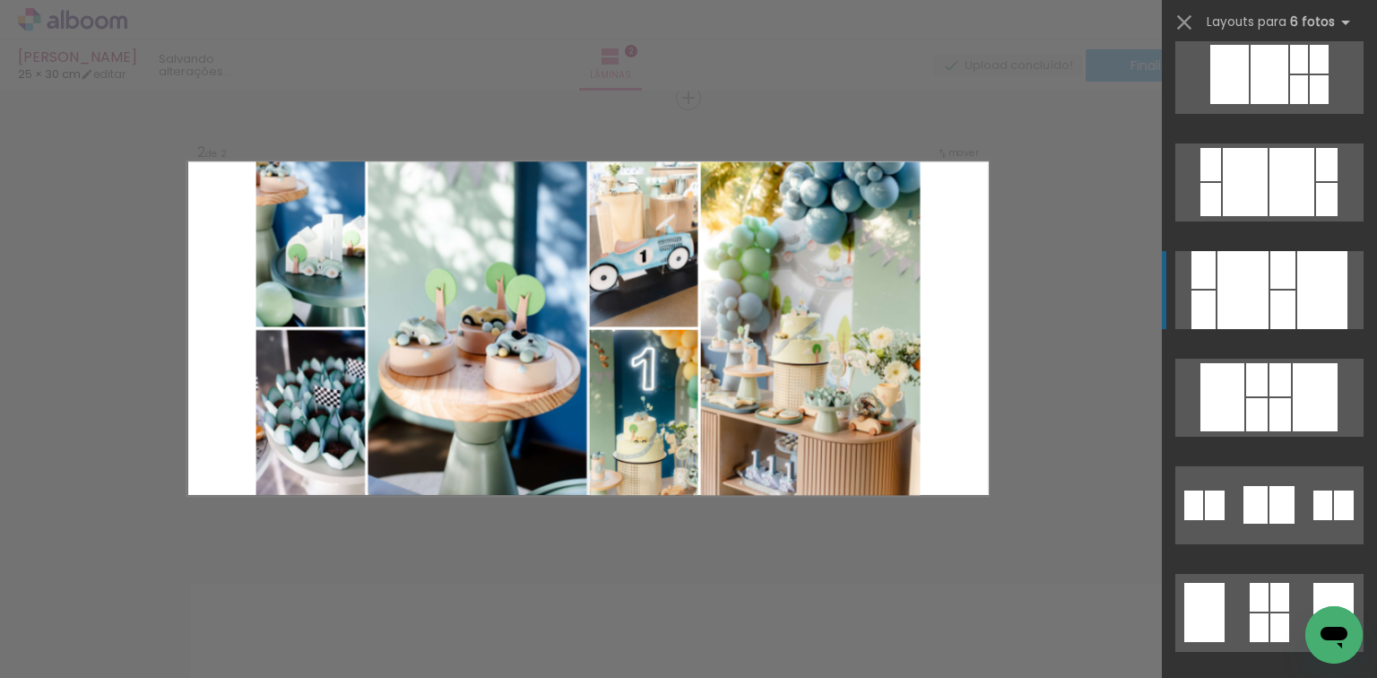
scroll to position [5200, 0]
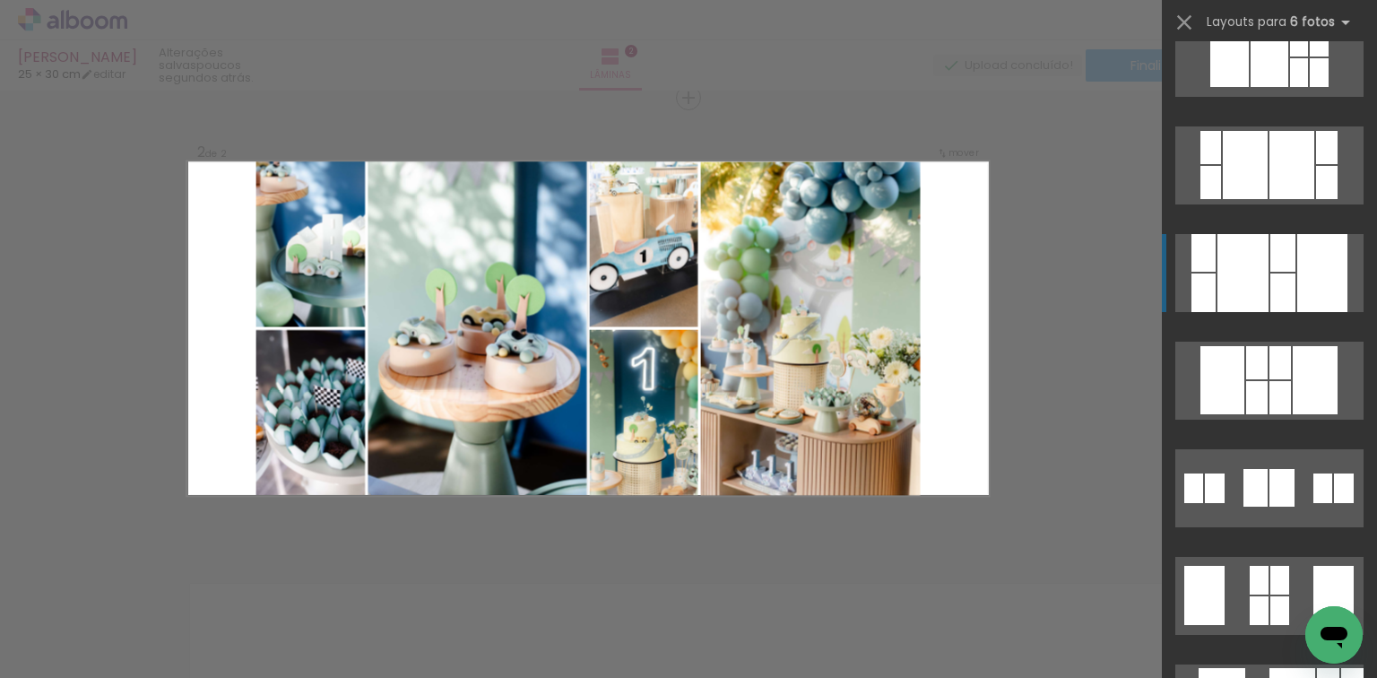
click at [1318, 297] on div at bounding box center [1322, 273] width 50 height 78
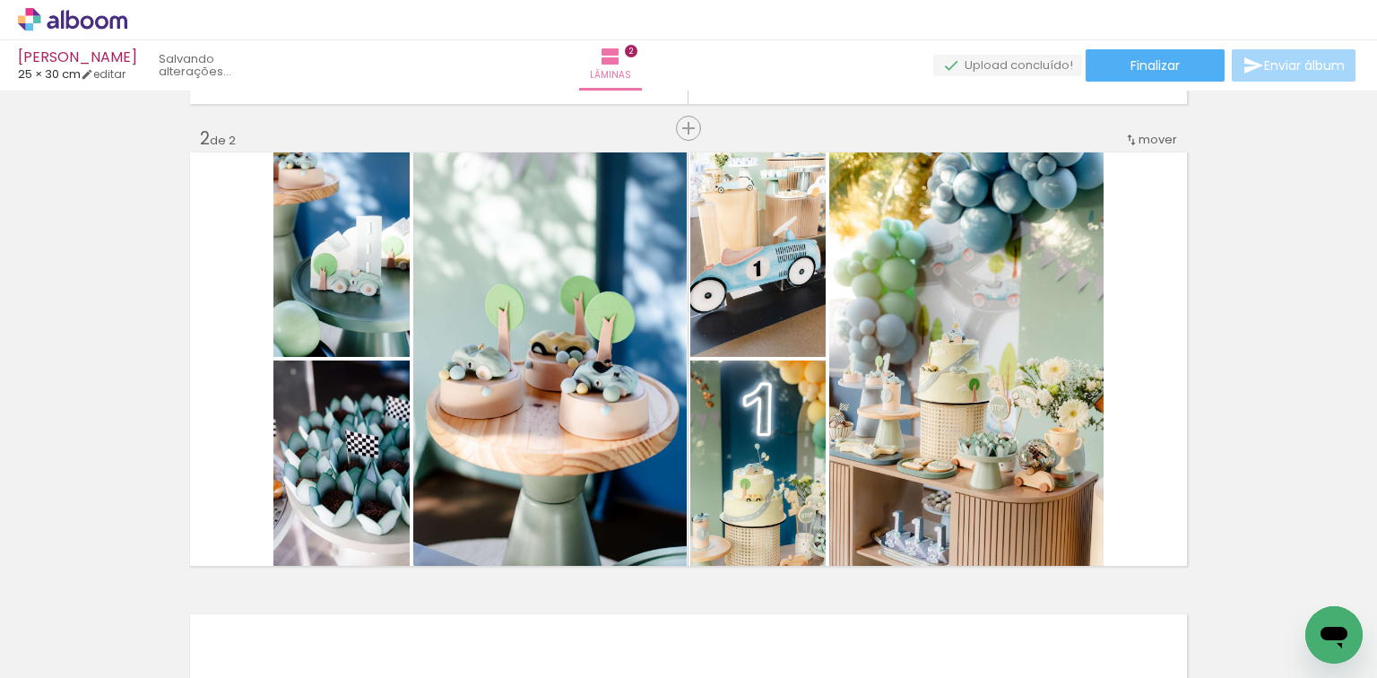
scroll to position [430, 0]
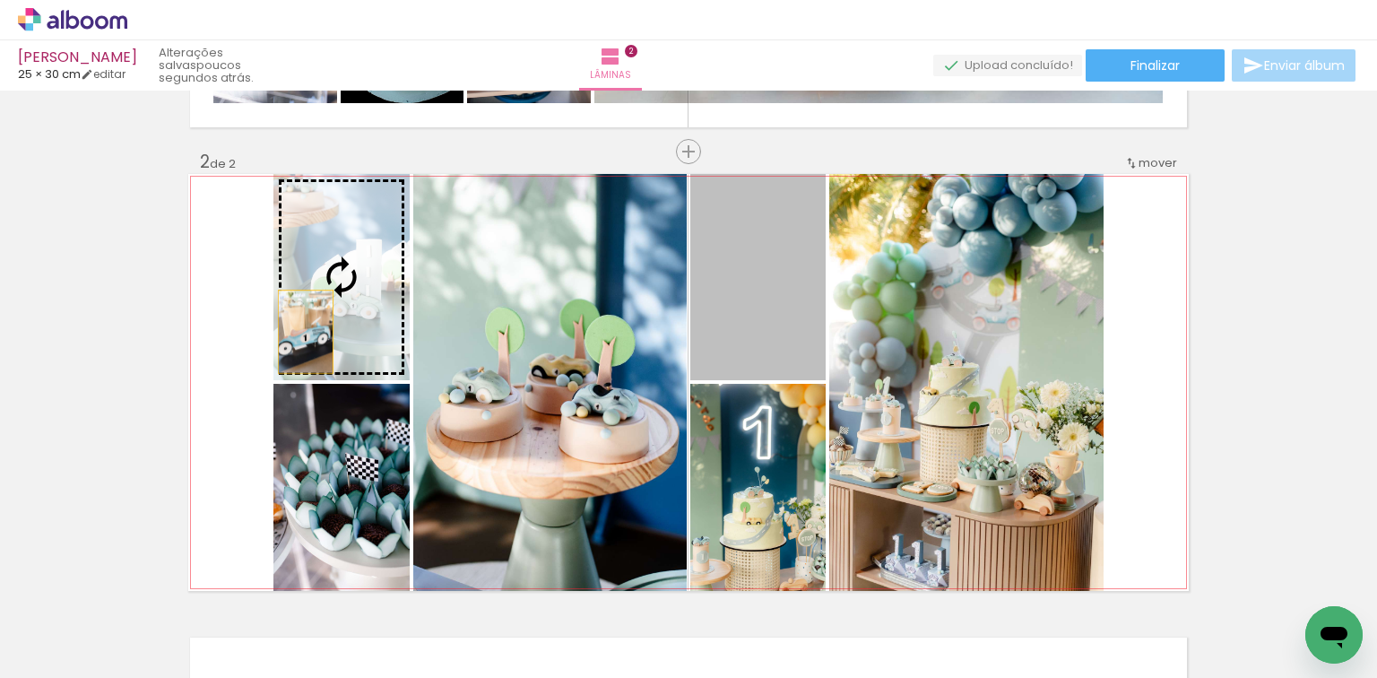
drag, startPoint x: 771, startPoint y: 316, endPoint x: 305, endPoint y: 326, distance: 466.3
click at [0, 0] on slot at bounding box center [0, 0] width 0 height 0
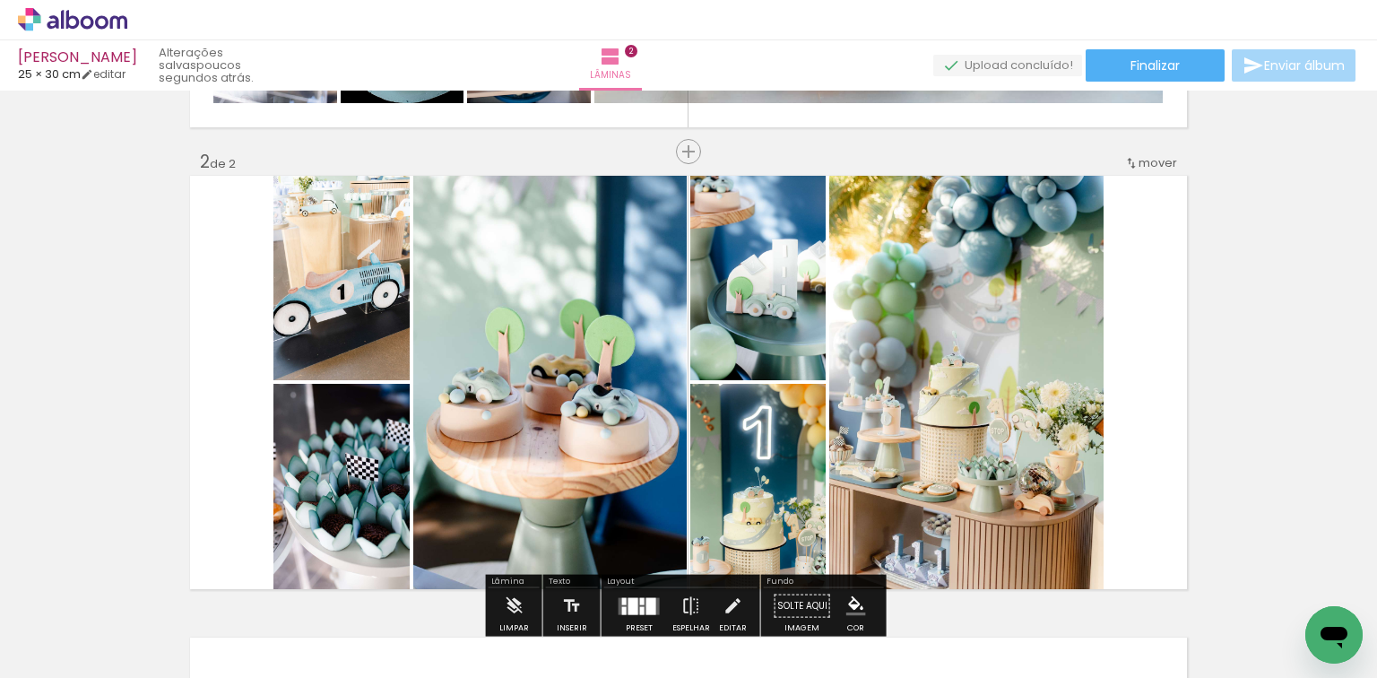
scroll to position [646, 0]
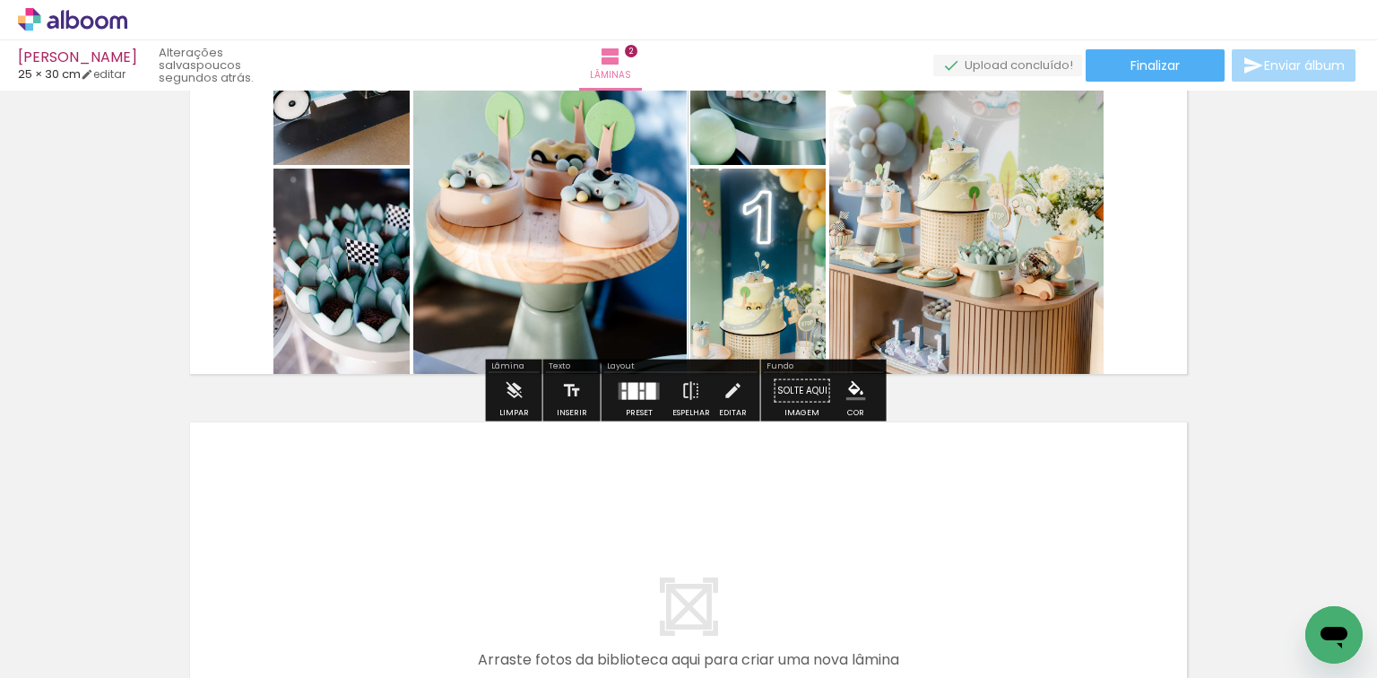
click at [625, 399] on div at bounding box center [639, 391] width 48 height 36
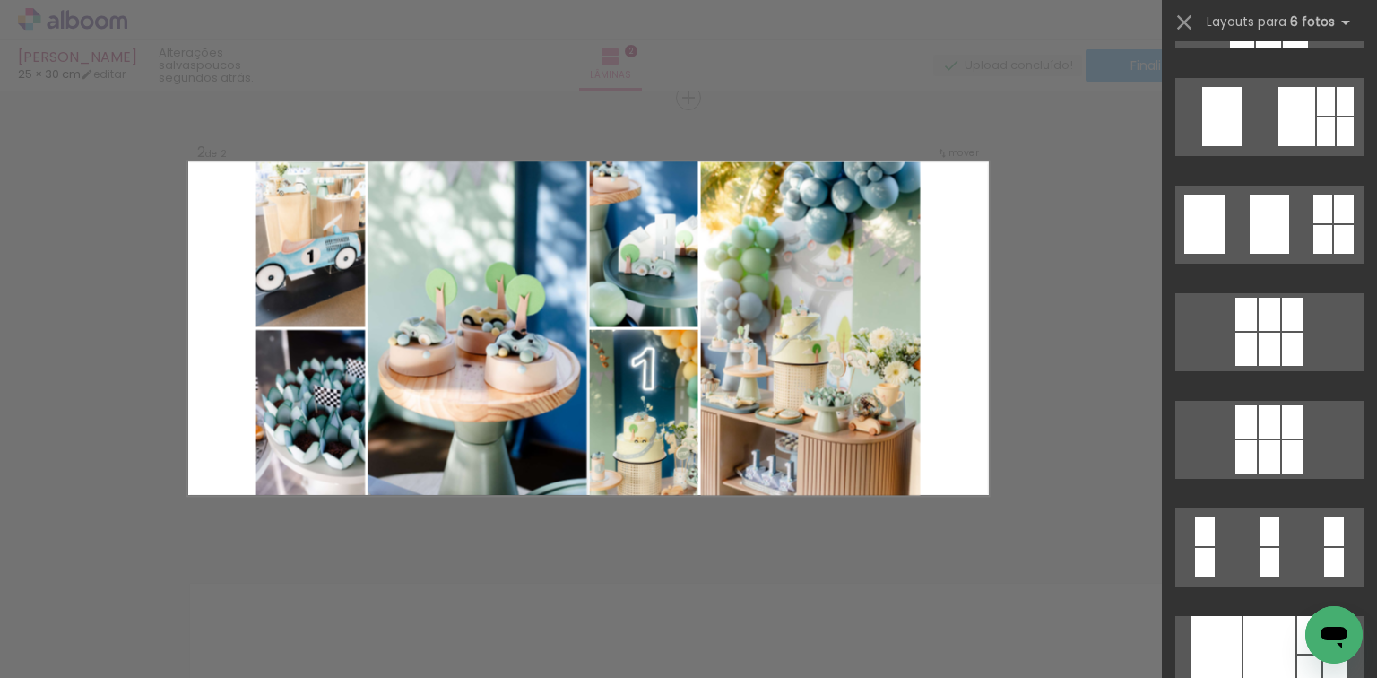
scroll to position [0, 0]
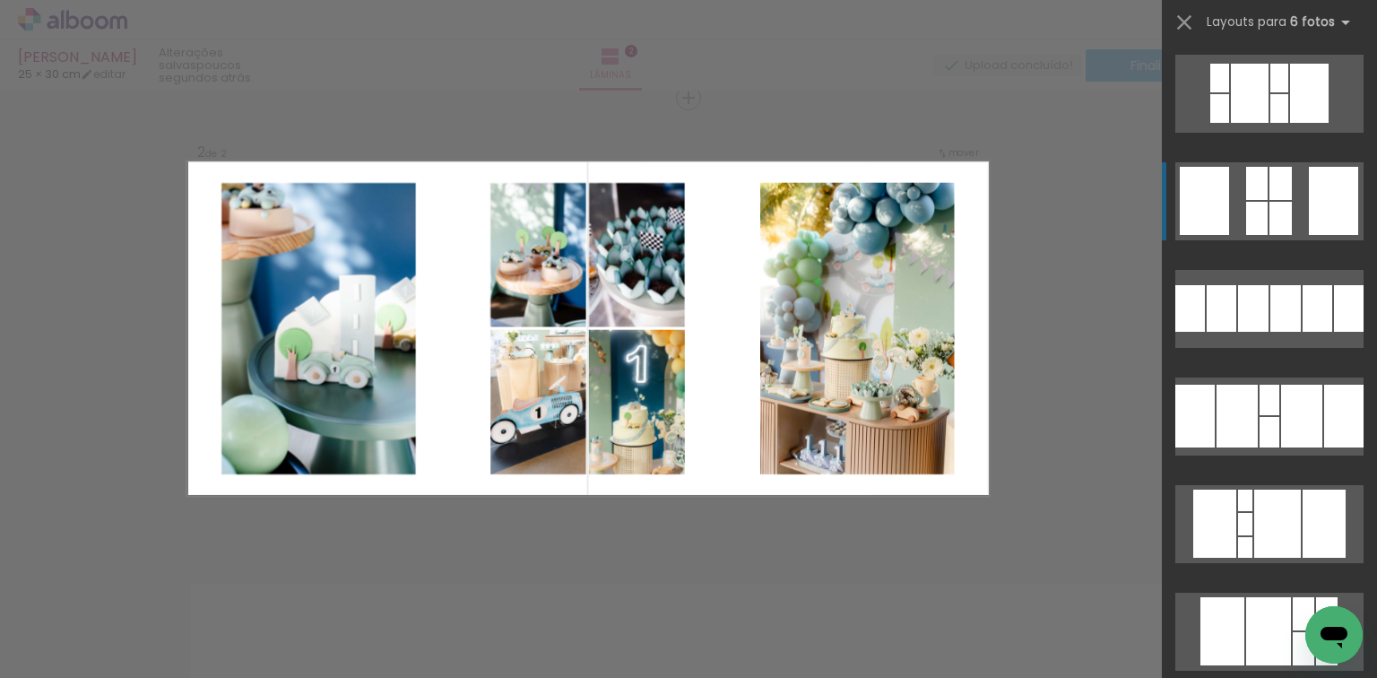
click at [1302, 203] on quentale-layouter at bounding box center [1269, 201] width 188 height 78
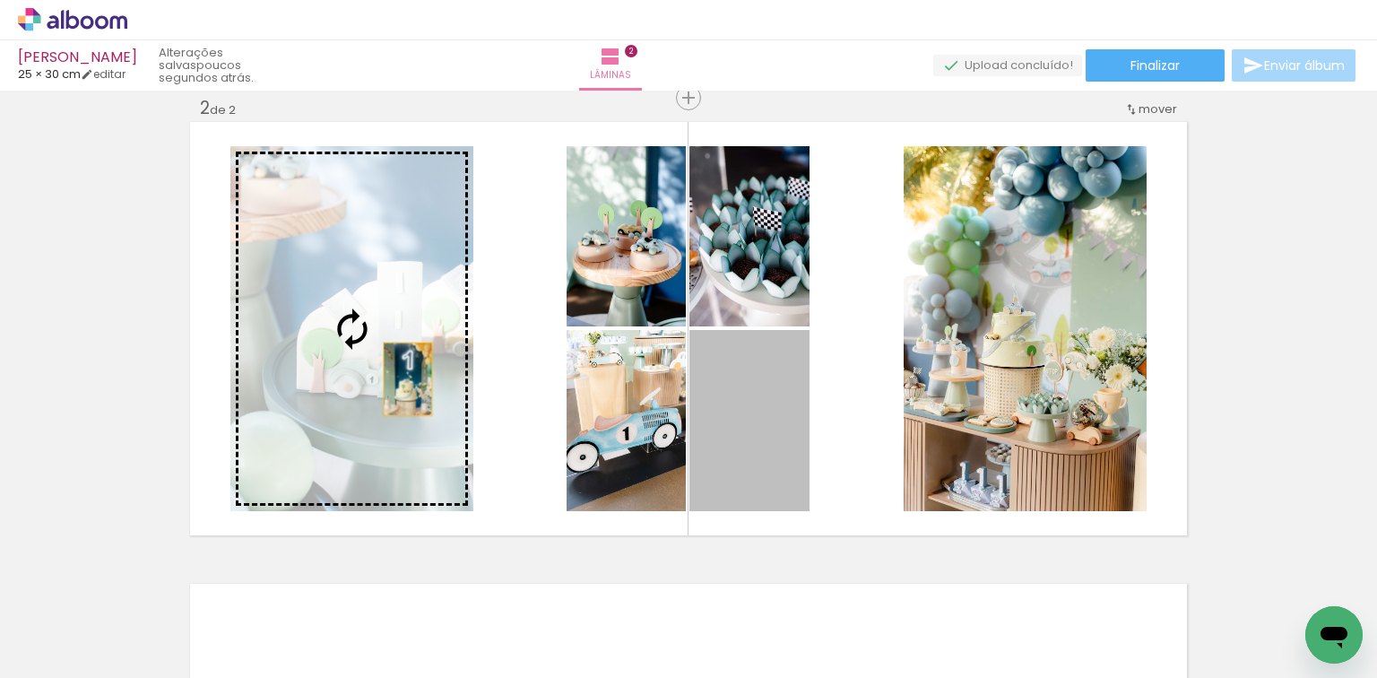
drag, startPoint x: 764, startPoint y: 455, endPoint x: 403, endPoint y: 378, distance: 369.5
click at [0, 0] on slot at bounding box center [0, 0] width 0 height 0
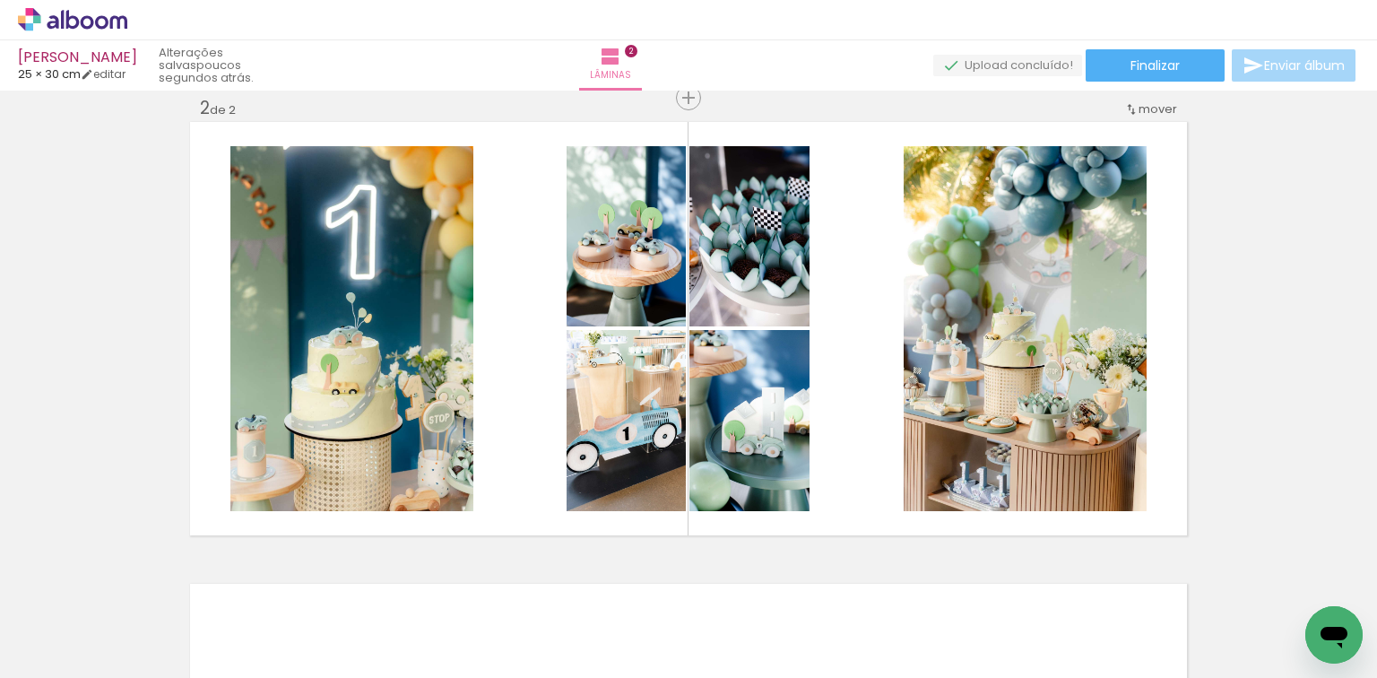
click at [1275, 294] on div "Inserir lâmina 1 de 2 Inserir lâmina 2 de 2" at bounding box center [688, 306] width 1377 height 1386
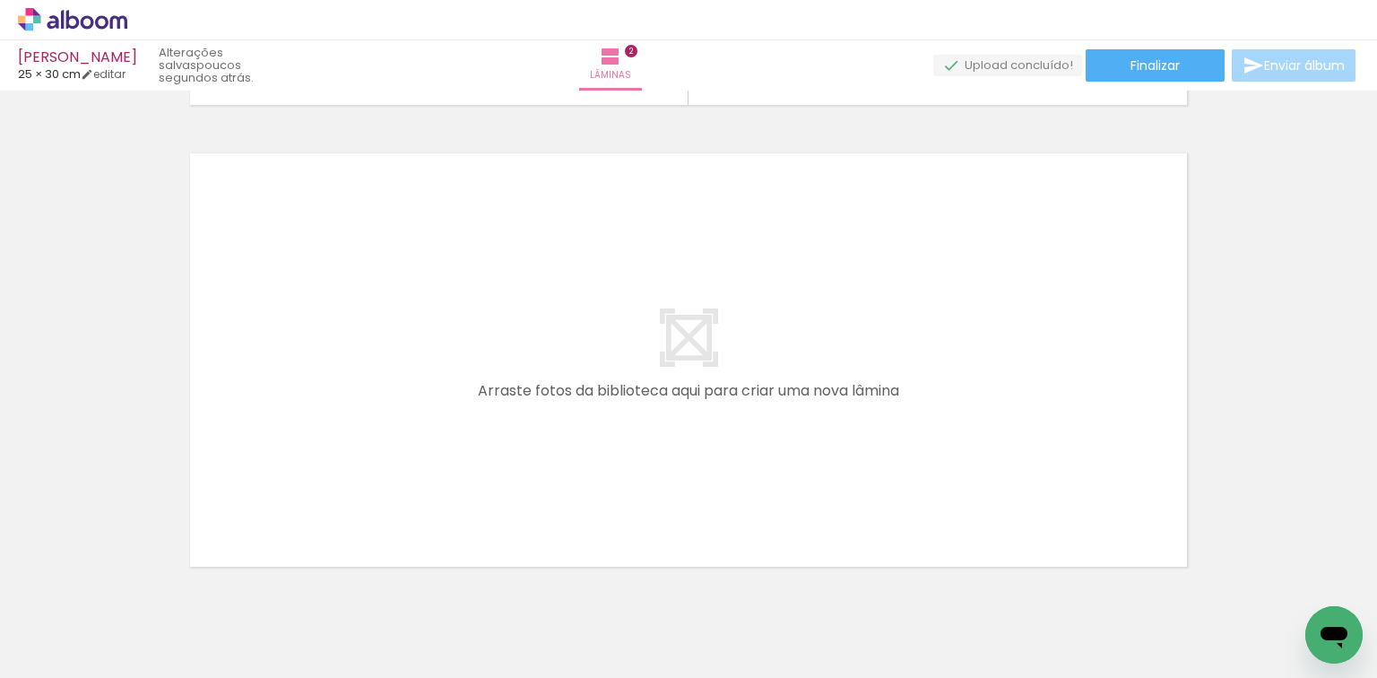
scroll to position [979, 0]
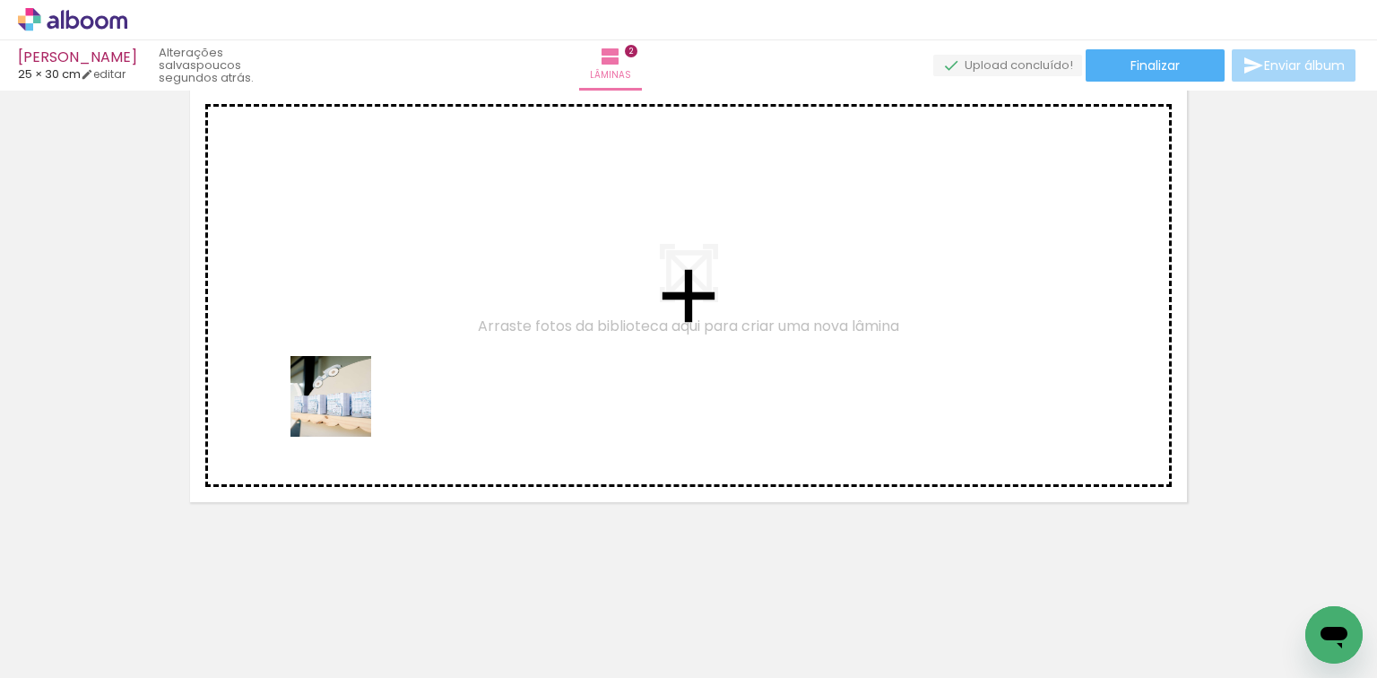
drag, startPoint x: 258, startPoint y: 637, endPoint x: 346, endPoint y: 443, distance: 213.5
click at [346, 405] on quentale-workspace at bounding box center [688, 339] width 1377 height 678
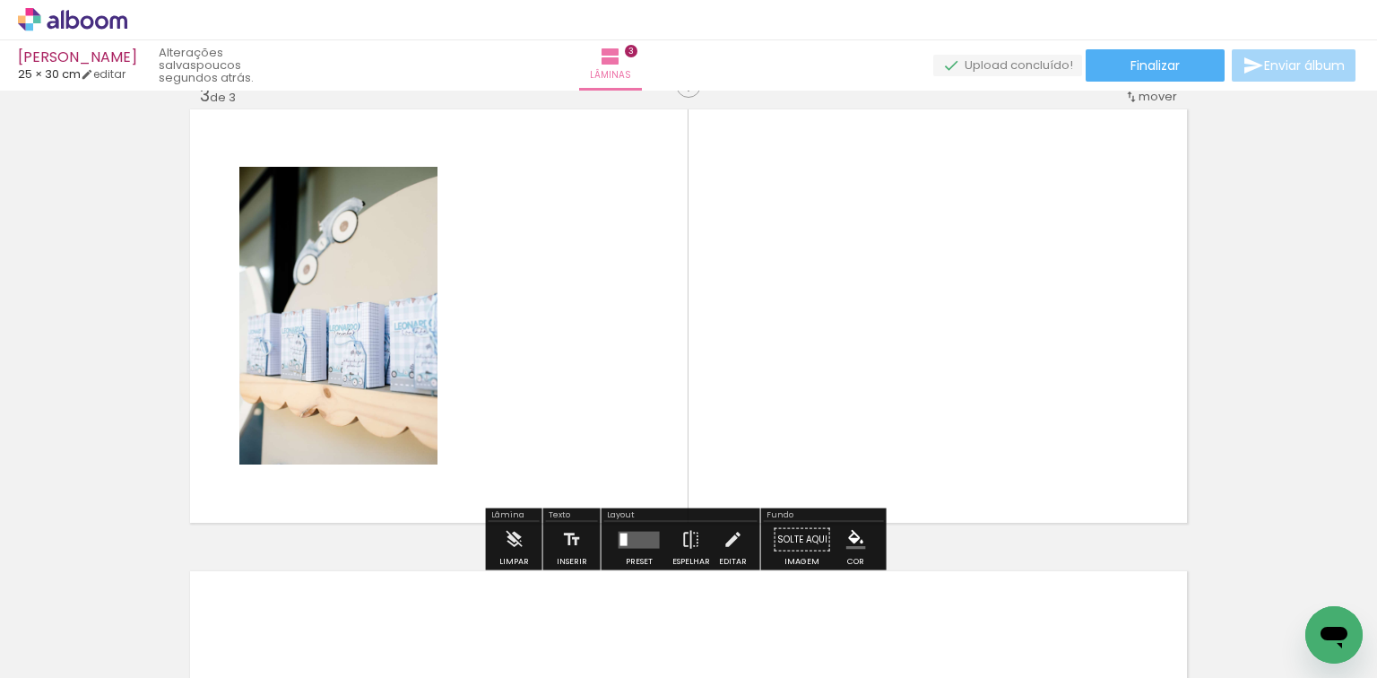
scroll to position [946, 0]
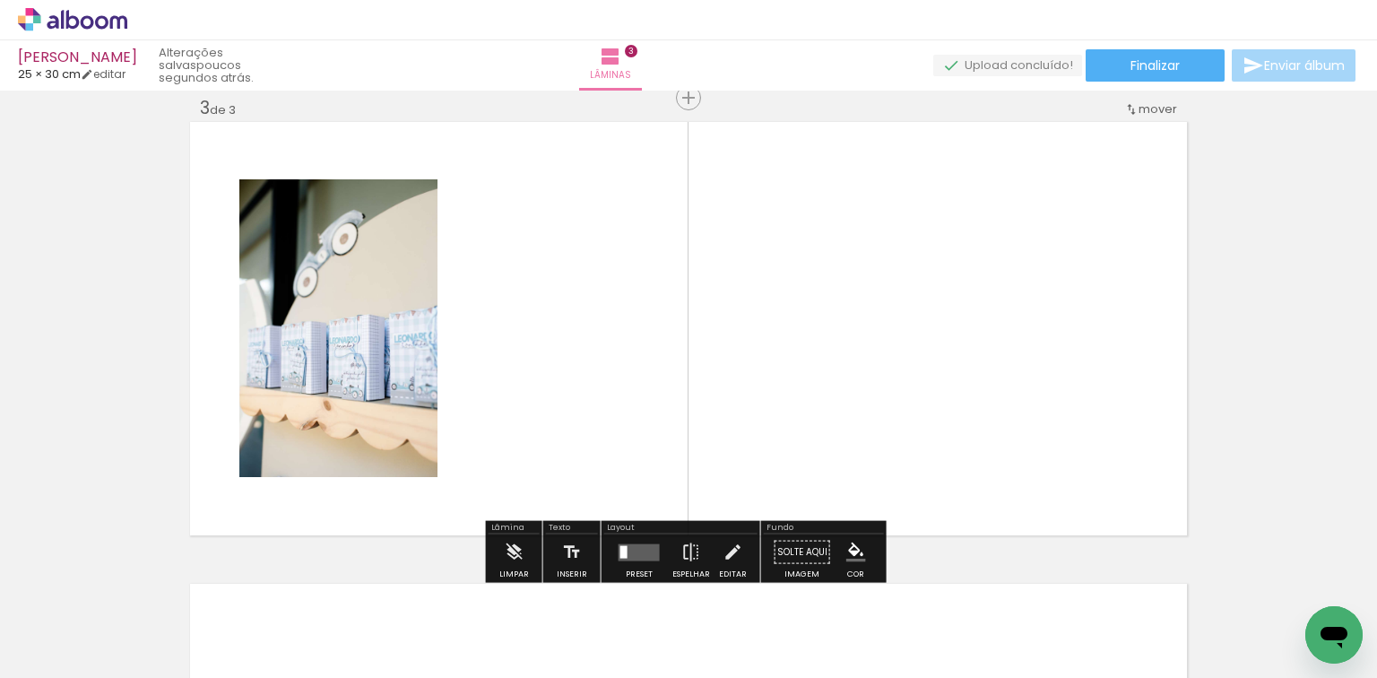
drag, startPoint x: 500, startPoint y: 450, endPoint x: 545, endPoint y: 405, distance: 63.4
click at [545, 405] on quentale-workspace at bounding box center [688, 339] width 1377 height 678
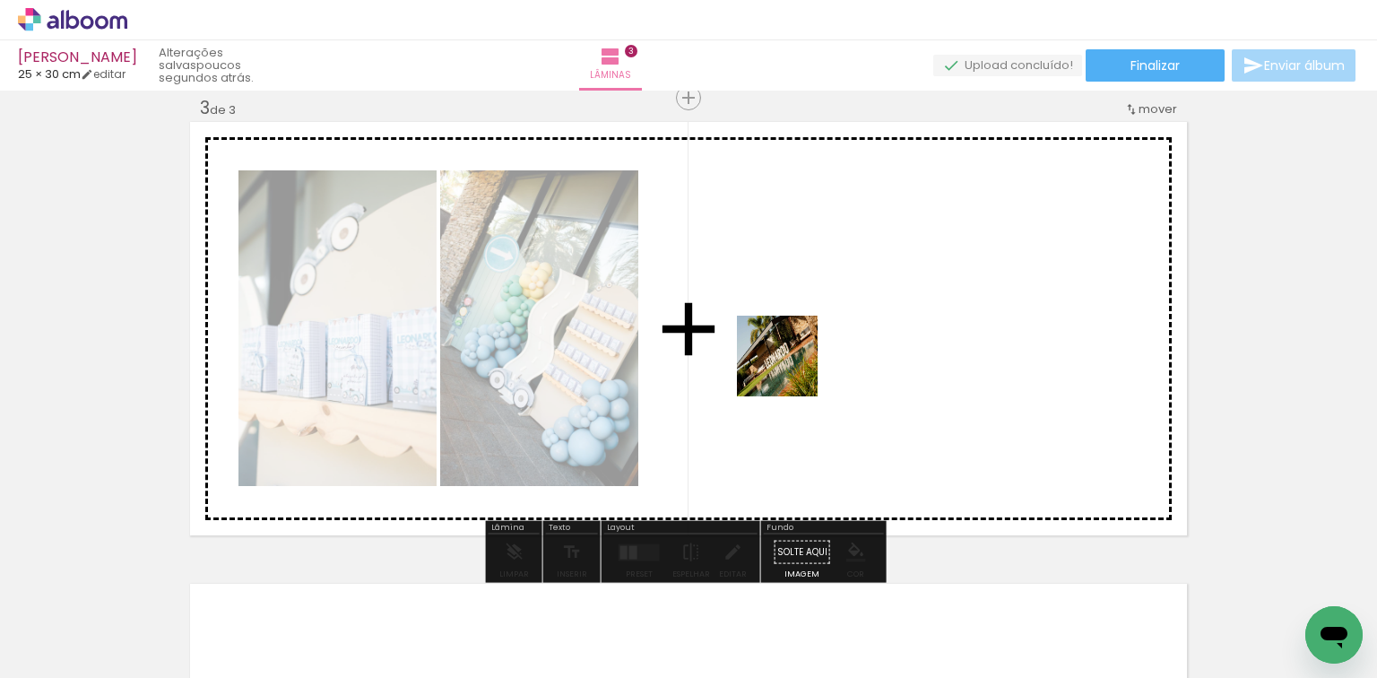
drag, startPoint x: 463, startPoint y: 614, endPoint x: 791, endPoint y: 369, distance: 409.4
click at [791, 369] on quentale-workspace at bounding box center [688, 339] width 1377 height 678
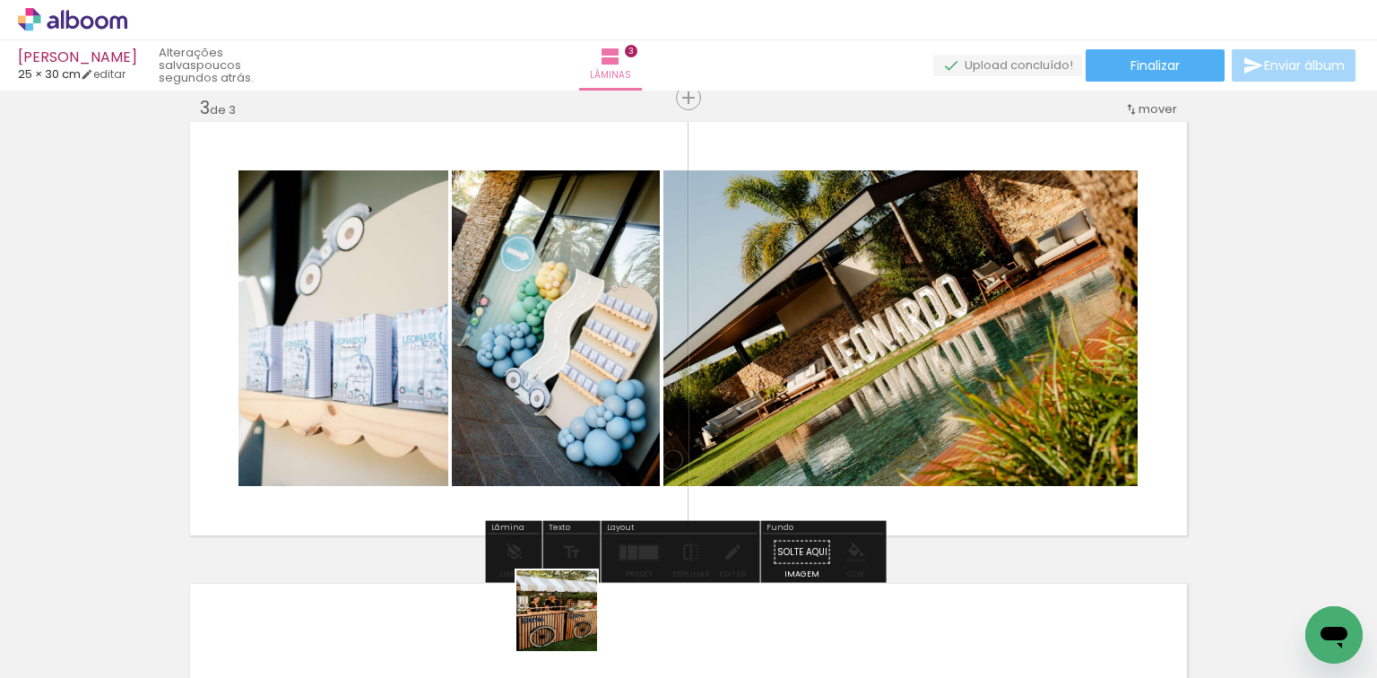
drag, startPoint x: 558, startPoint y: 637, endPoint x: 759, endPoint y: 513, distance: 237.1
click at [852, 391] on quentale-workspace at bounding box center [688, 339] width 1377 height 678
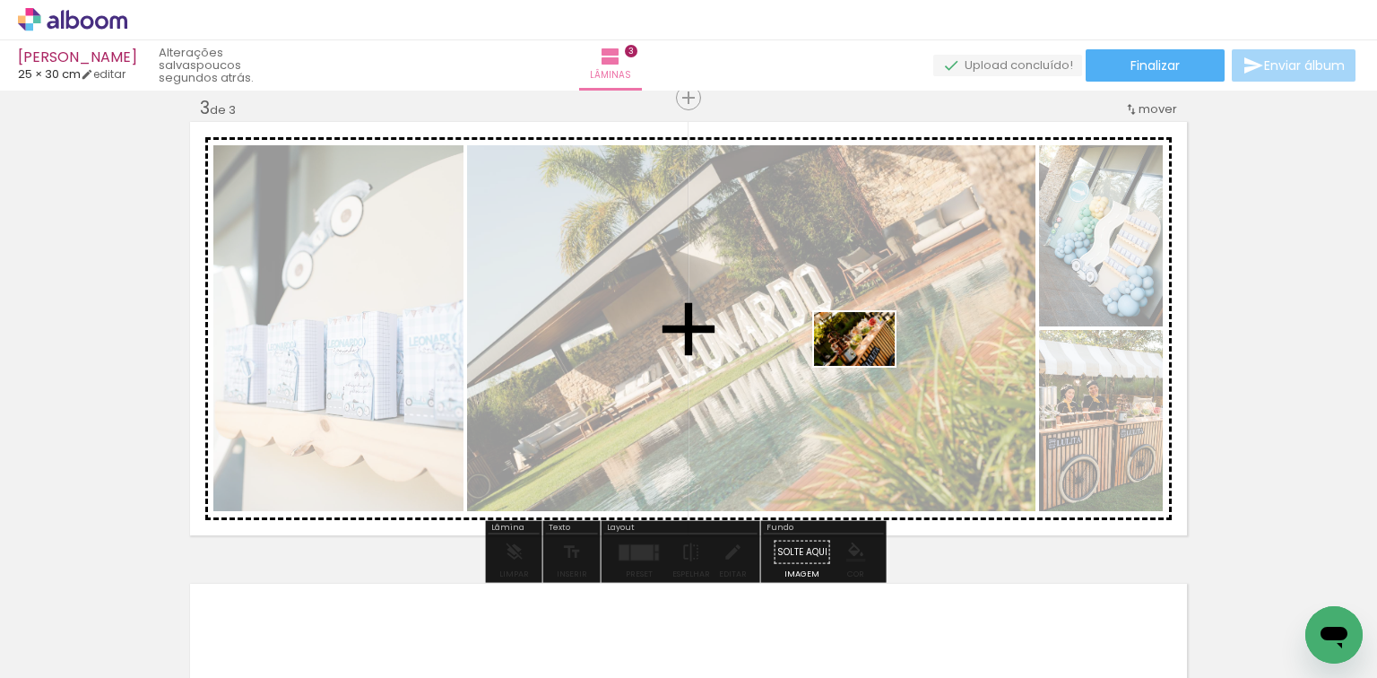
drag, startPoint x: 646, startPoint y: 629, endPoint x: 868, endPoint y: 366, distance: 344.2
click at [868, 366] on quentale-workspace at bounding box center [688, 339] width 1377 height 678
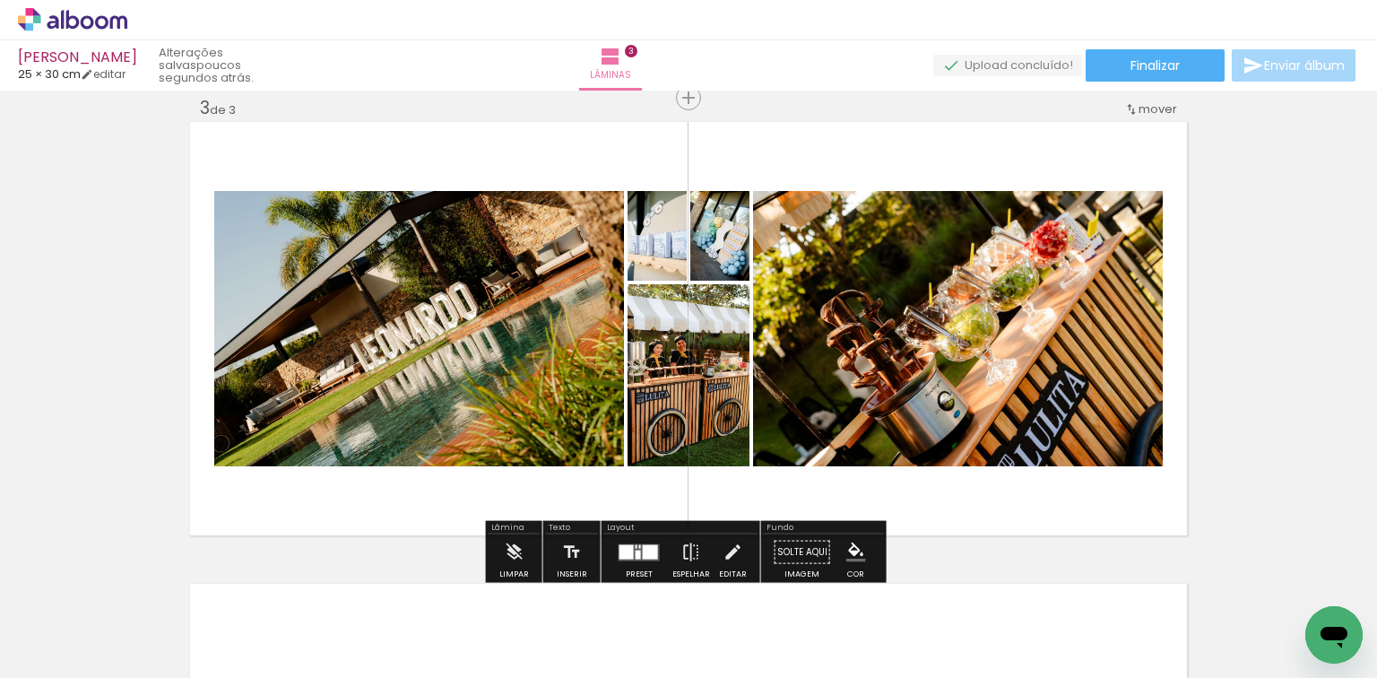
click at [643, 552] on div at bounding box center [650, 551] width 15 height 14
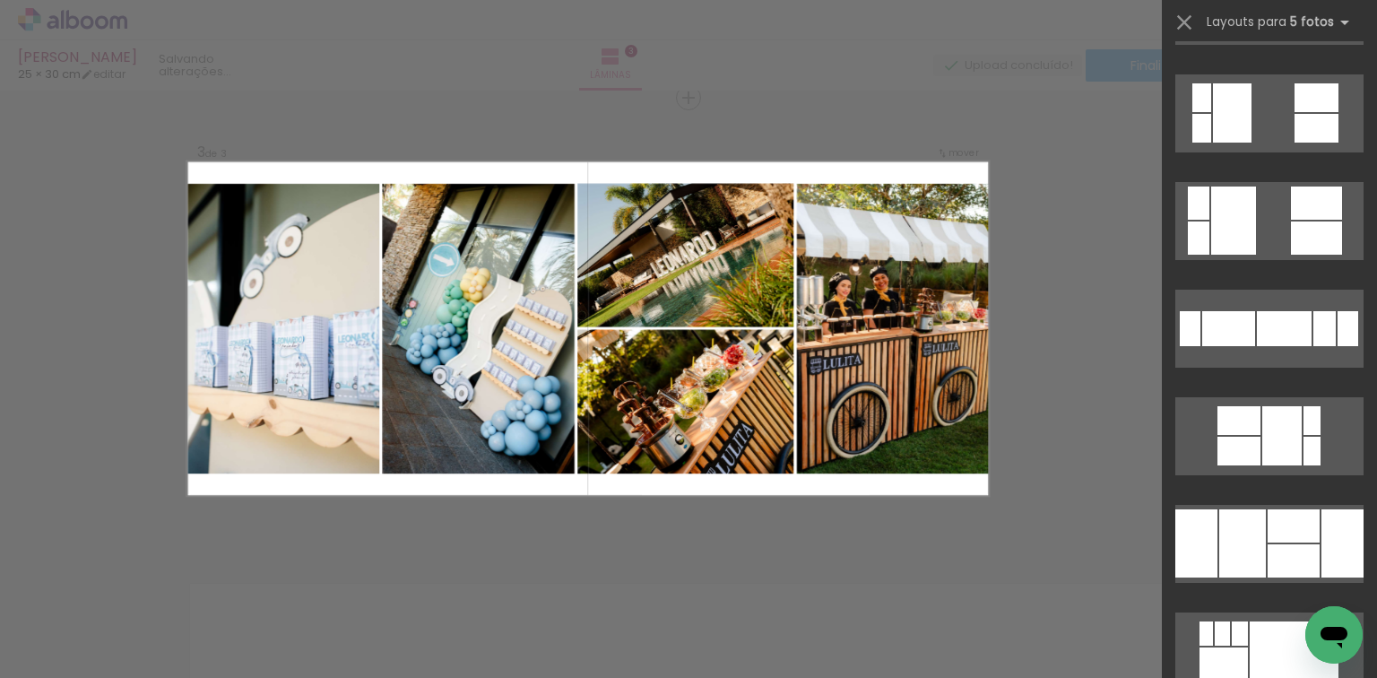
scroll to position [1148, 0]
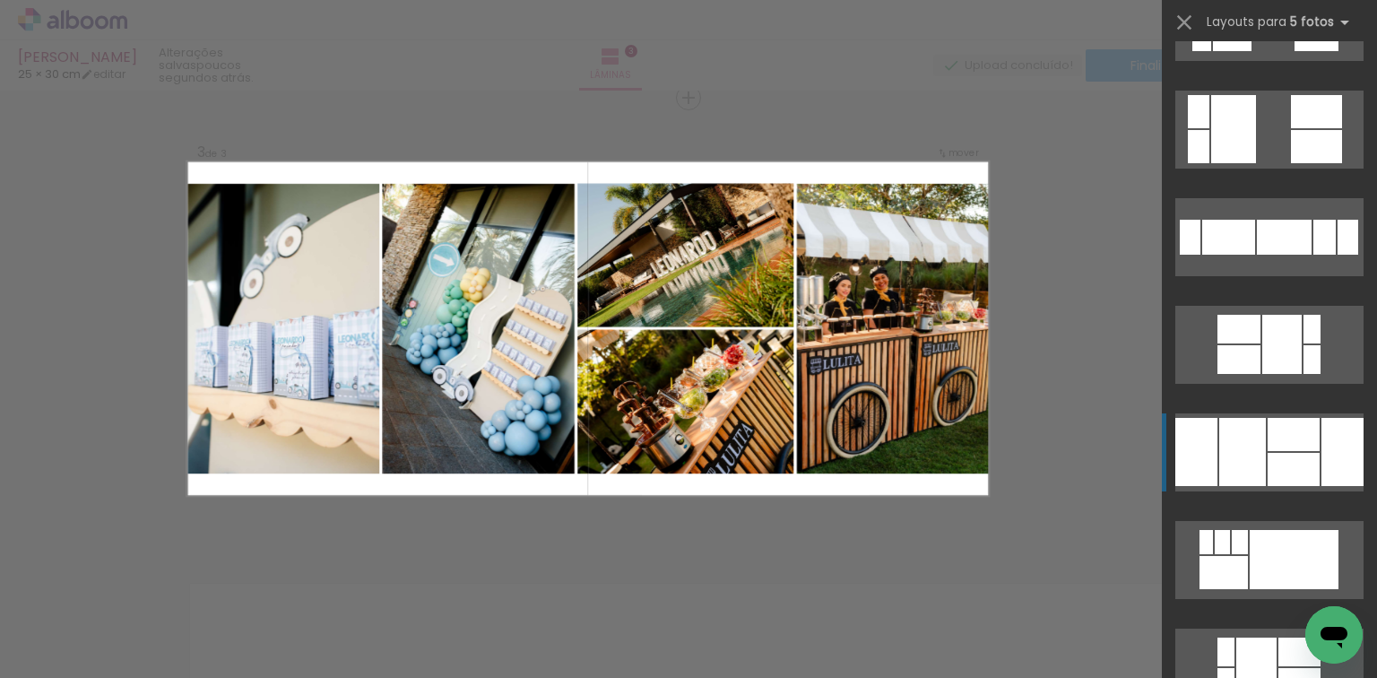
click at [1287, 473] on div at bounding box center [1294, 469] width 52 height 33
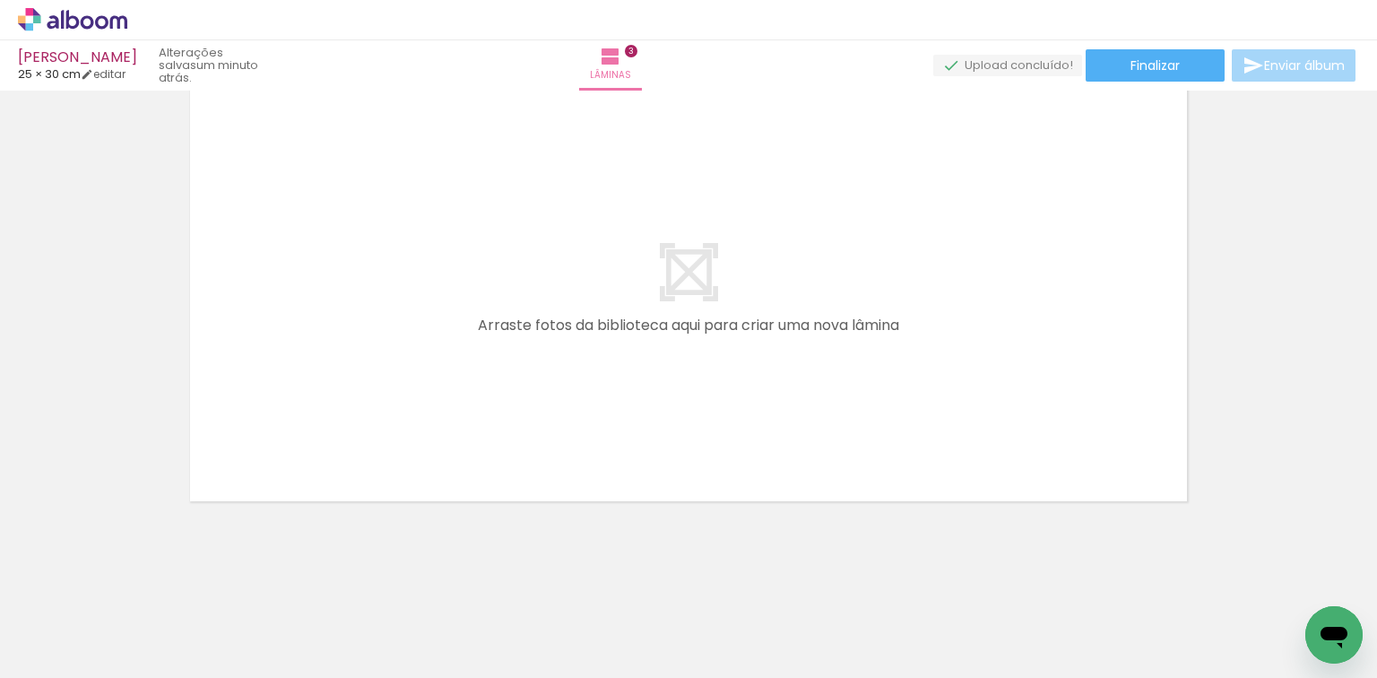
scroll to position [0, 1617]
drag, startPoint x: 488, startPoint y: 631, endPoint x: 554, endPoint y: 524, distance: 126.4
click at [551, 460] on quentale-workspace at bounding box center [688, 339] width 1377 height 678
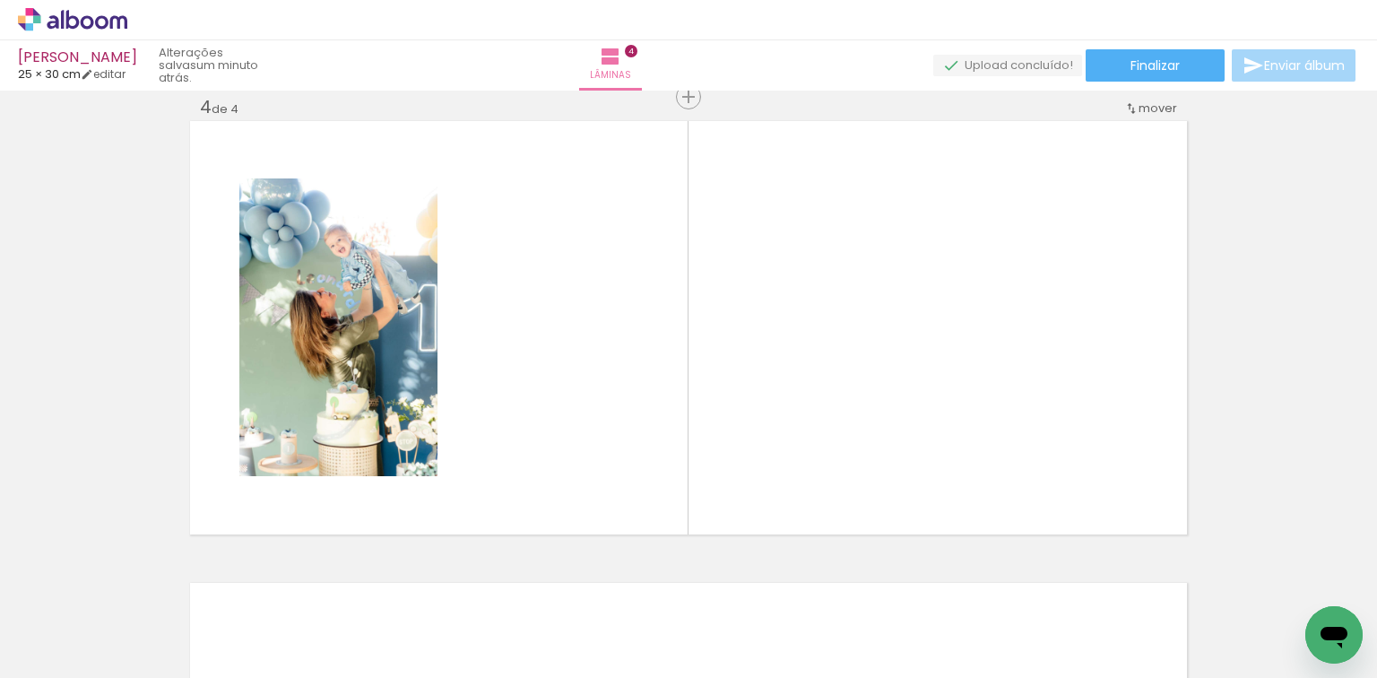
scroll to position [1408, 0]
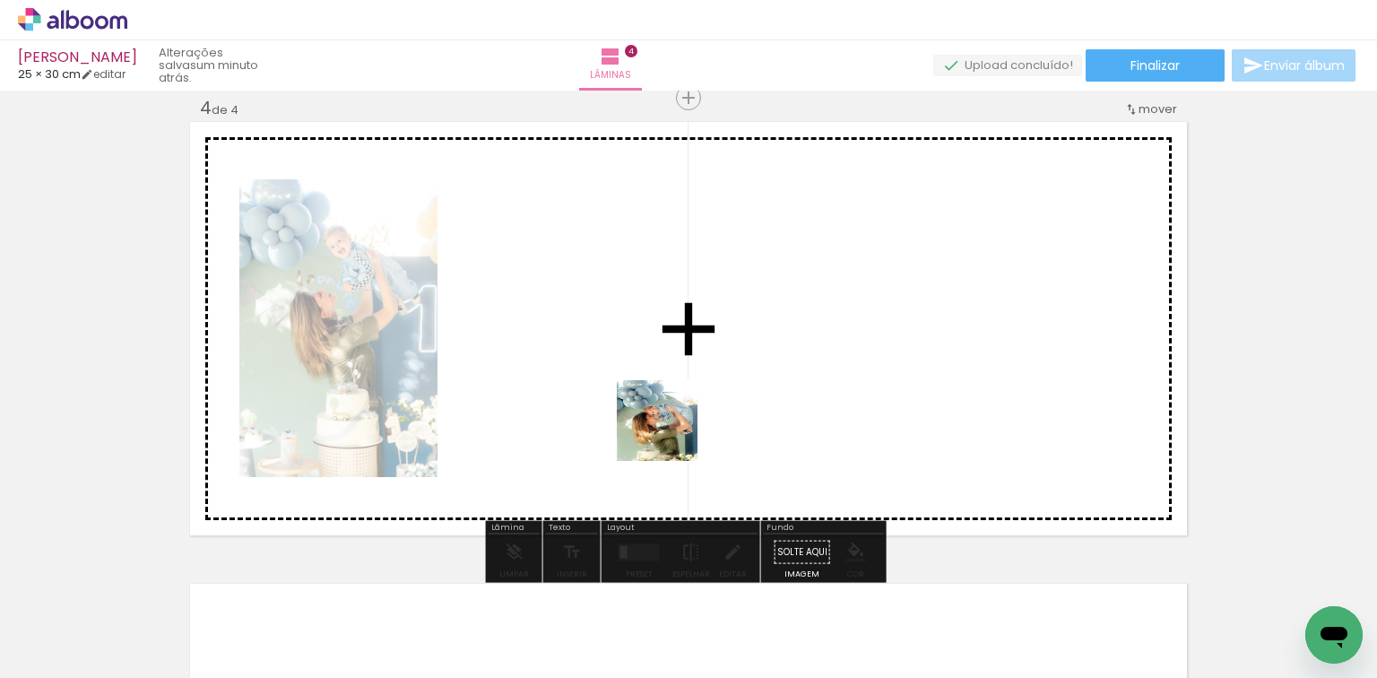
drag, startPoint x: 577, startPoint y: 625, endPoint x: 672, endPoint y: 431, distance: 216.1
click at [672, 431] on quentale-workspace at bounding box center [688, 339] width 1377 height 678
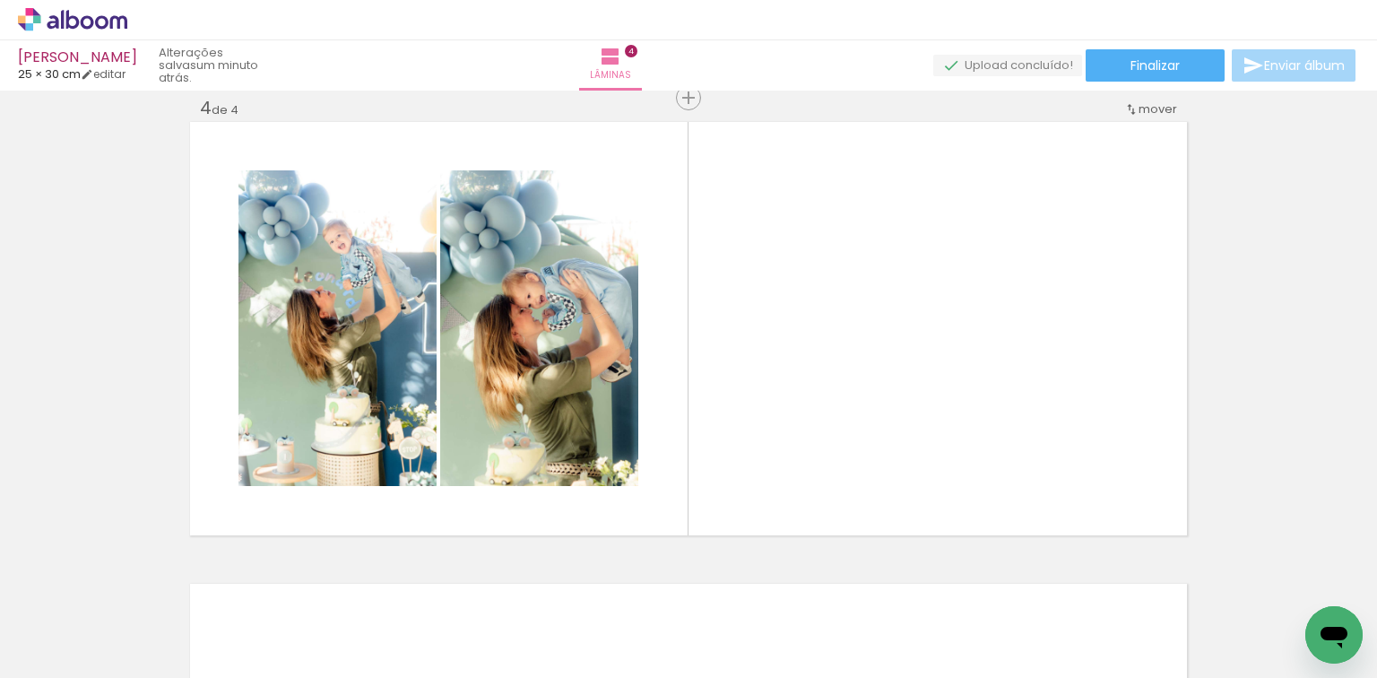
scroll to position [0, 1962]
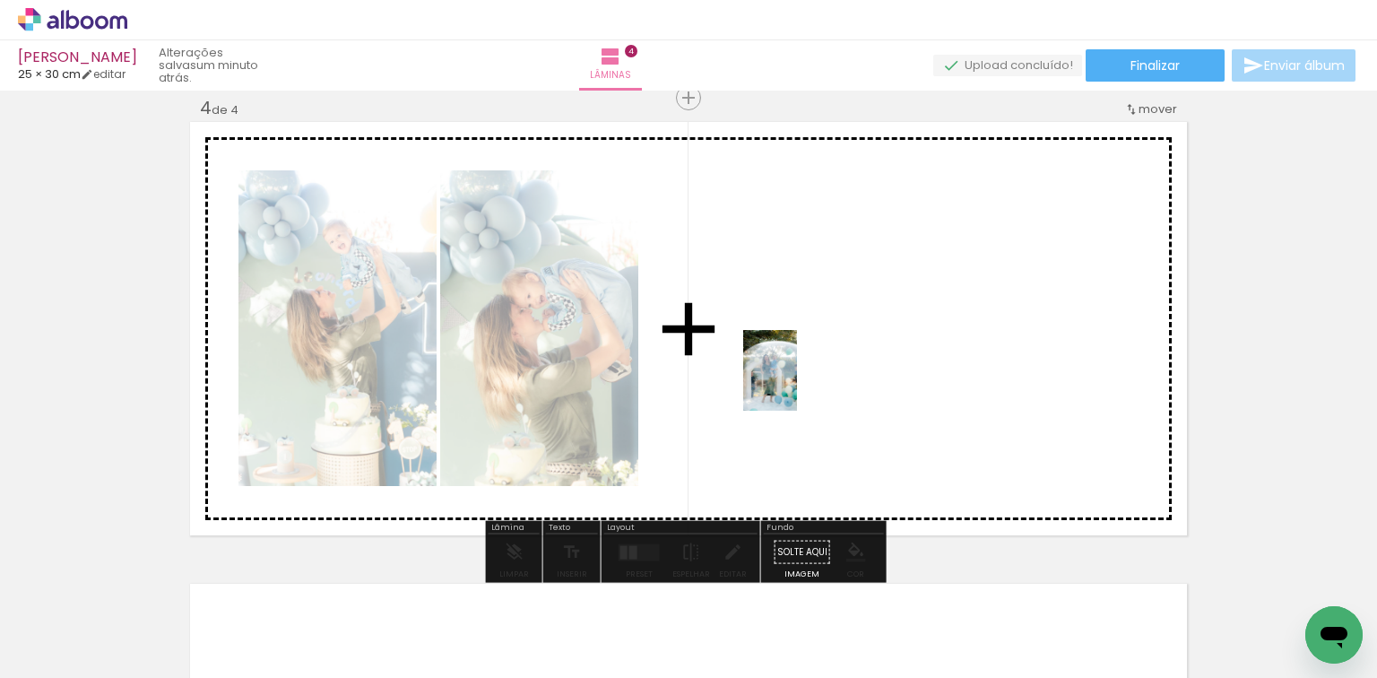
drag, startPoint x: 767, startPoint y: 420, endPoint x: 797, endPoint y: 384, distance: 47.1
click at [797, 384] on quentale-workspace at bounding box center [688, 339] width 1377 height 678
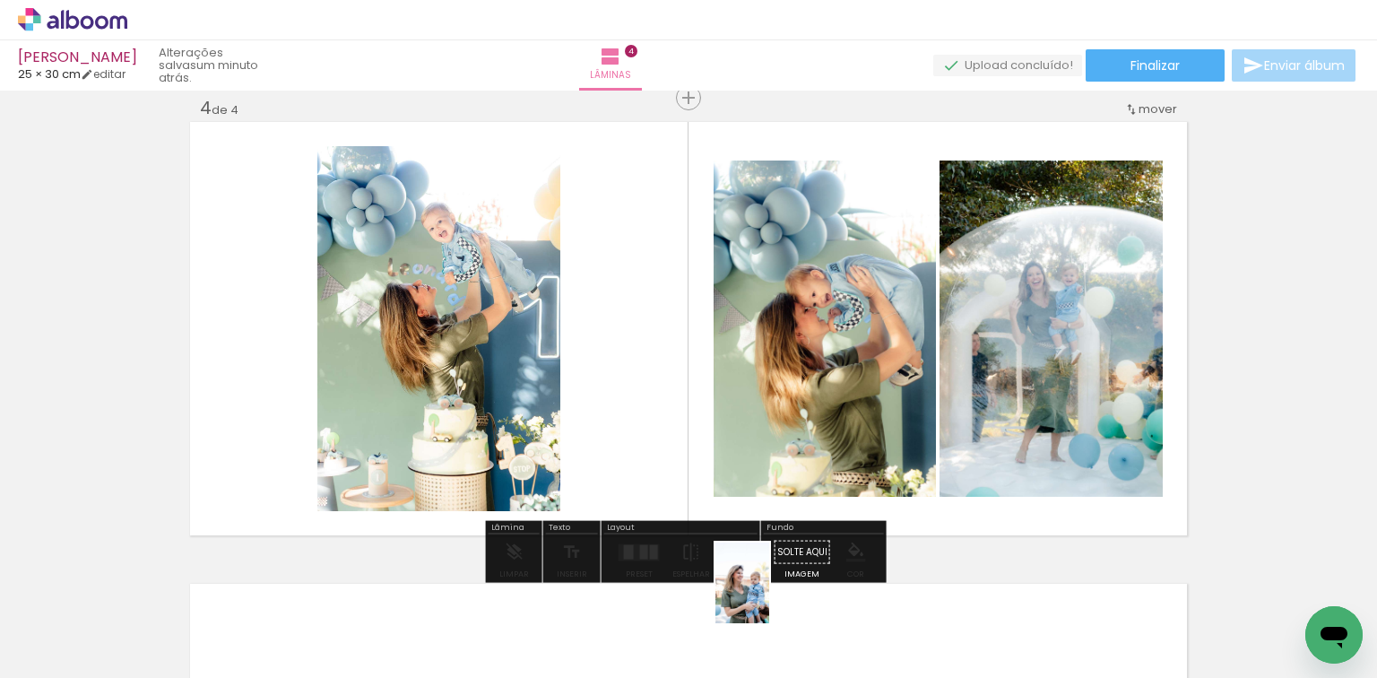
drag, startPoint x: 760, startPoint y: 630, endPoint x: 770, endPoint y: 597, distance: 34.6
click at [758, 597] on div at bounding box center [727, 617] width 59 height 89
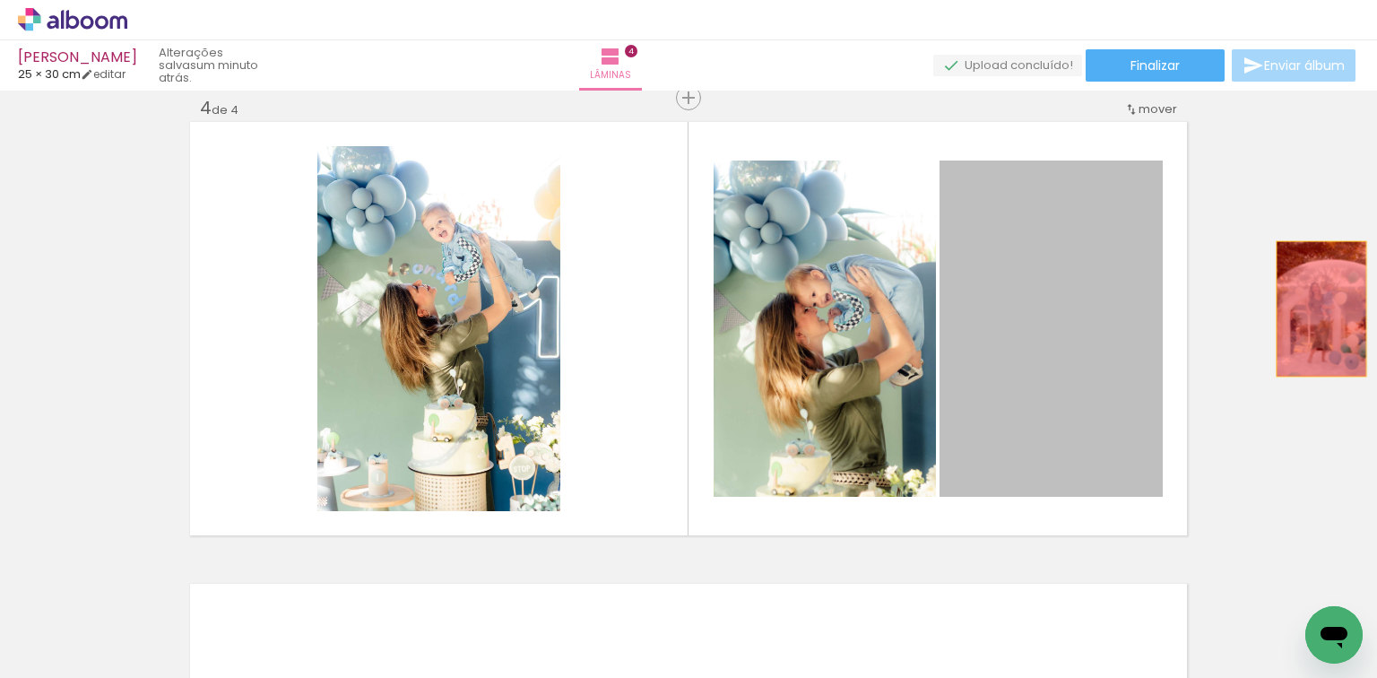
drag, startPoint x: 1090, startPoint y: 352, endPoint x: 1316, endPoint y: 308, distance: 230.2
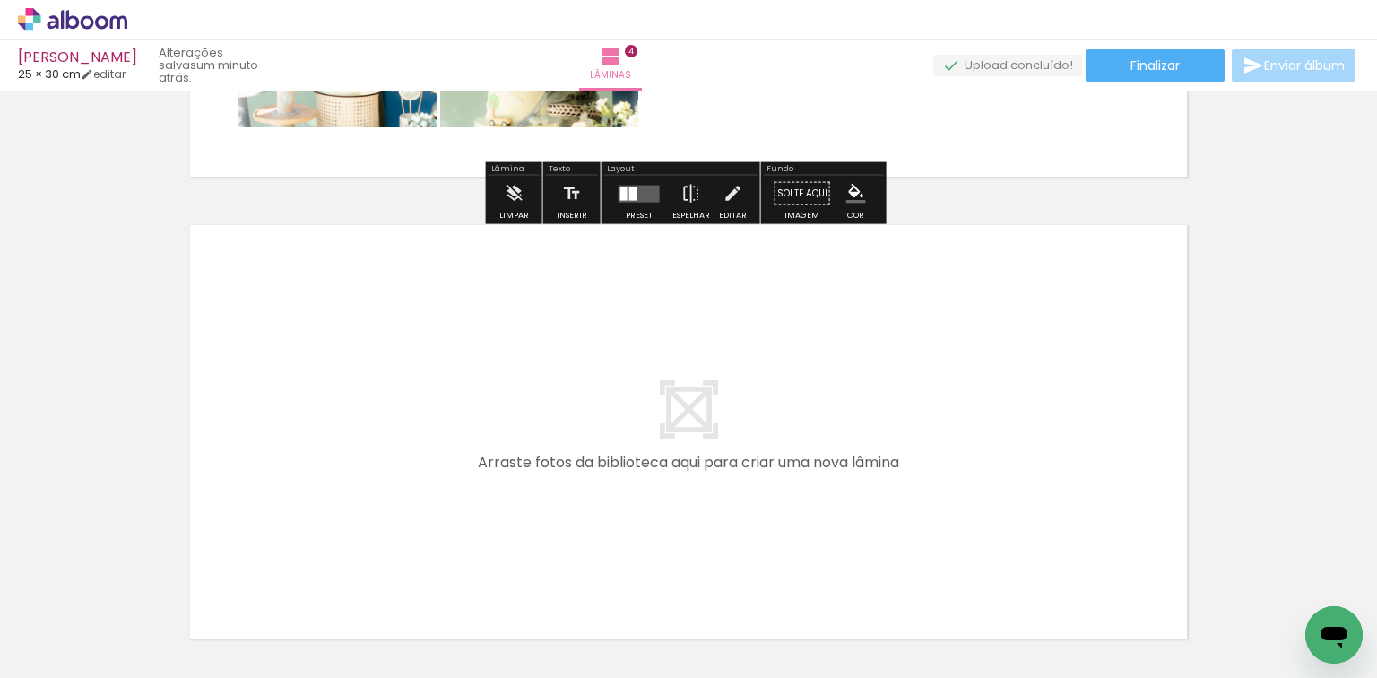
scroll to position [1903, 0]
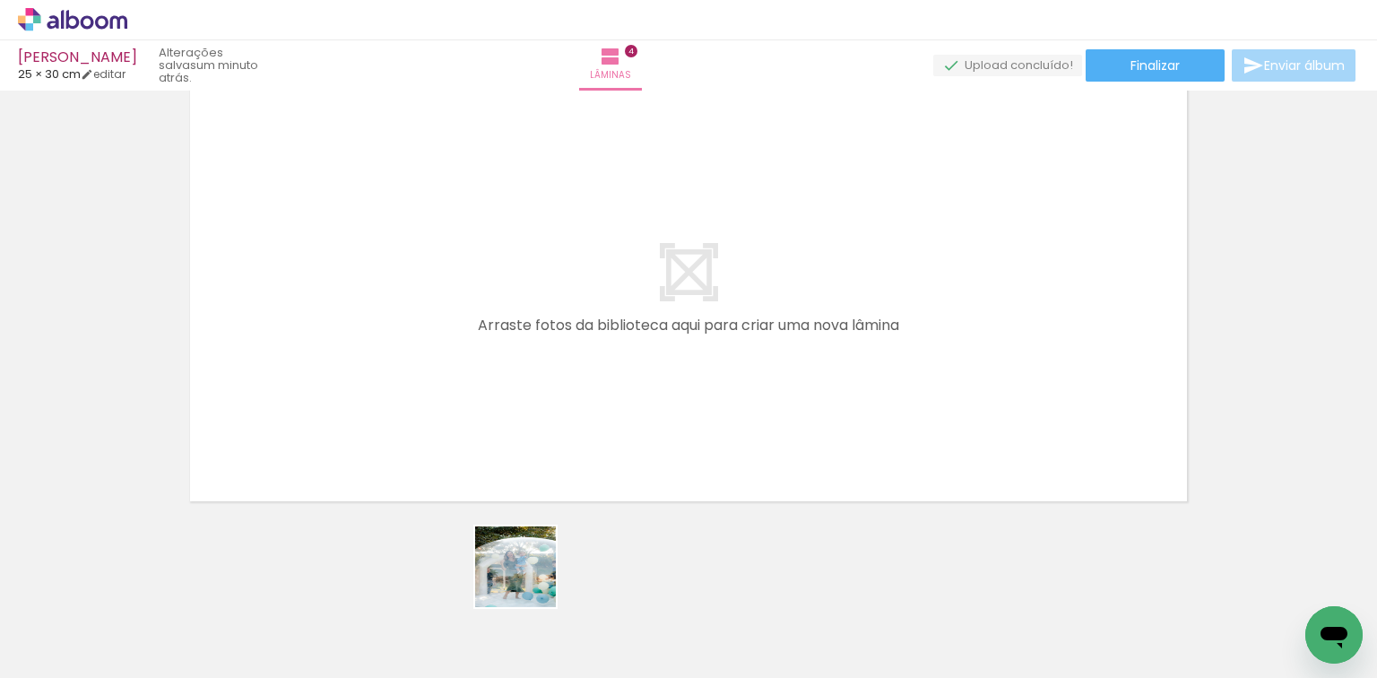
drag, startPoint x: 517, startPoint y: 628, endPoint x: 595, endPoint y: 452, distance: 192.3
click at [591, 367] on quentale-workspace at bounding box center [688, 339] width 1377 height 678
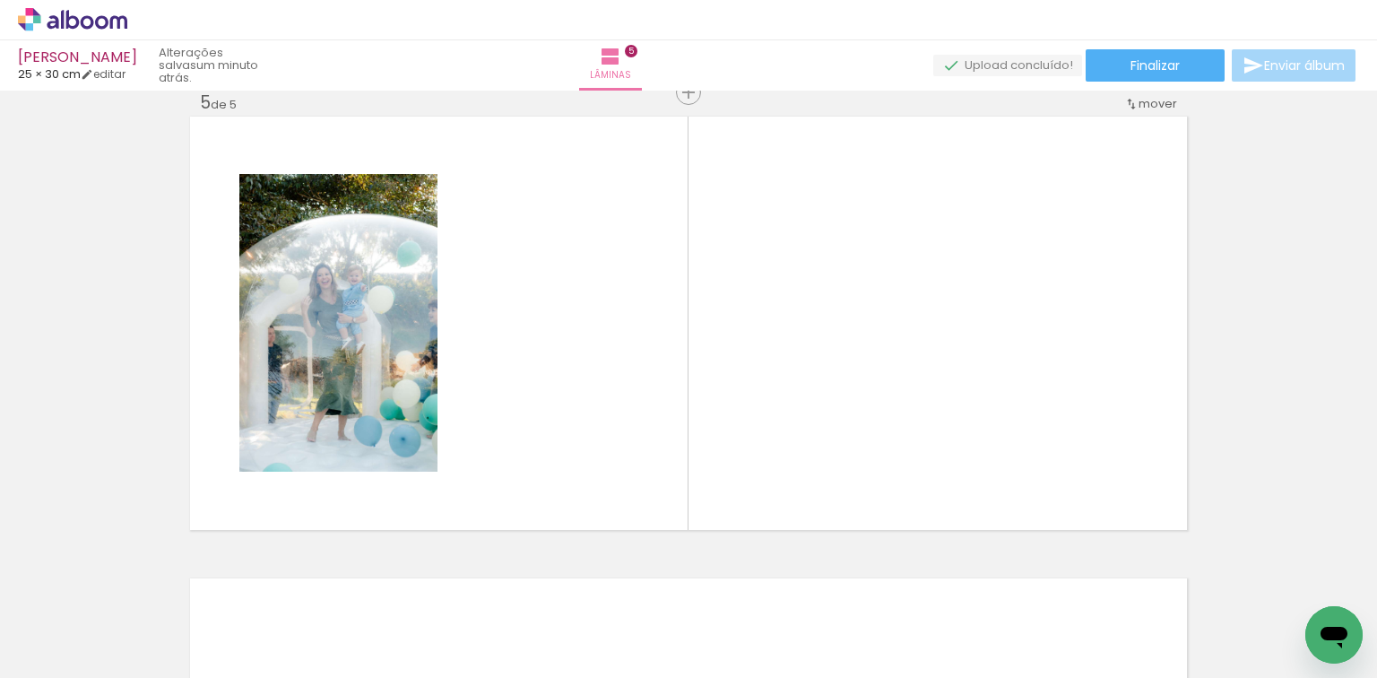
scroll to position [1869, 0]
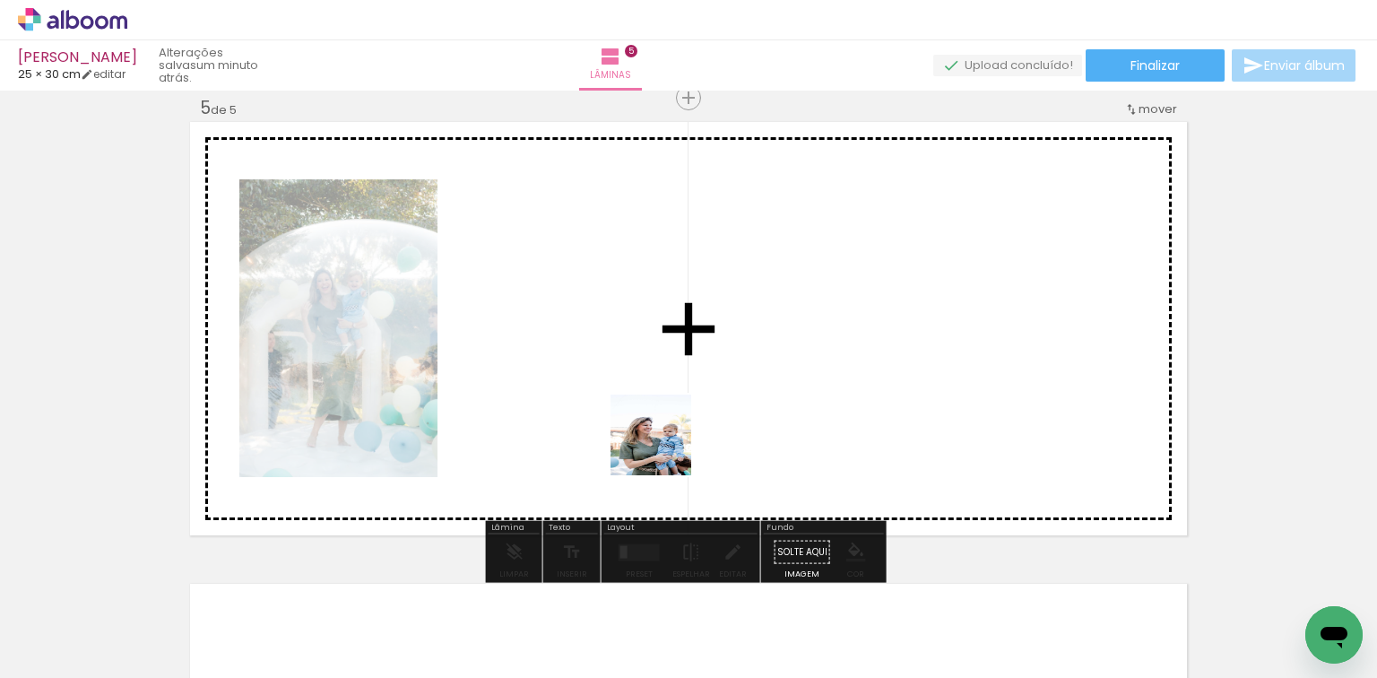
drag, startPoint x: 664, startPoint y: 448, endPoint x: 692, endPoint y: 568, distance: 123.3
click at [667, 435] on quentale-workspace at bounding box center [688, 339] width 1377 height 678
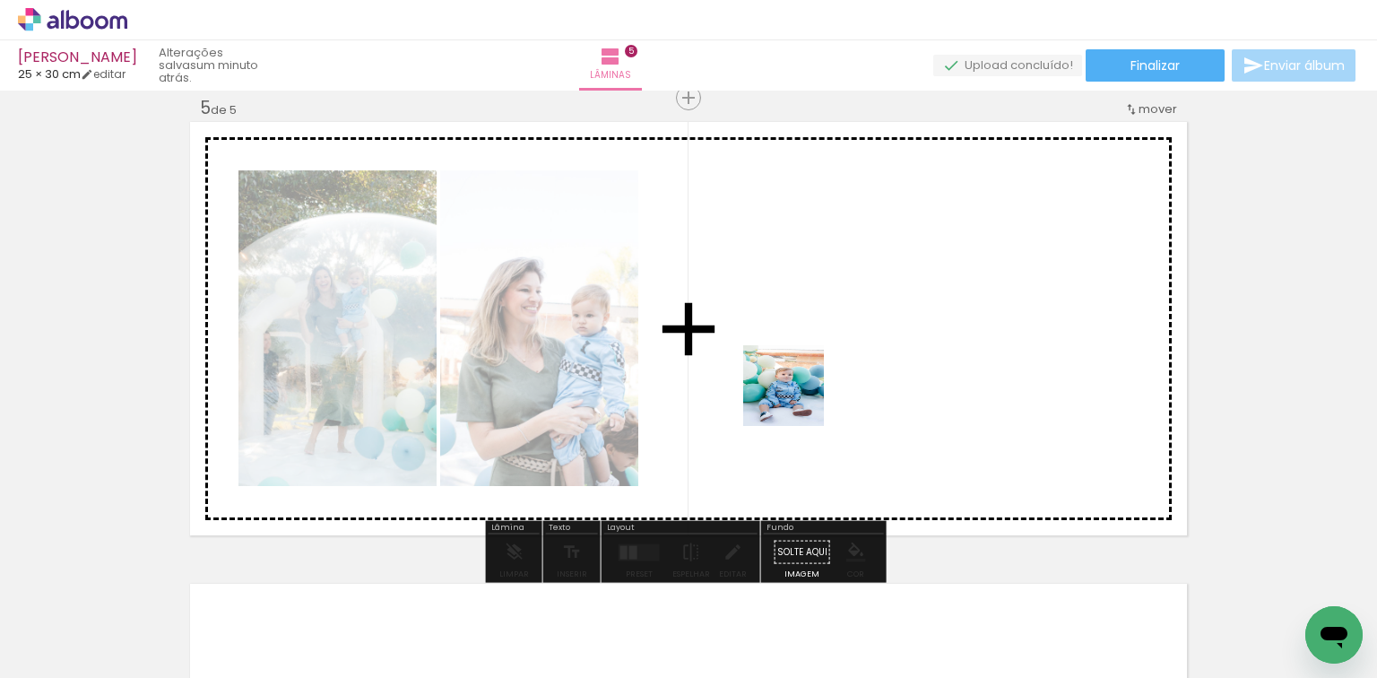
drag, startPoint x: 792, startPoint y: 423, endPoint x: 797, endPoint y: 399, distance: 24.8
click at [797, 399] on quentale-workspace at bounding box center [688, 339] width 1377 height 678
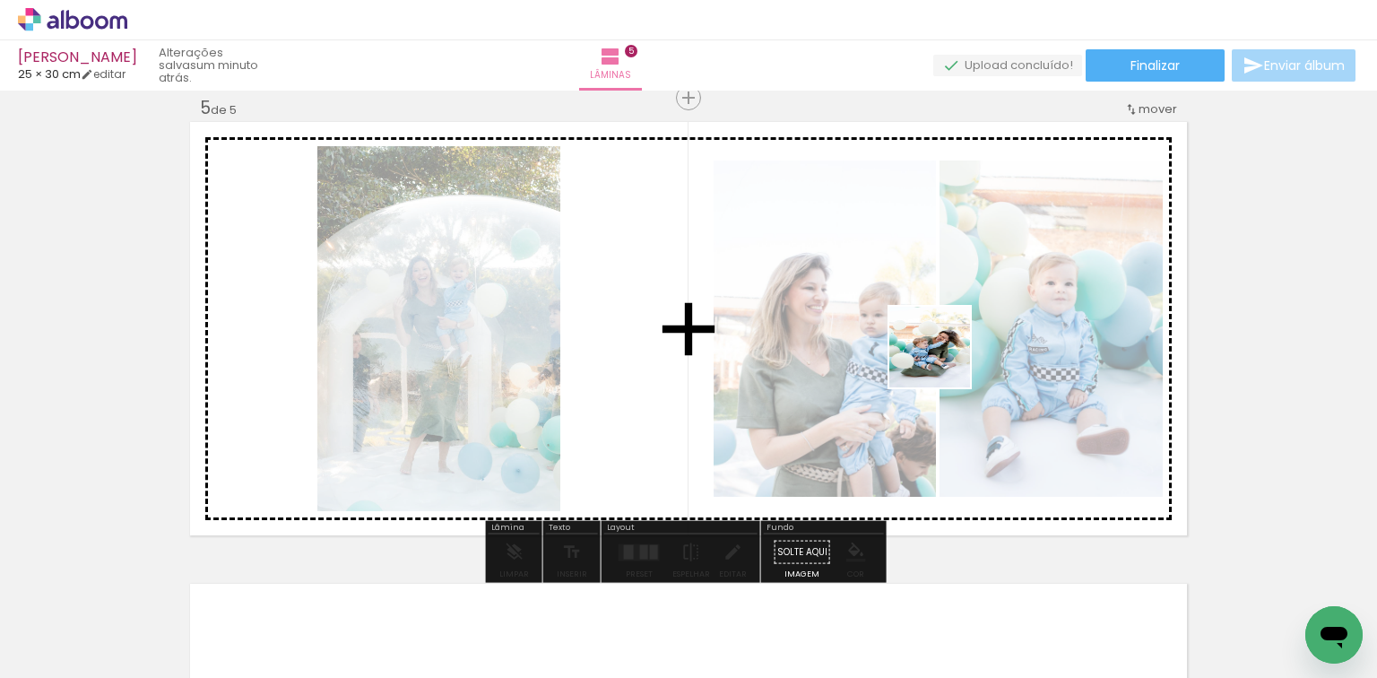
drag, startPoint x: 837, startPoint y: 619, endPoint x: 943, endPoint y: 360, distance: 279.4
click at [943, 360] on quentale-workspace at bounding box center [688, 339] width 1377 height 678
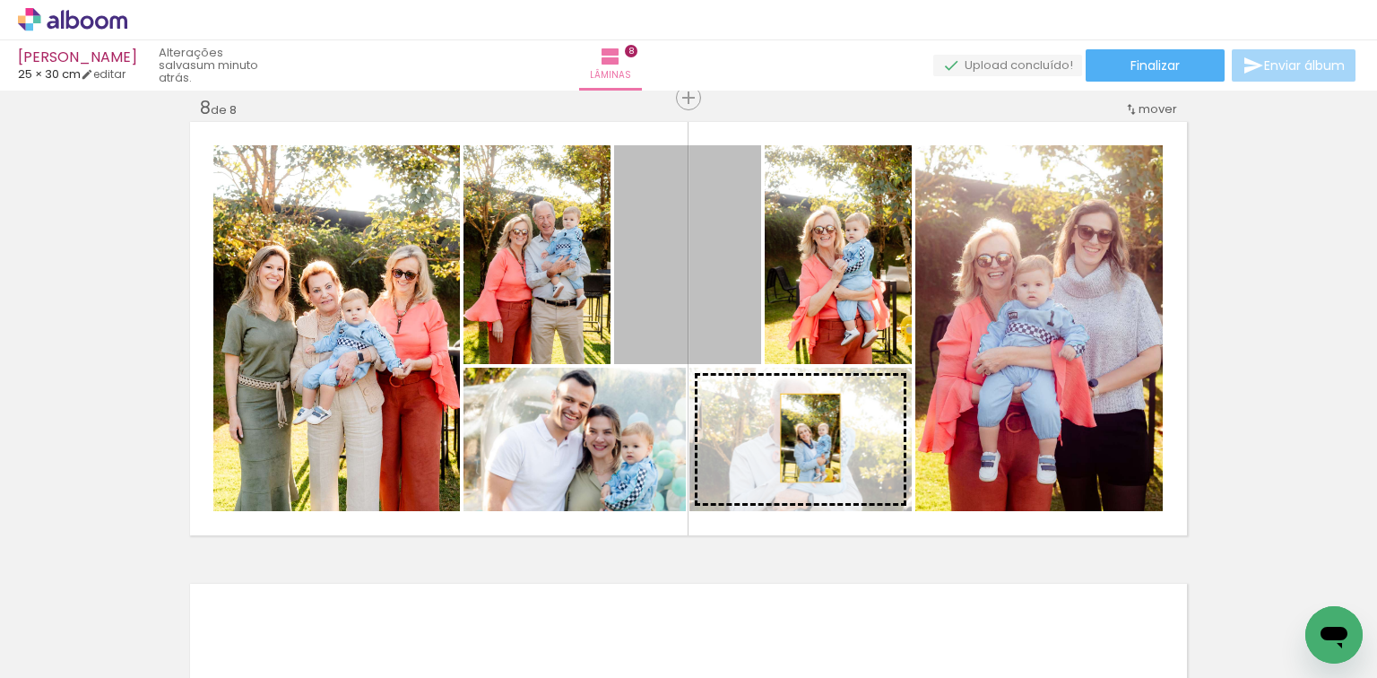
scroll to position [0, 2952]
click at [0, 0] on slot at bounding box center [0, 0] width 0 height 0
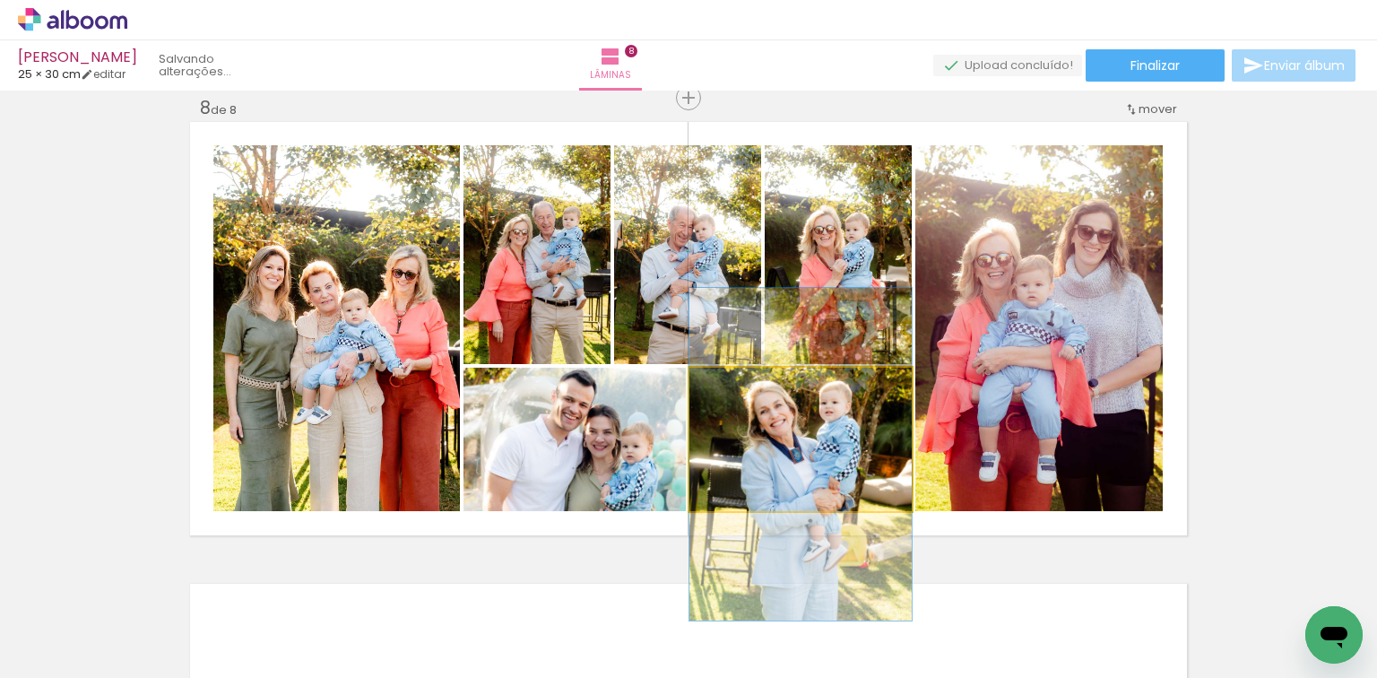
drag, startPoint x: 813, startPoint y: 433, endPoint x: 814, endPoint y: 448, distance: 15.3
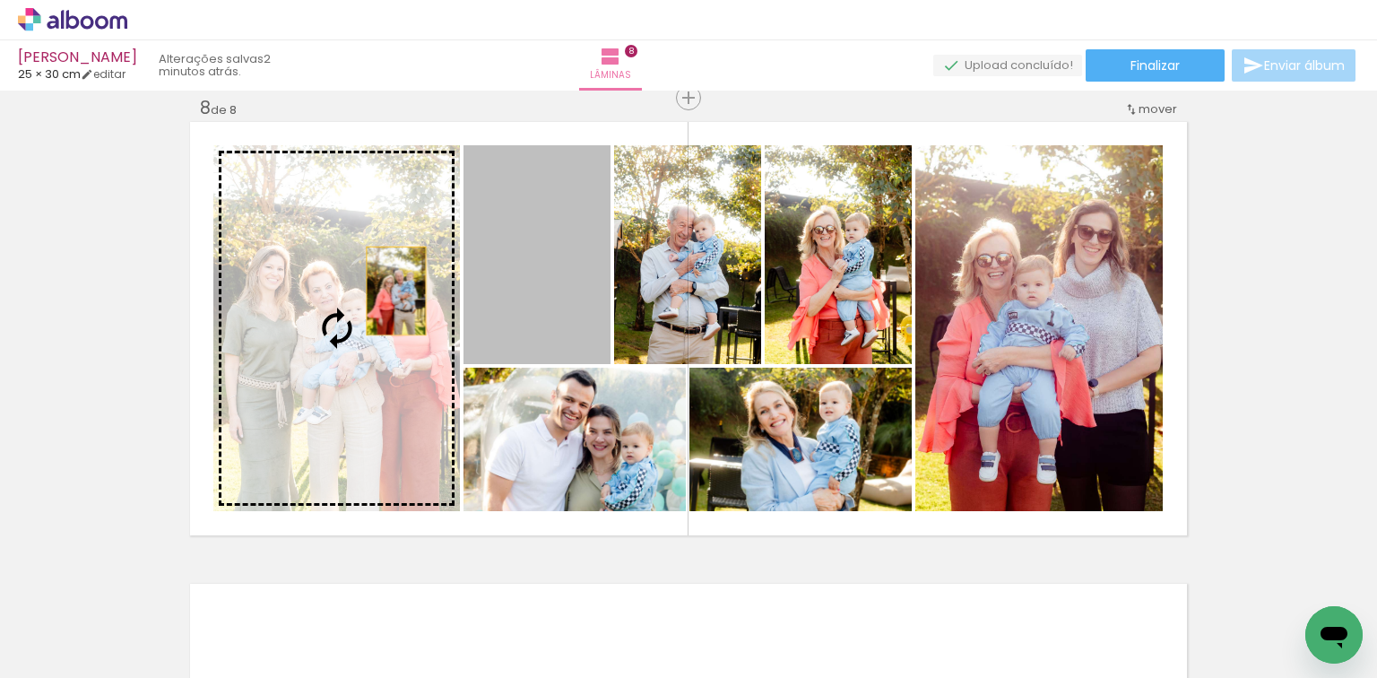
drag, startPoint x: 520, startPoint y: 271, endPoint x: 391, endPoint y: 290, distance: 130.6
click at [0, 0] on slot at bounding box center [0, 0] width 0 height 0
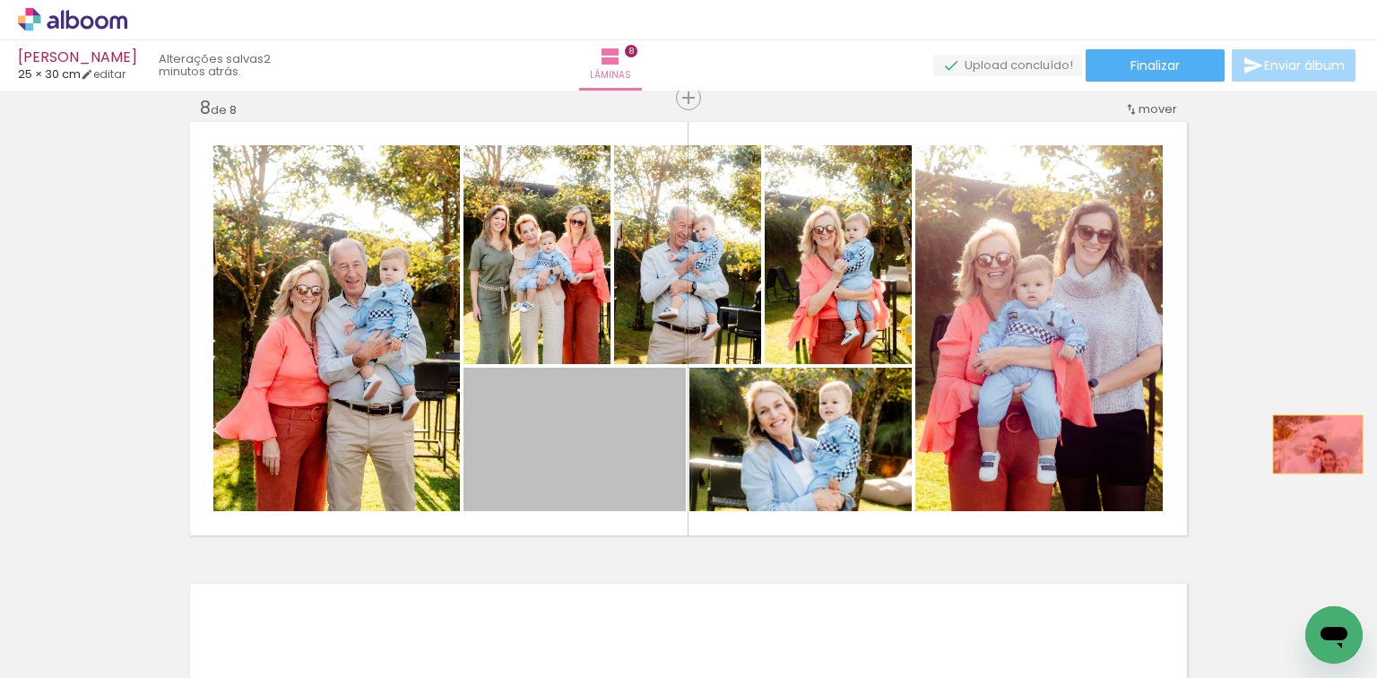
drag, startPoint x: 626, startPoint y: 444, endPoint x: 1313, endPoint y: 444, distance: 686.8
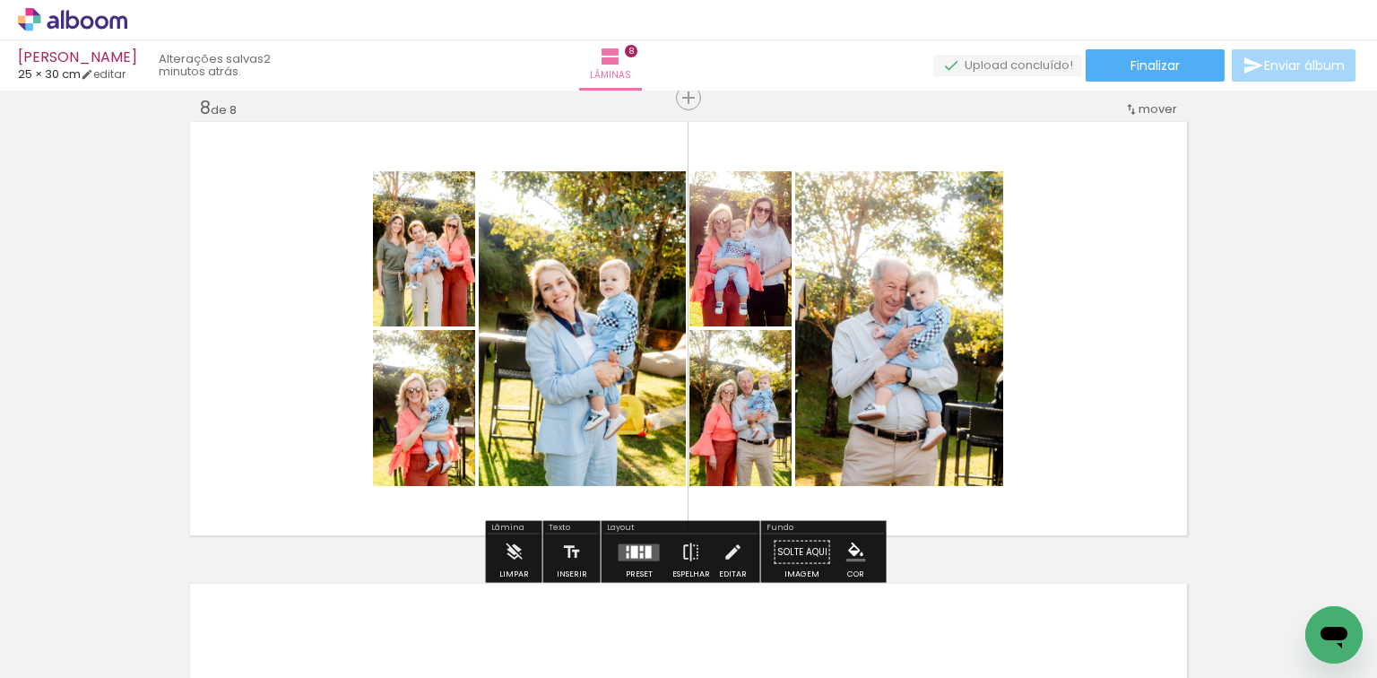
click at [632, 549] on div at bounding box center [634, 551] width 7 height 13
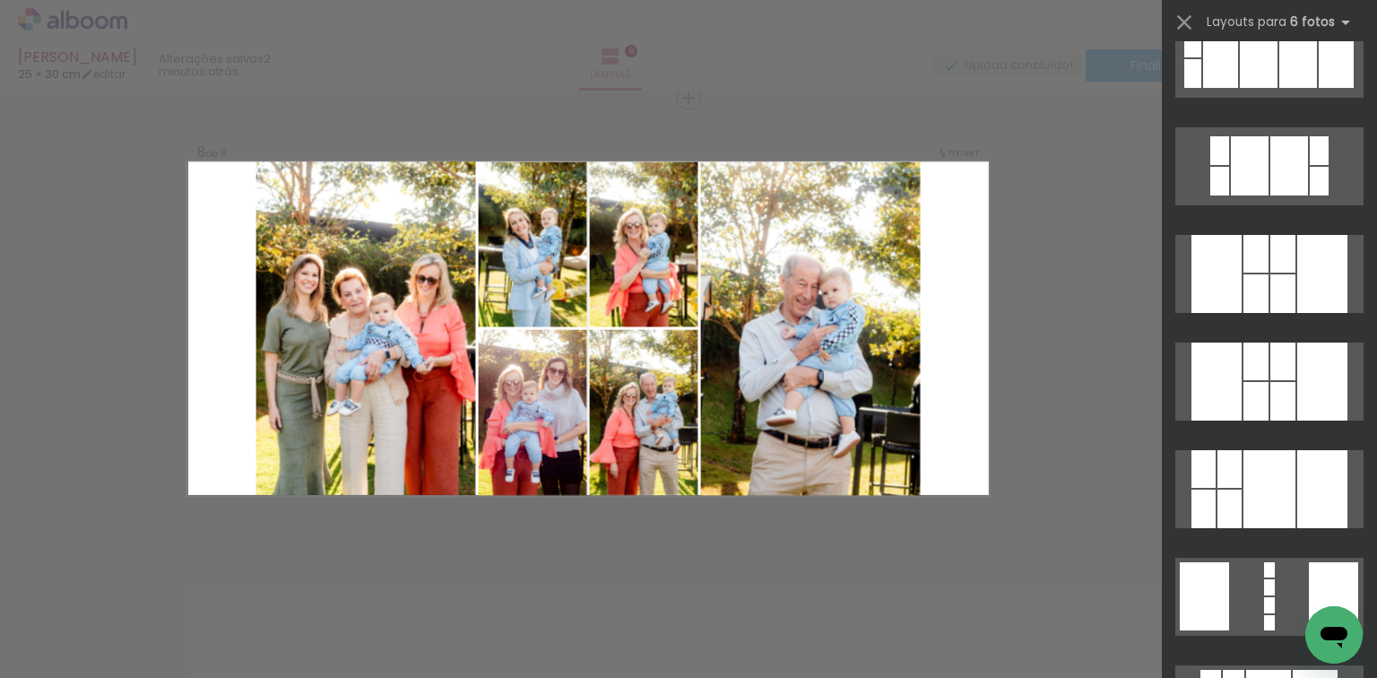
scroll to position [1650, 0]
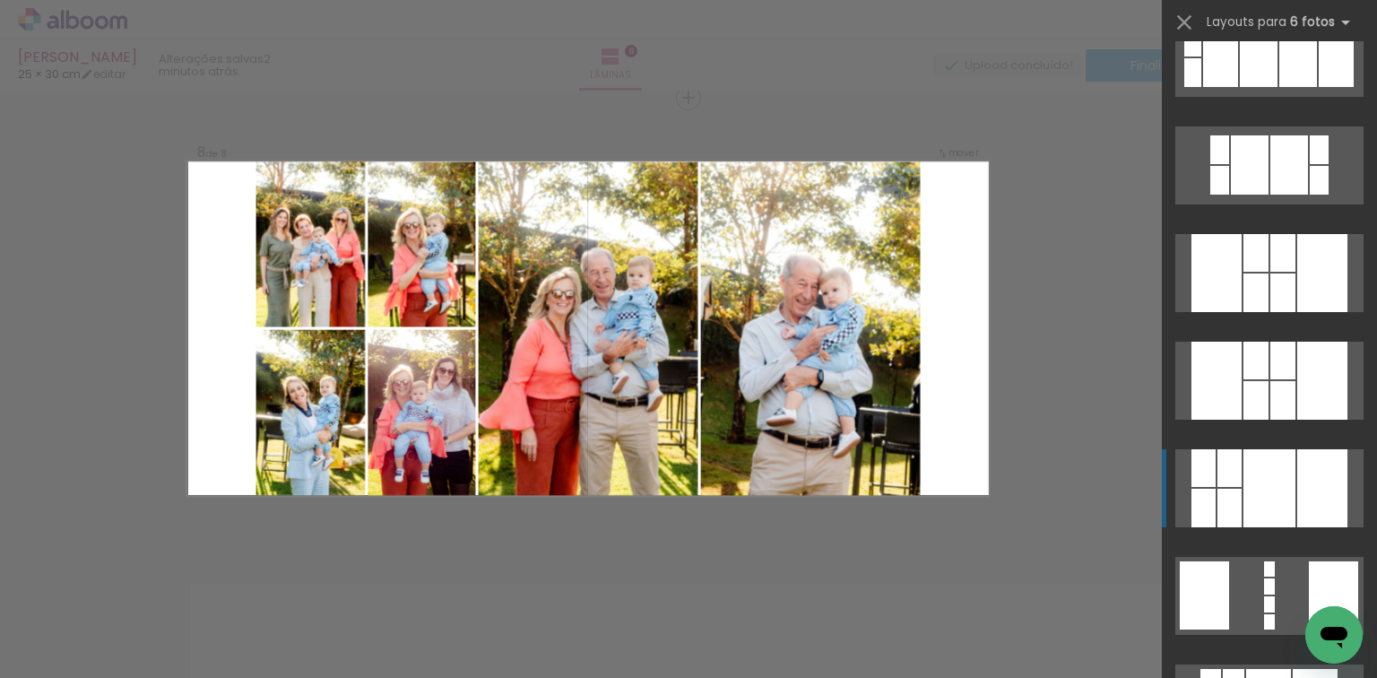
click at [1309, 468] on div at bounding box center [1322, 488] width 50 height 78
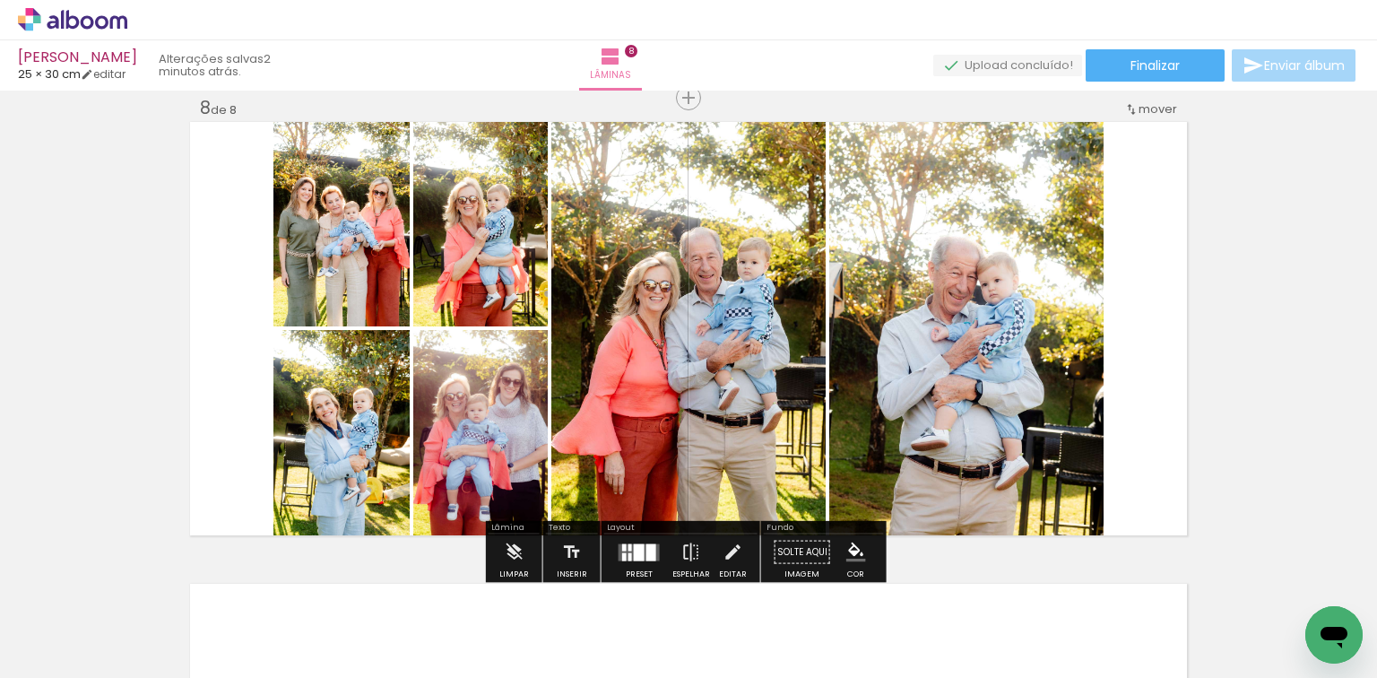
click at [646, 550] on div at bounding box center [651, 551] width 10 height 17
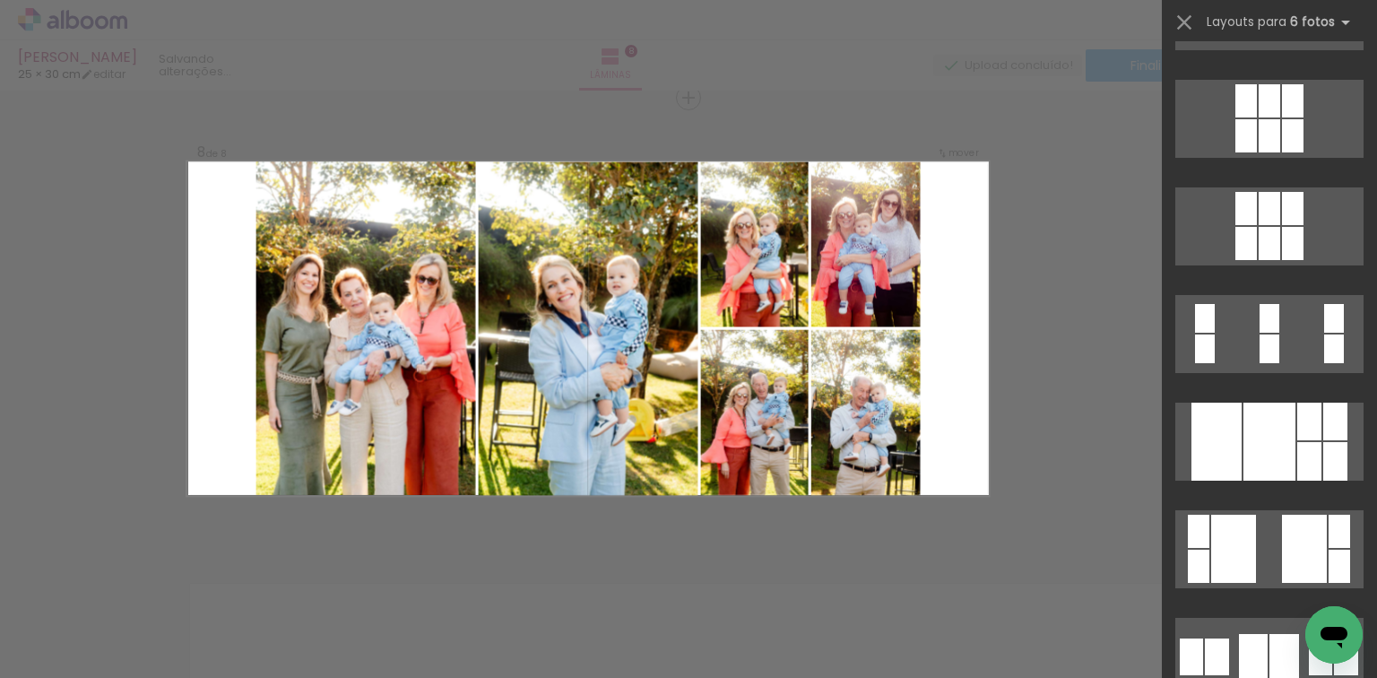
scroll to position [3192, 0]
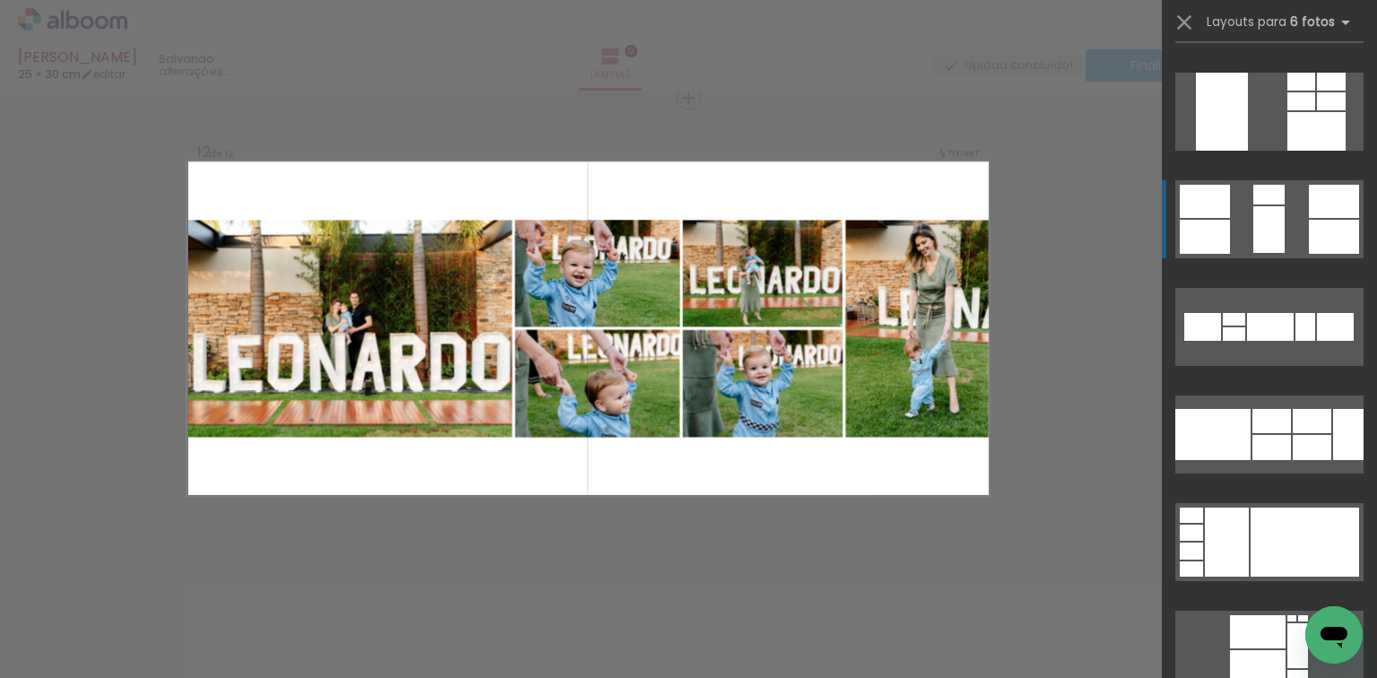
scroll to position [1399, 0]
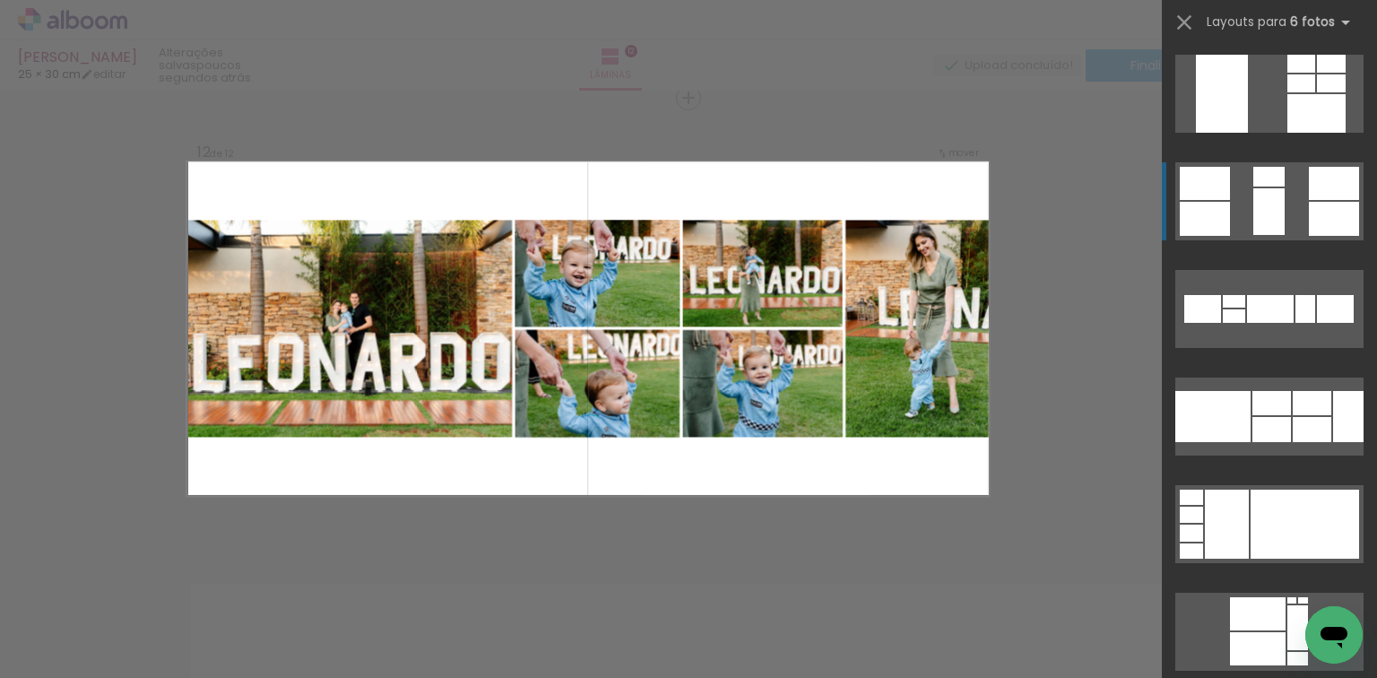
click at [1313, 399] on div at bounding box center [1312, 403] width 39 height 24
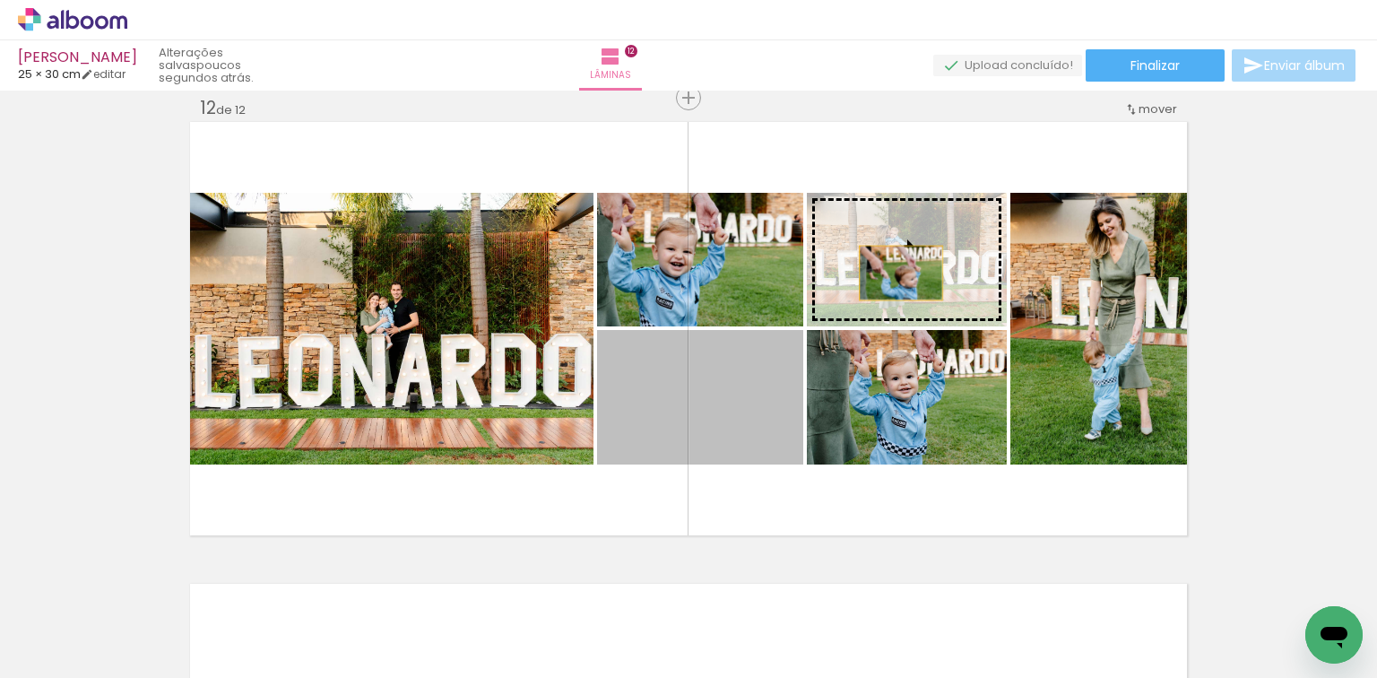
drag, startPoint x: 730, startPoint y: 420, endPoint x: 896, endPoint y: 272, distance: 222.9
click at [0, 0] on slot at bounding box center [0, 0] width 0 height 0
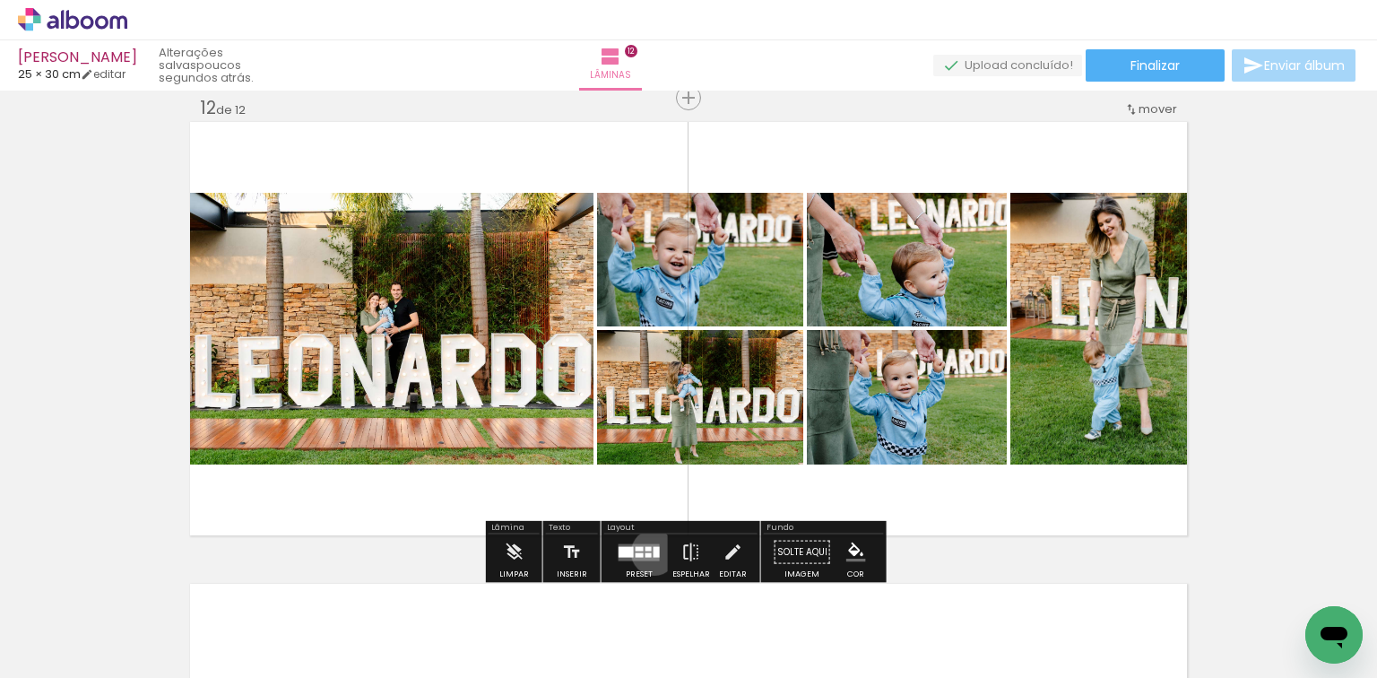
click at [654, 551] on div at bounding box center [657, 551] width 6 height 11
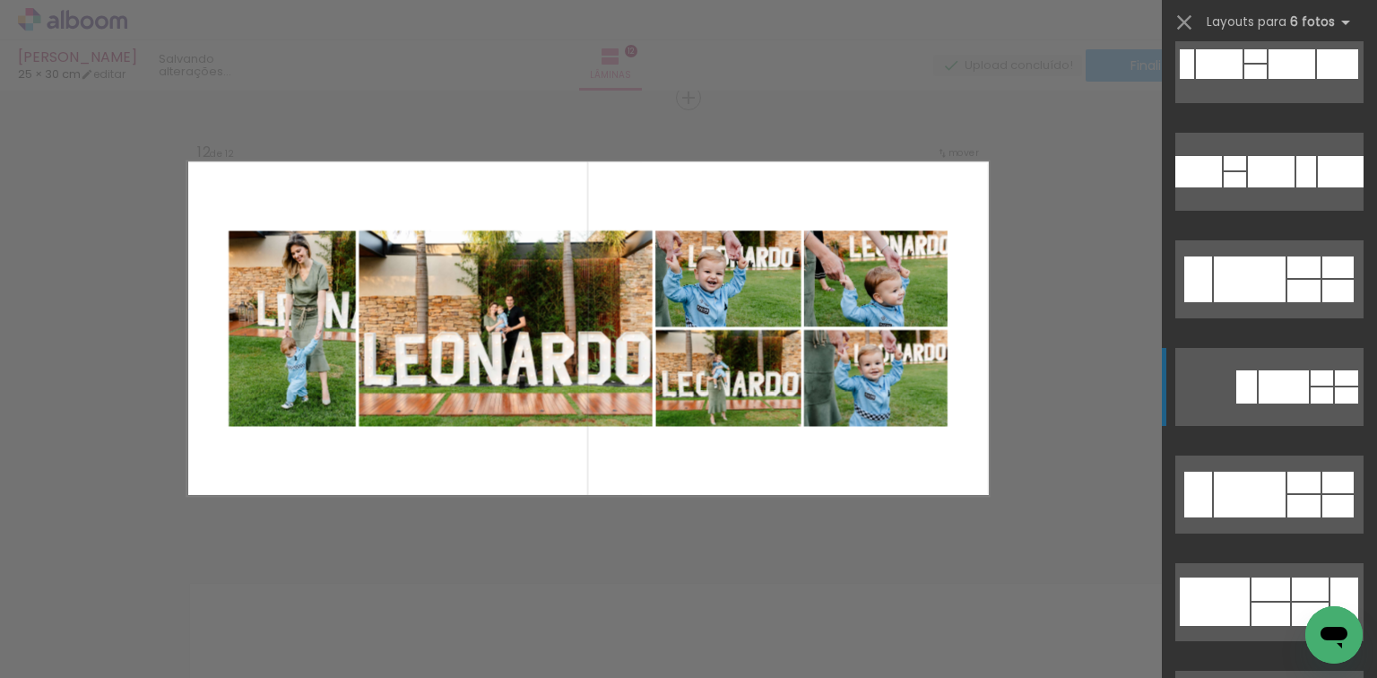
scroll to position [5810, 0]
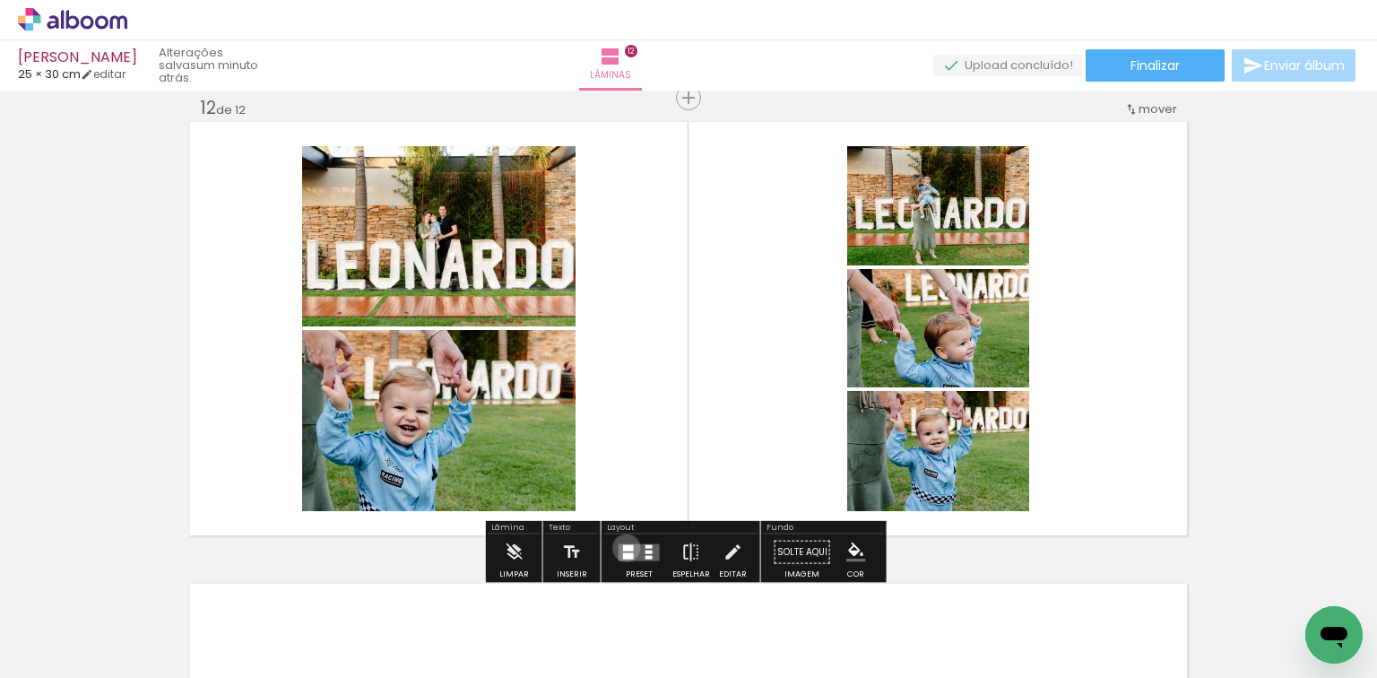
click at [623, 547] on div at bounding box center [628, 547] width 11 height 6
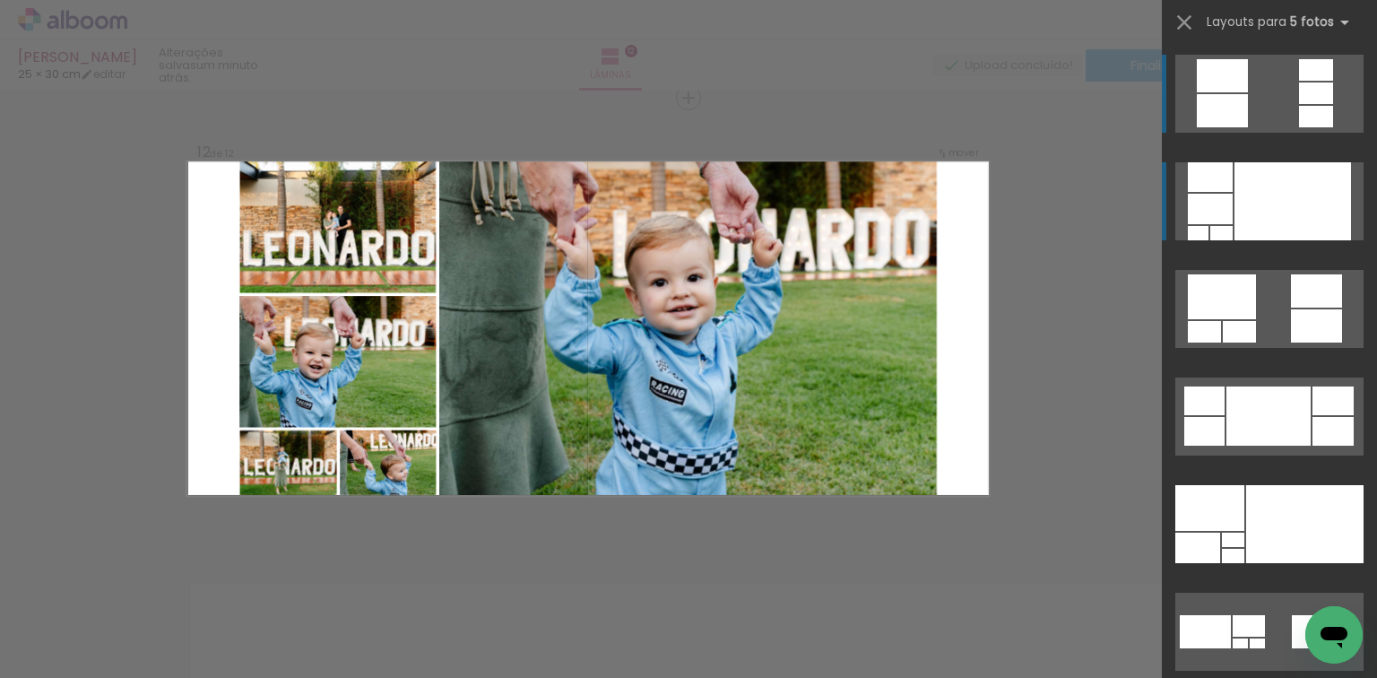
click at [1330, 184] on div at bounding box center [1293, 201] width 117 height 78
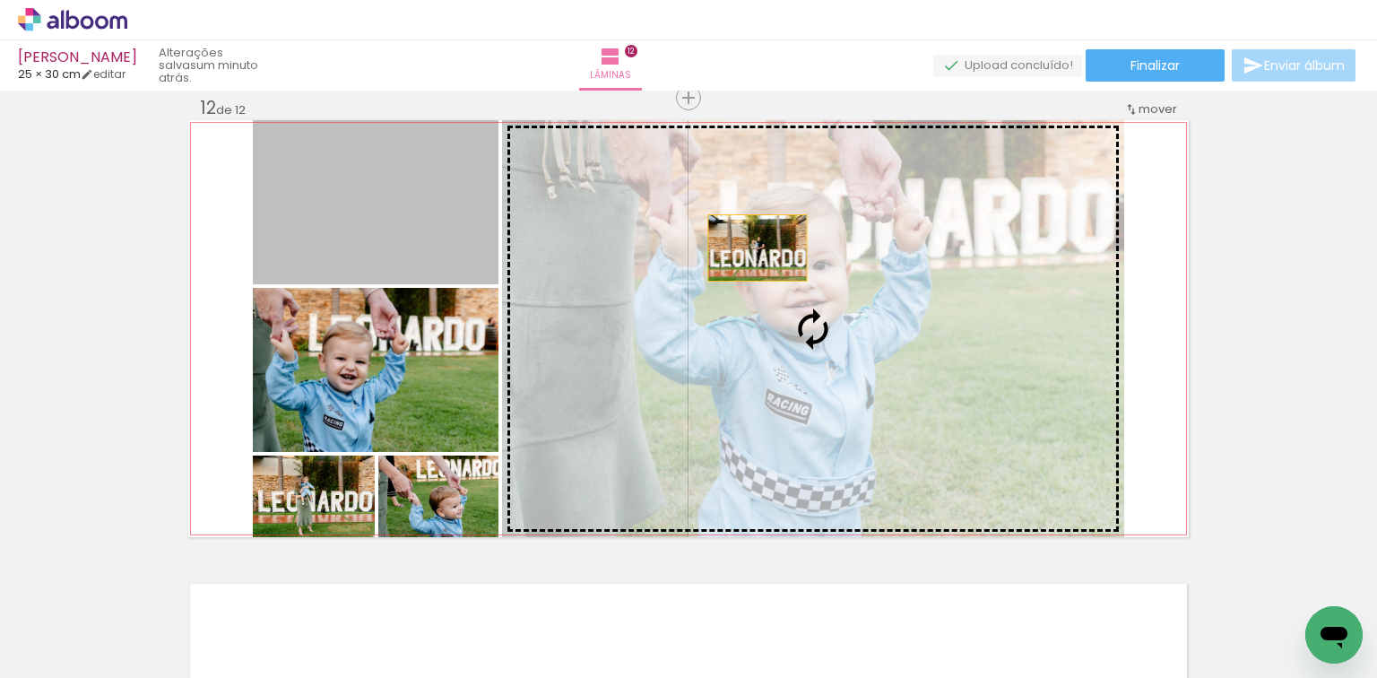
drag, startPoint x: 402, startPoint y: 222, endPoint x: 859, endPoint y: 262, distance: 459.0
click at [0, 0] on slot at bounding box center [0, 0] width 0 height 0
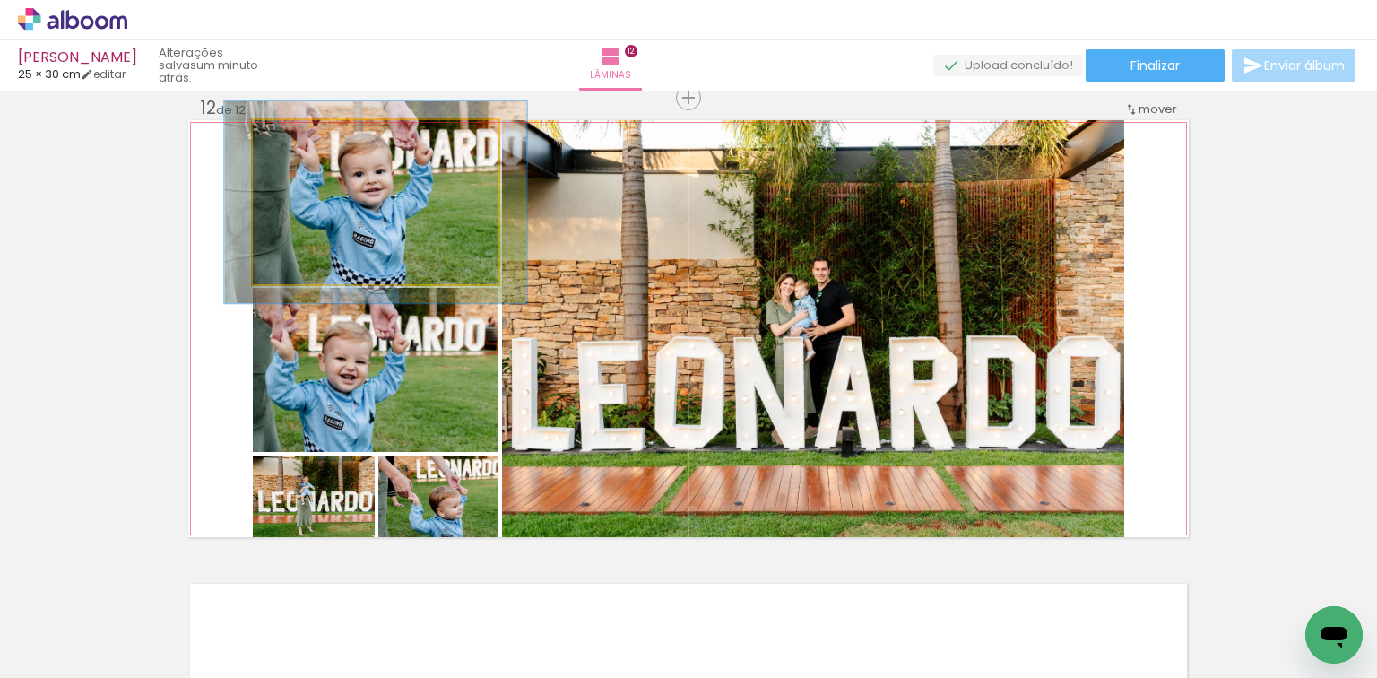
drag, startPoint x: 290, startPoint y: 135, endPoint x: 305, endPoint y: 139, distance: 14.8
type paper-slider "123"
click at [305, 139] on div at bounding box center [309, 139] width 16 height 16
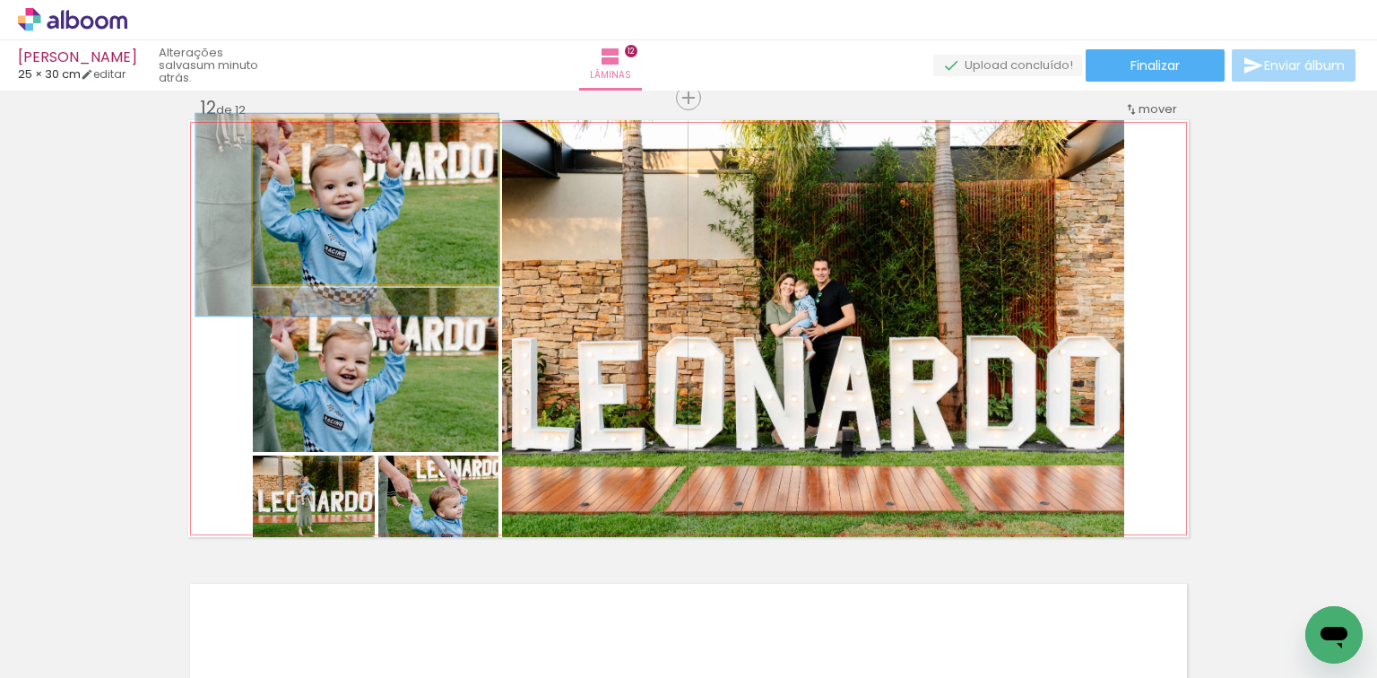
drag, startPoint x: 394, startPoint y: 202, endPoint x: 366, endPoint y: 214, distance: 30.5
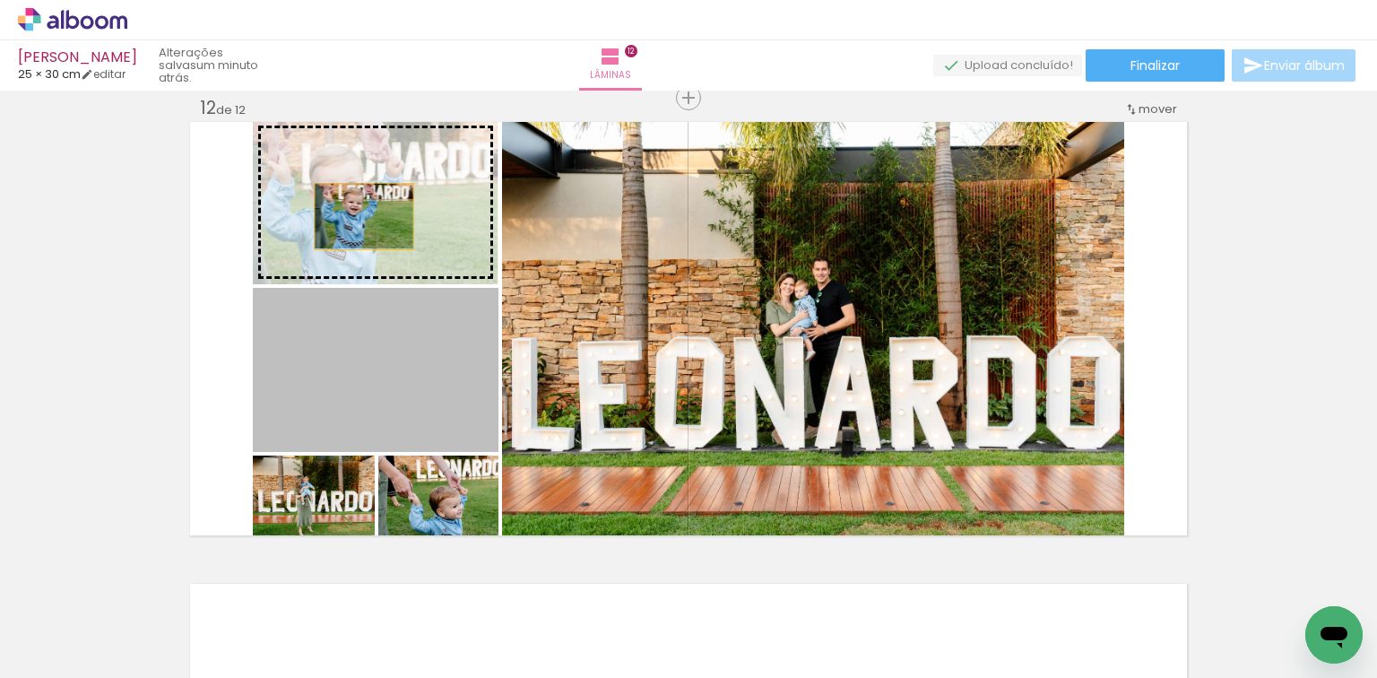
drag, startPoint x: 344, startPoint y: 366, endPoint x: 359, endPoint y: 215, distance: 151.3
click at [0, 0] on slot at bounding box center [0, 0] width 0 height 0
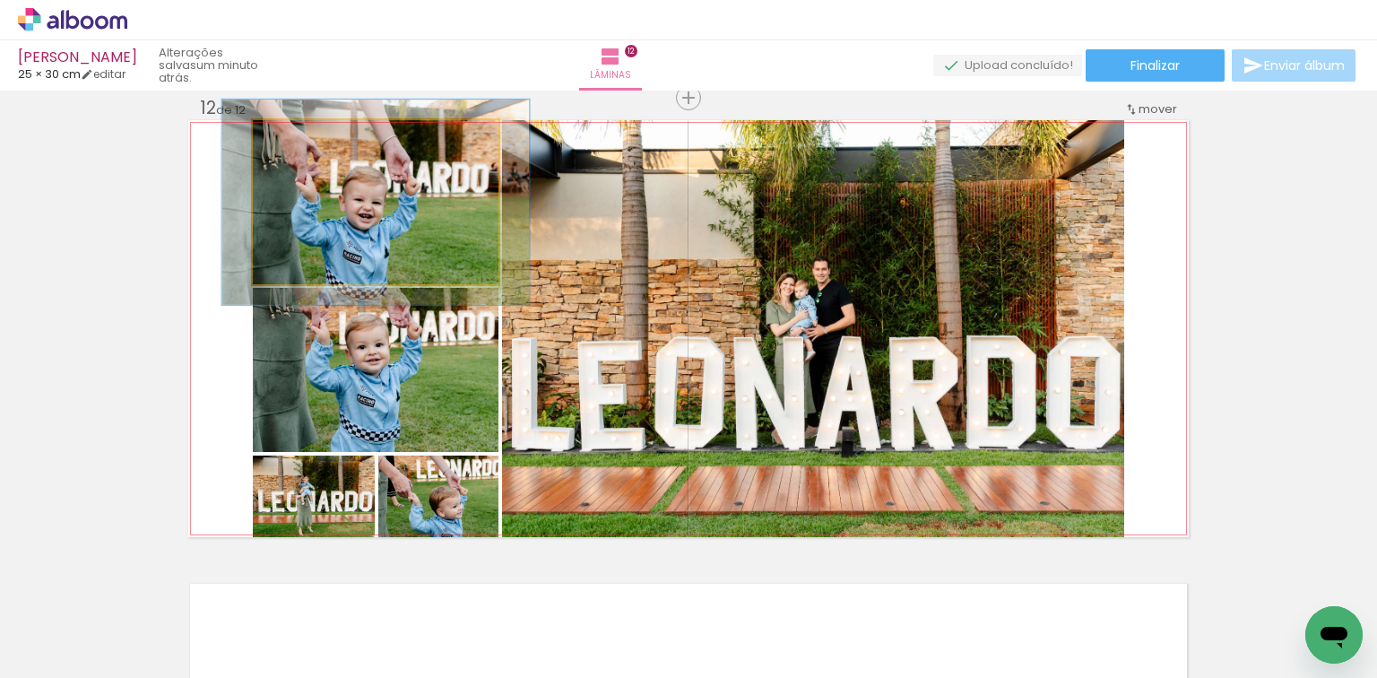
drag, startPoint x: 291, startPoint y: 133, endPoint x: 307, endPoint y: 137, distance: 15.9
type paper-slider "125"
click at [307, 137] on div at bounding box center [310, 139] width 16 height 16
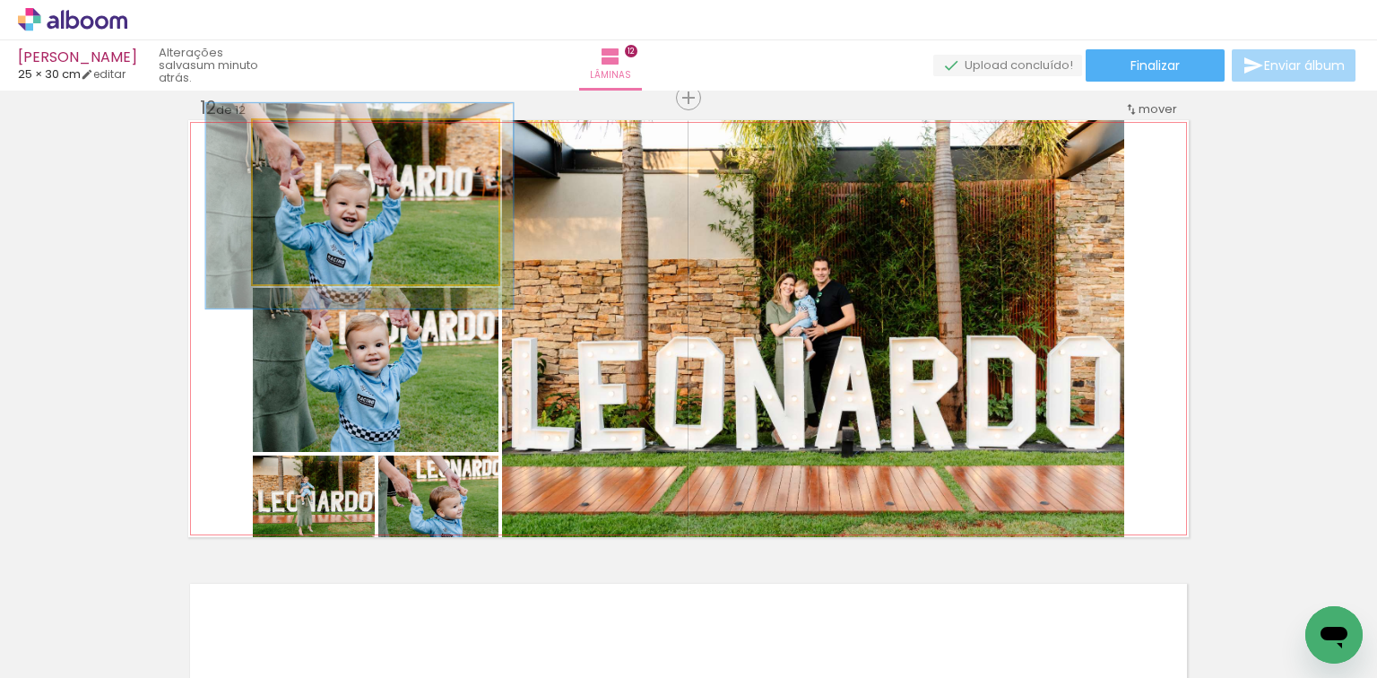
drag, startPoint x: 376, startPoint y: 204, endPoint x: 362, endPoint y: 207, distance: 13.7
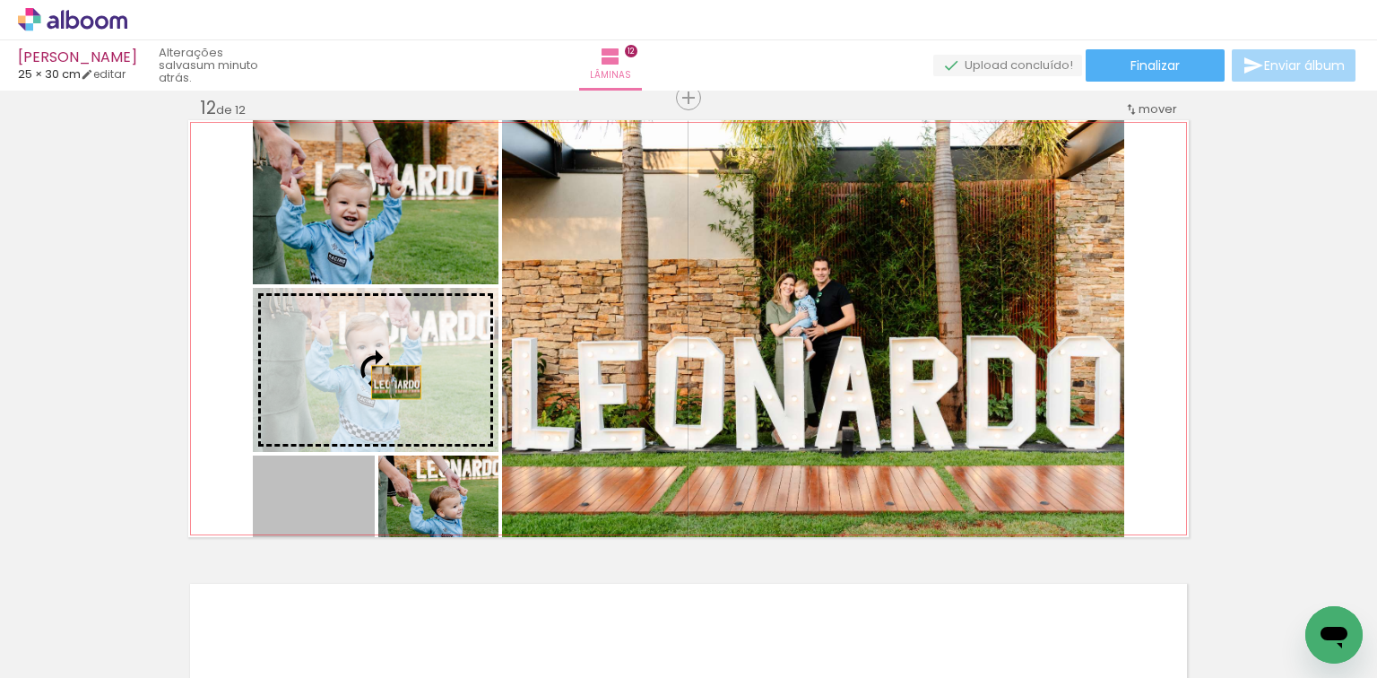
drag, startPoint x: 348, startPoint y: 524, endPoint x: 391, endPoint y: 382, distance: 148.1
click at [0, 0] on slot at bounding box center [0, 0] width 0 height 0
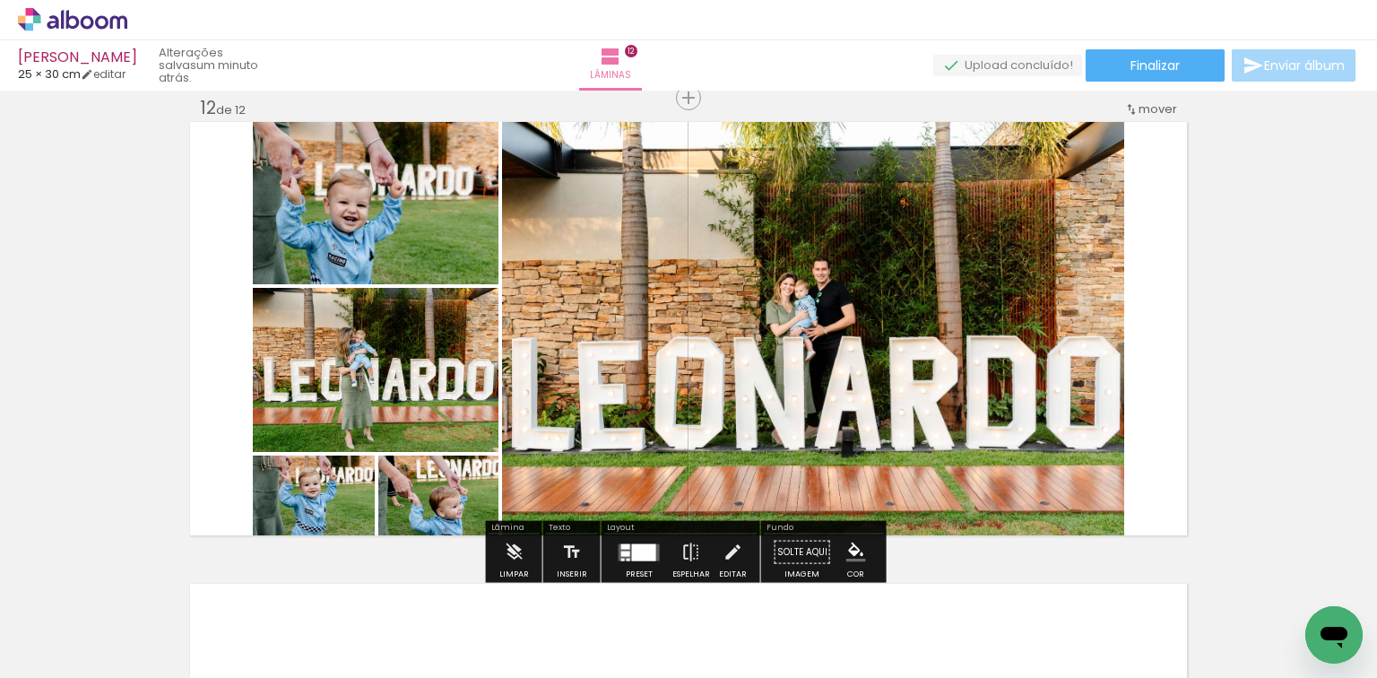
click at [624, 555] on div at bounding box center [625, 553] width 9 height 5
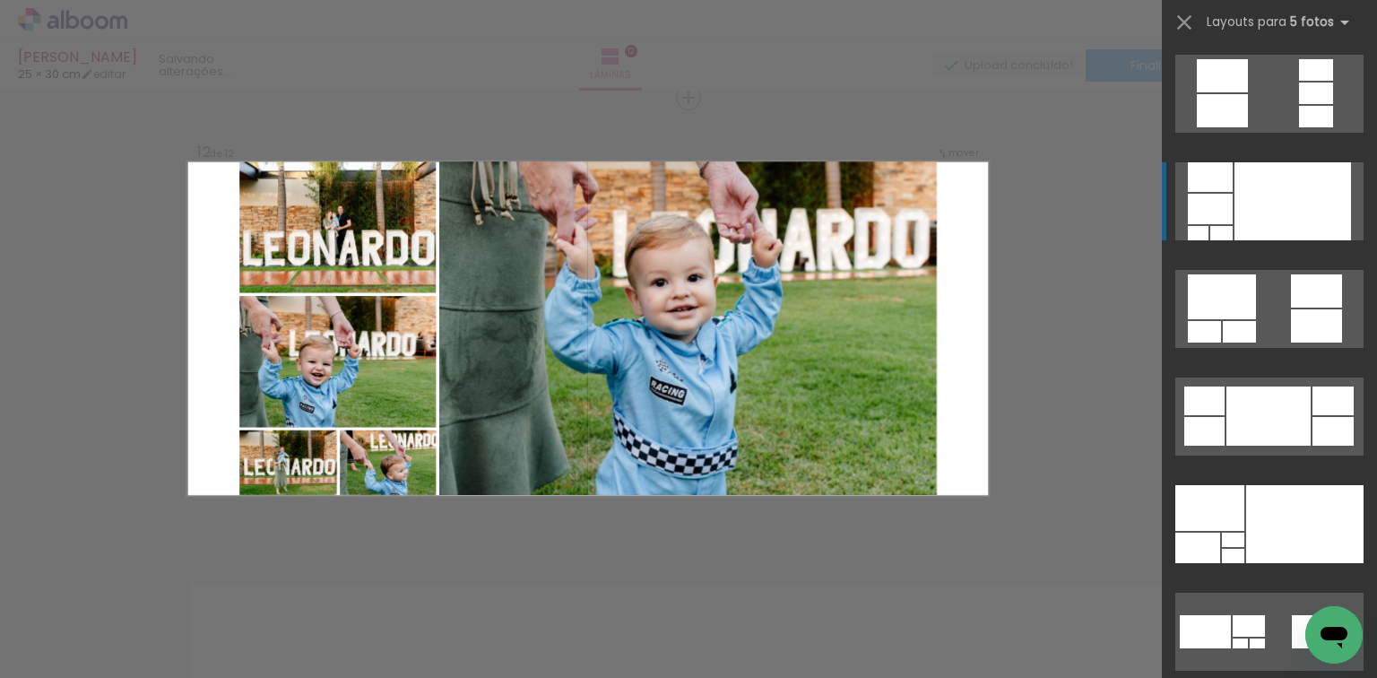
scroll to position [108, 0]
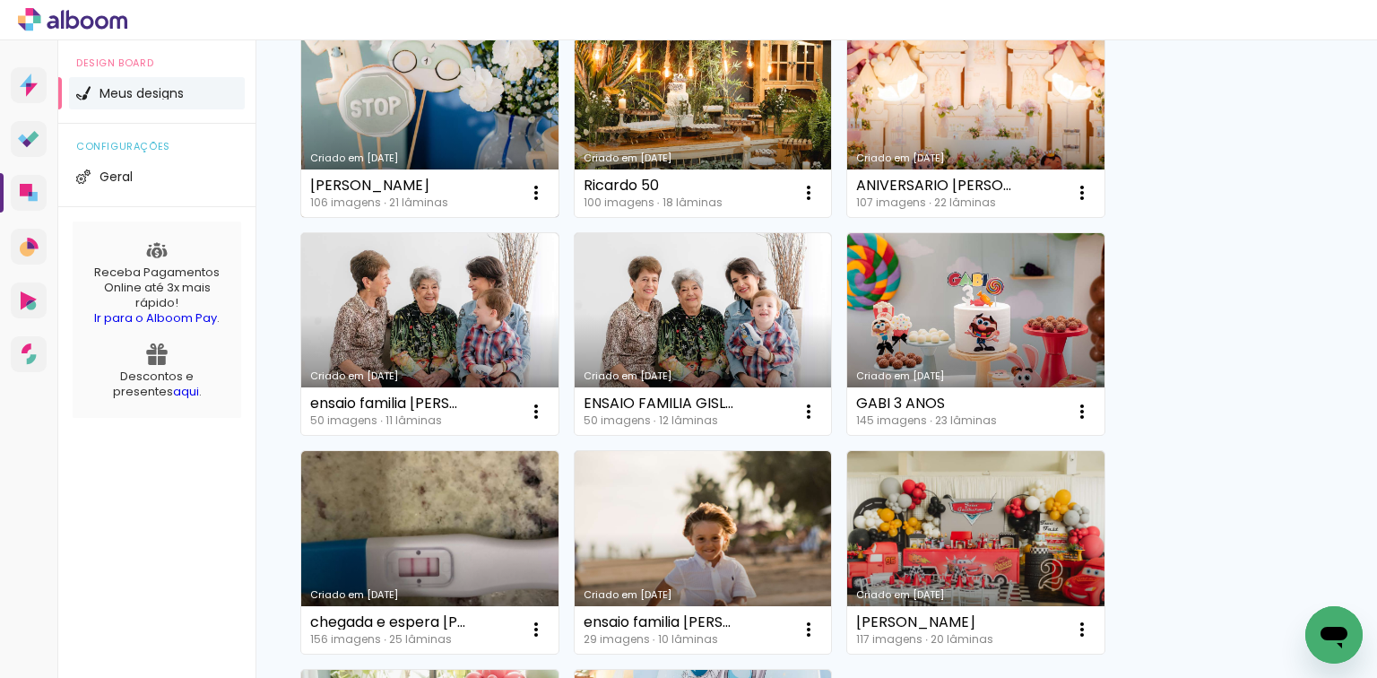
scroll to position [287, 0]
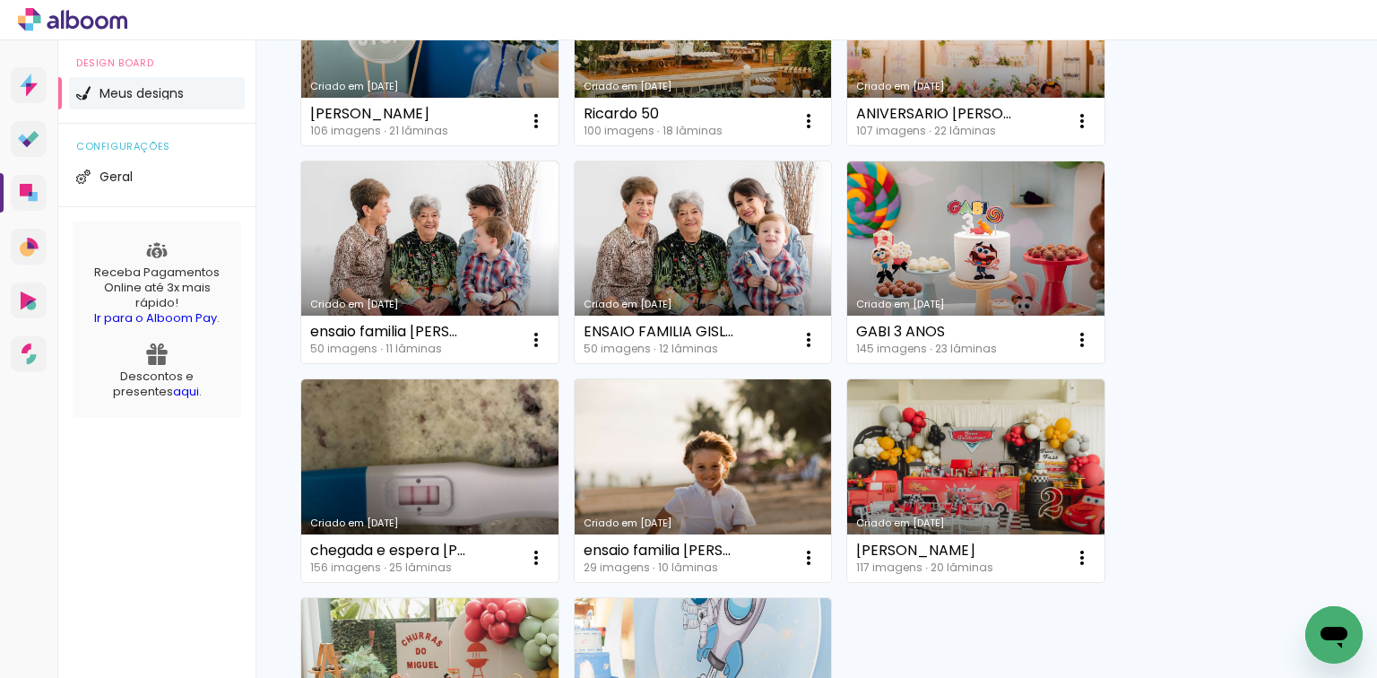
click at [762, 279] on link "Criado em [DATE]" at bounding box center [703, 262] width 257 height 203
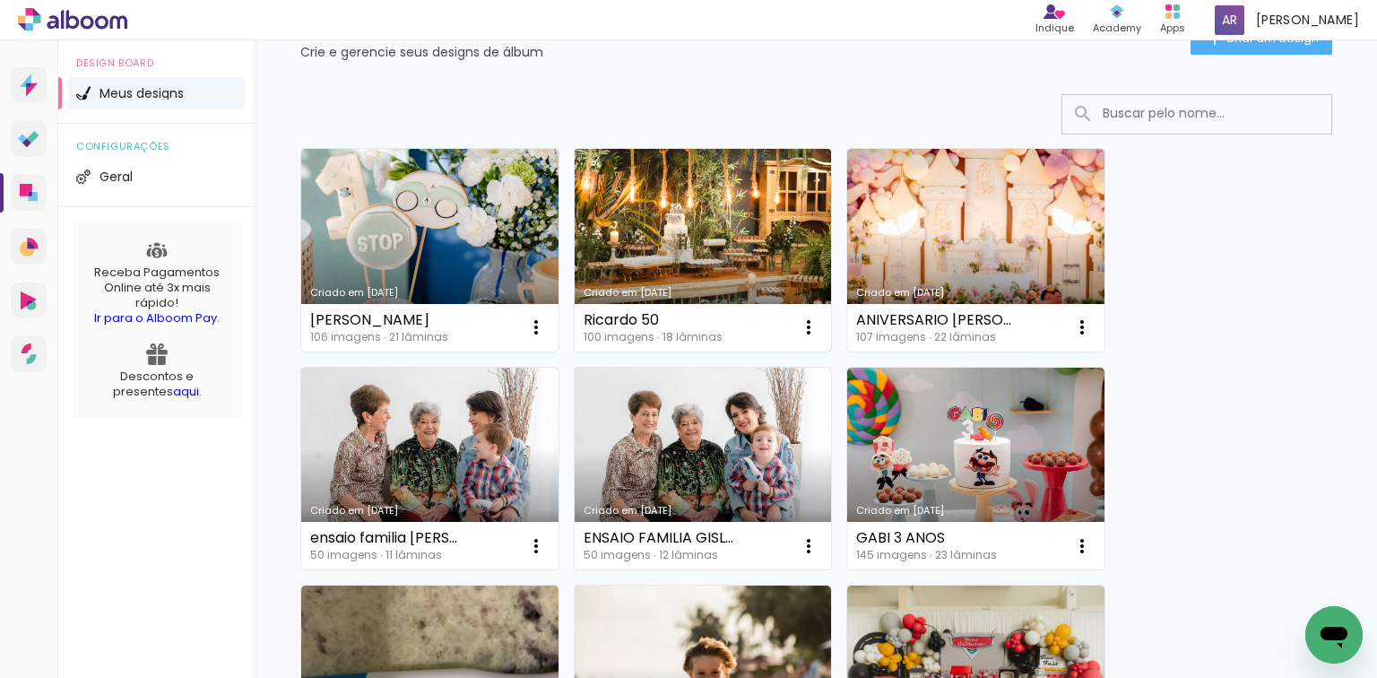
scroll to position [215, 0]
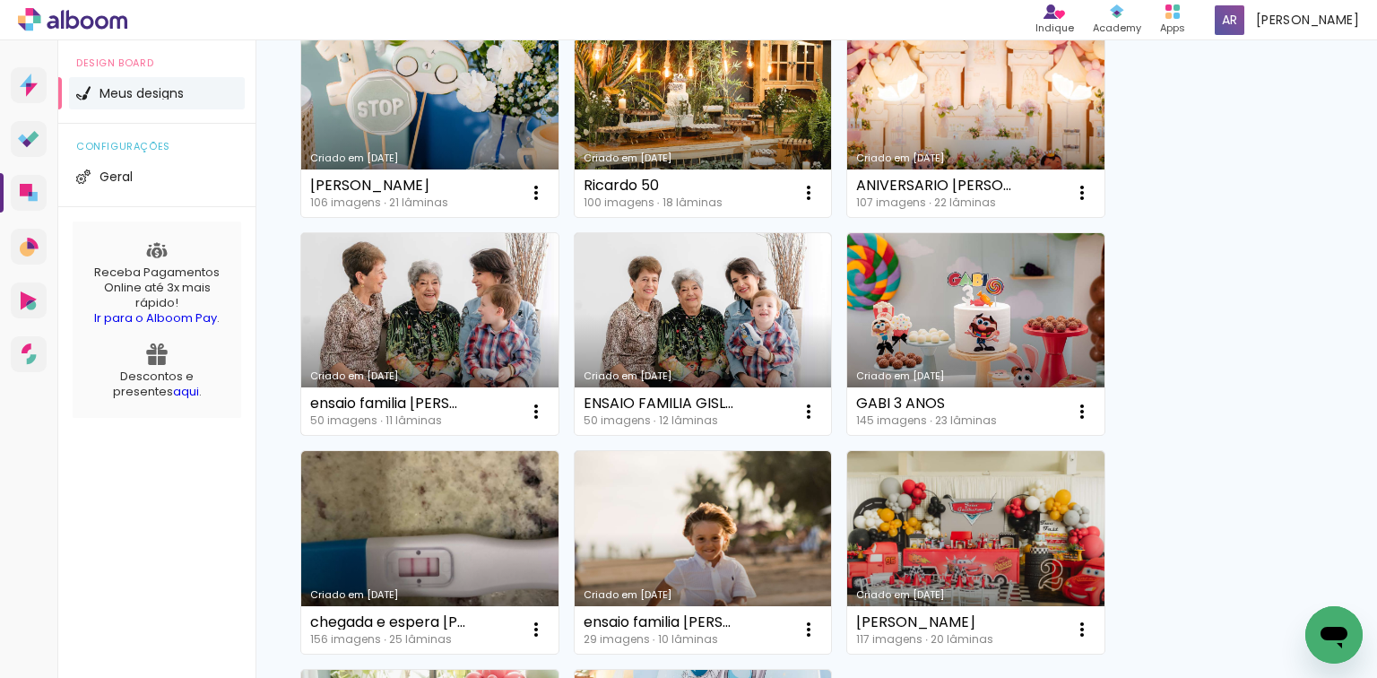
click at [485, 355] on link "Criado em [DATE]" at bounding box center [429, 334] width 257 height 203
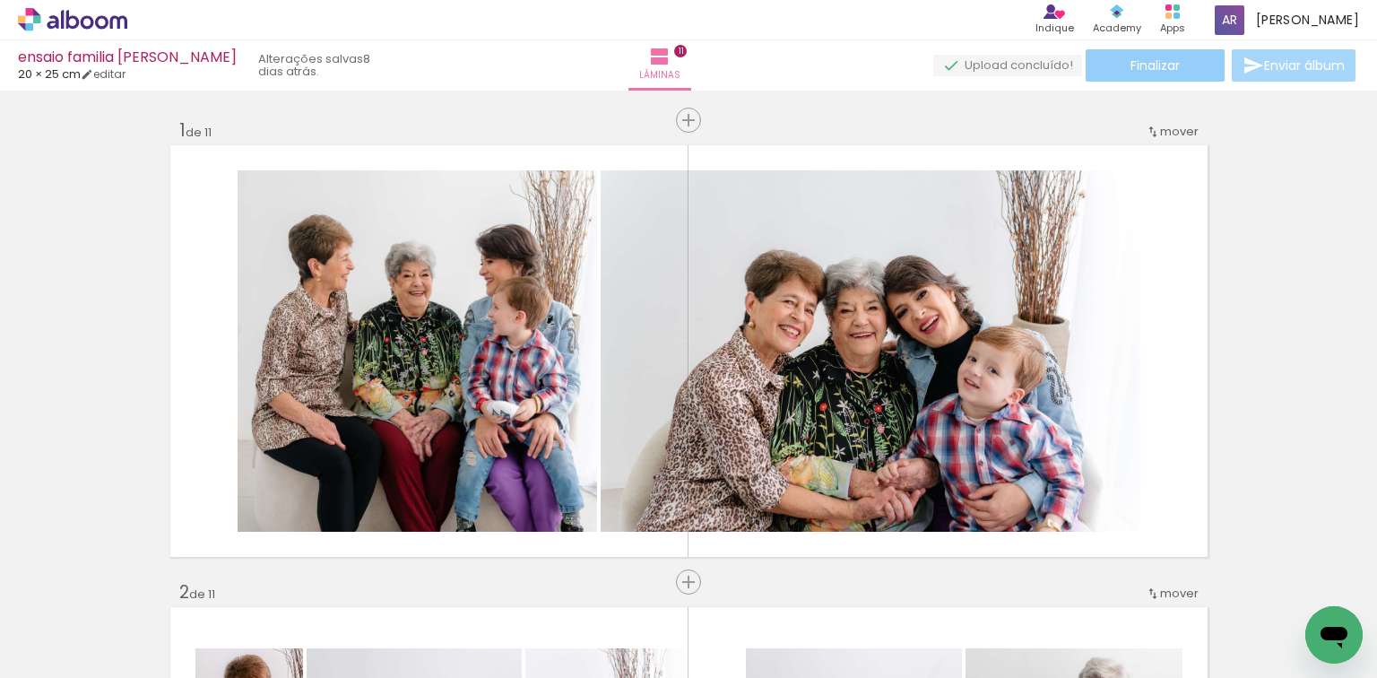
click at [1122, 58] on paper-button "Finalizar" at bounding box center [1155, 65] width 139 height 32
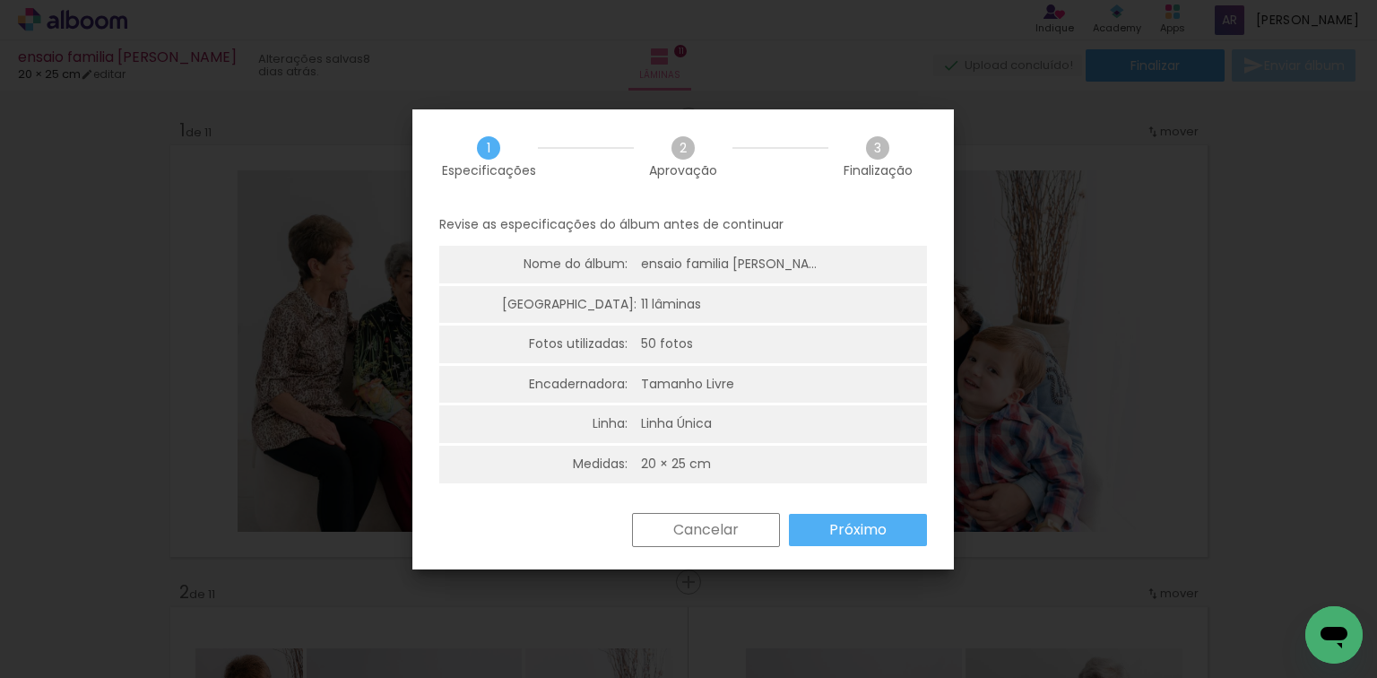
click at [0, 0] on slot "Próximo" at bounding box center [0, 0] width 0 height 0
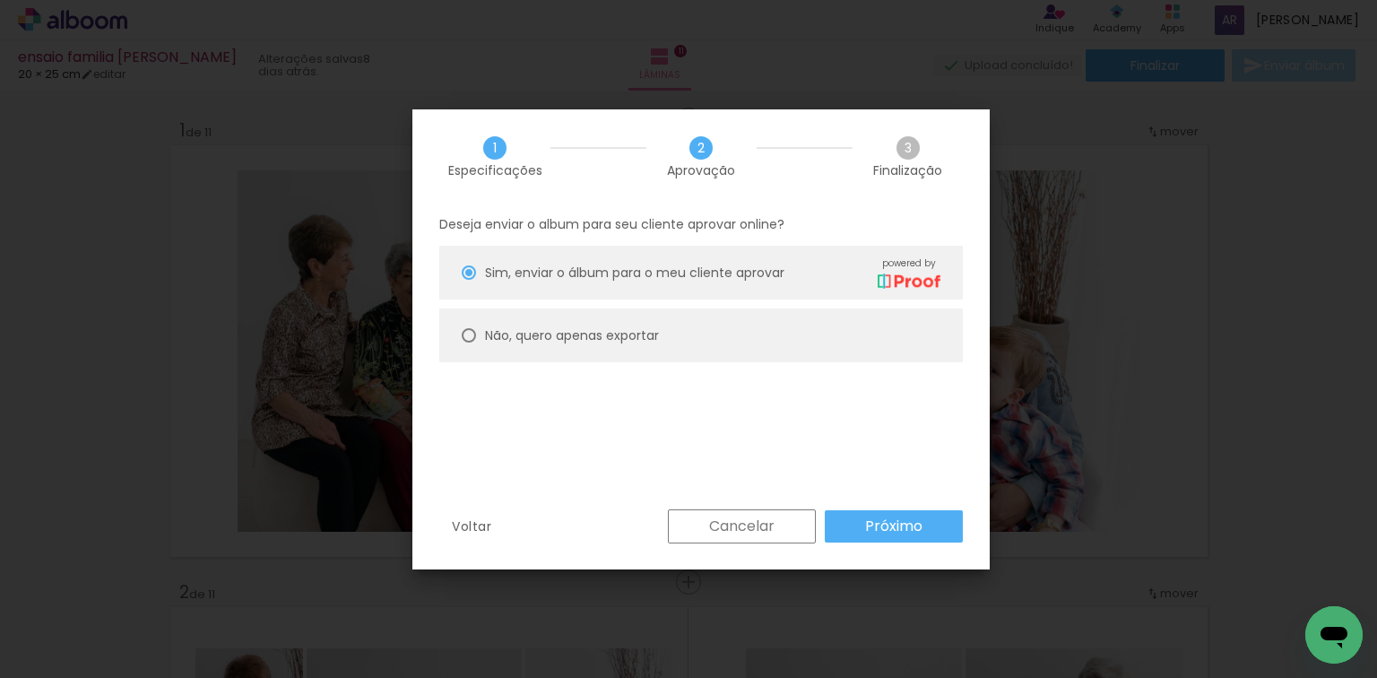
click at [0, 0] on slot "Não, quero apenas exportar" at bounding box center [0, 0] width 0 height 0
type paper-radio-button "on"
click at [0, 0] on slot "Próximo" at bounding box center [0, 0] width 0 height 0
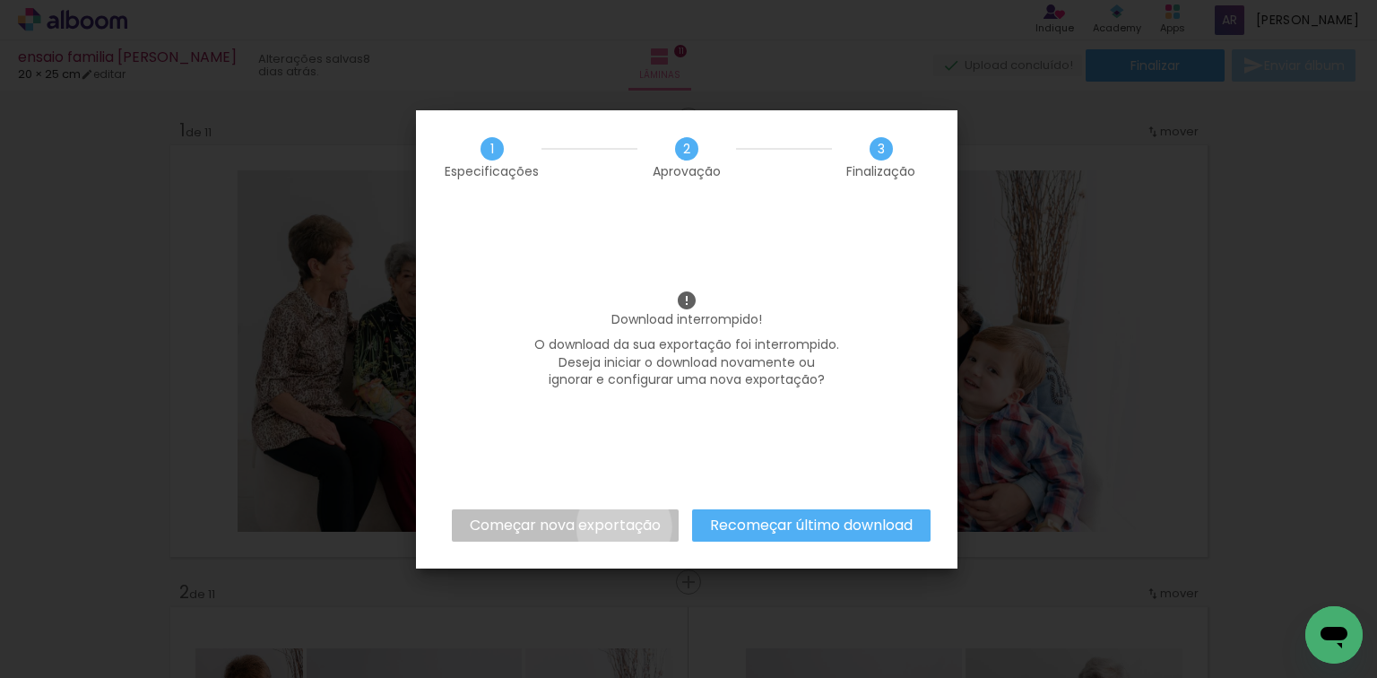
click at [0, 0] on slot "Começar nova exportação" at bounding box center [0, 0] width 0 height 0
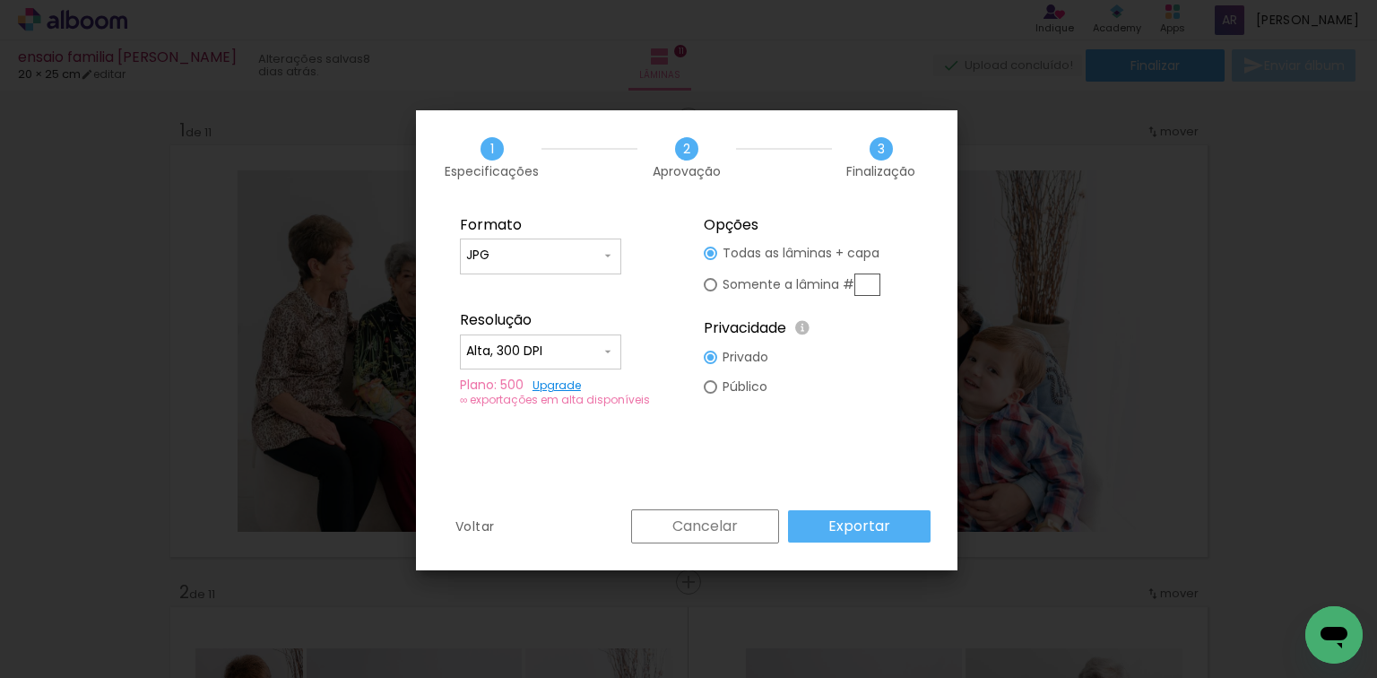
click at [0, 0] on slot "Exportar" at bounding box center [0, 0] width 0 height 0
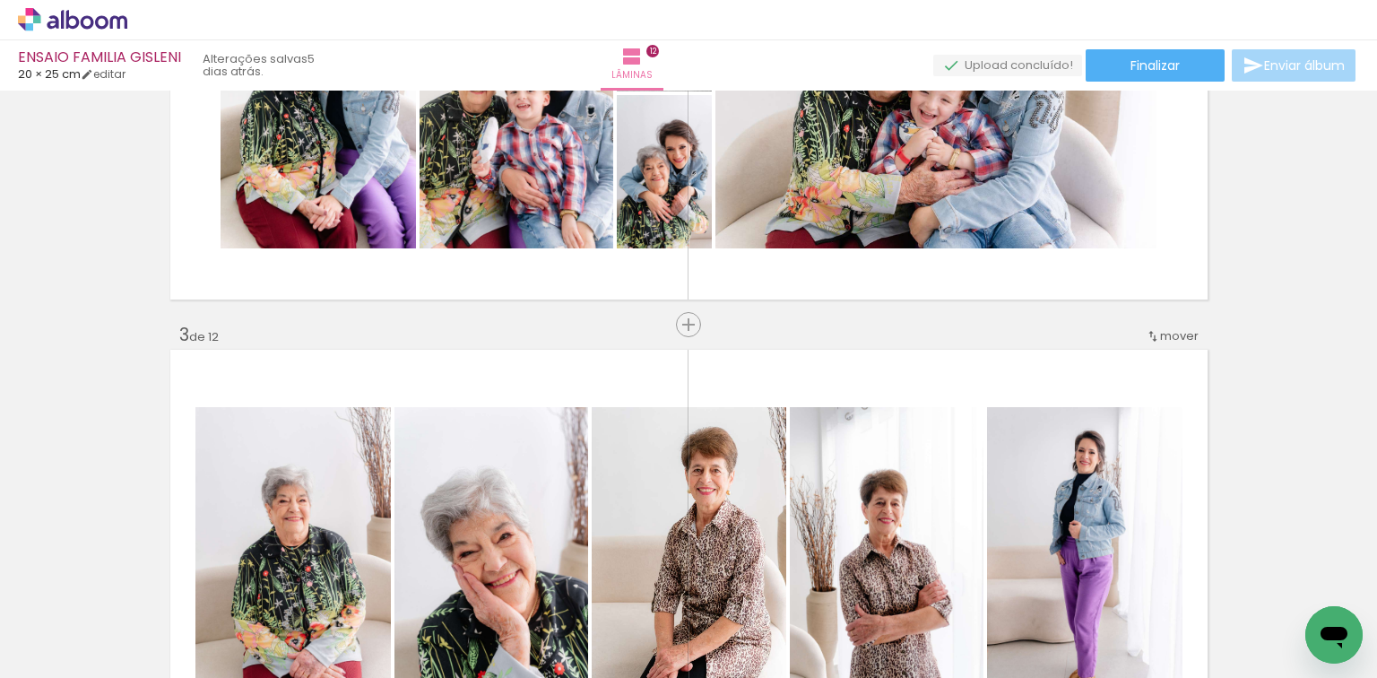
scroll to position [717, 0]
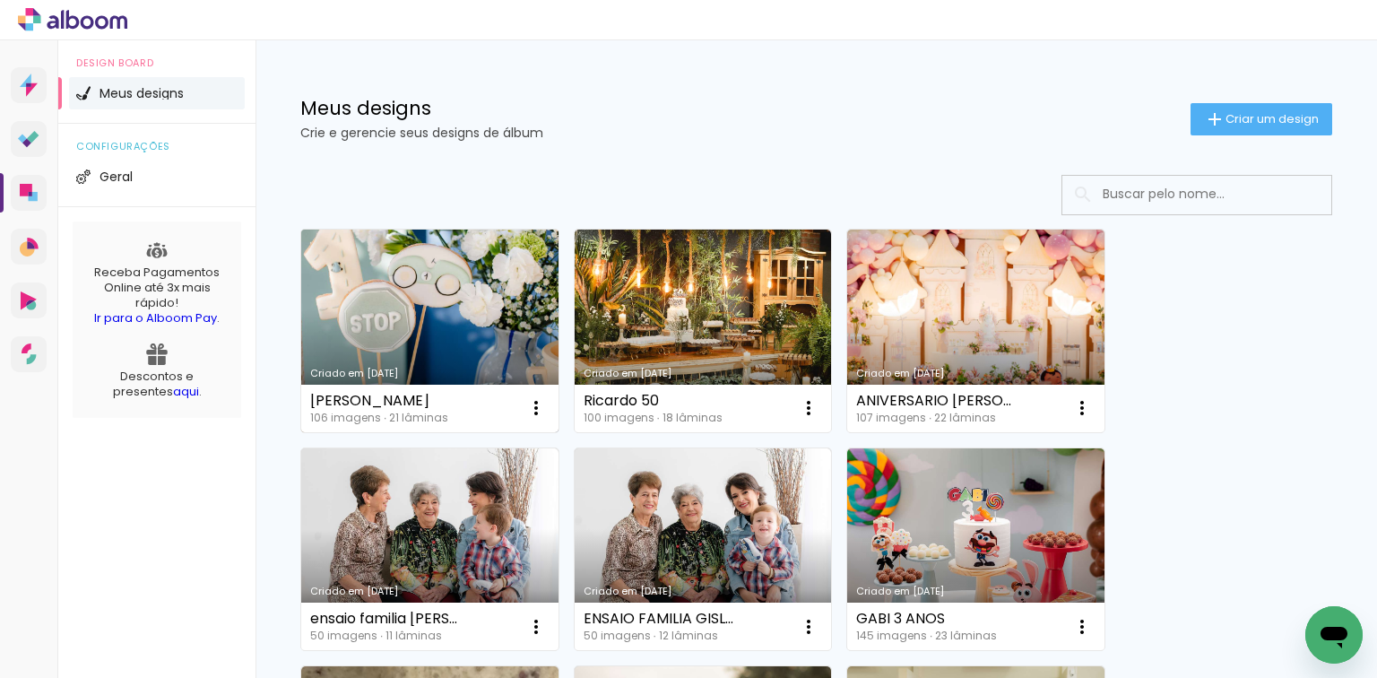
click at [460, 283] on link "Criado em [DATE]" at bounding box center [429, 331] width 257 height 203
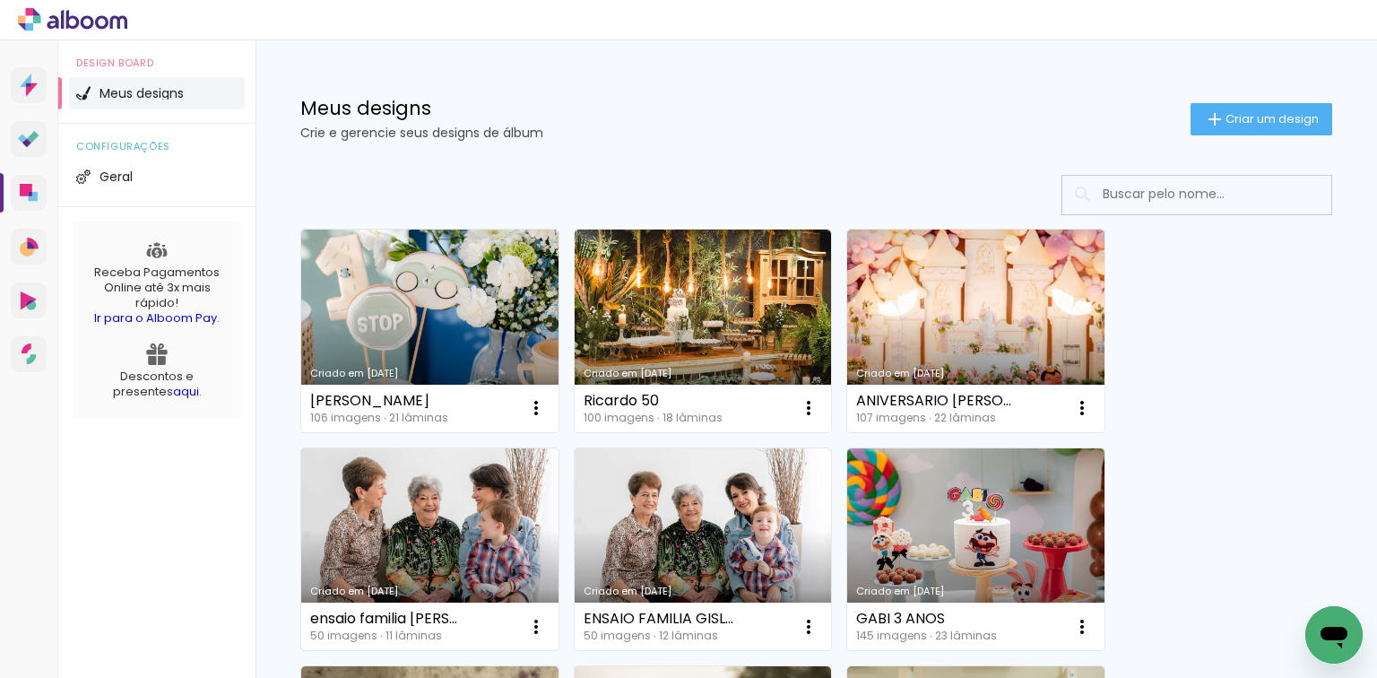
click at [420, 507] on link "Criado em [DATE]" at bounding box center [429, 549] width 257 height 203
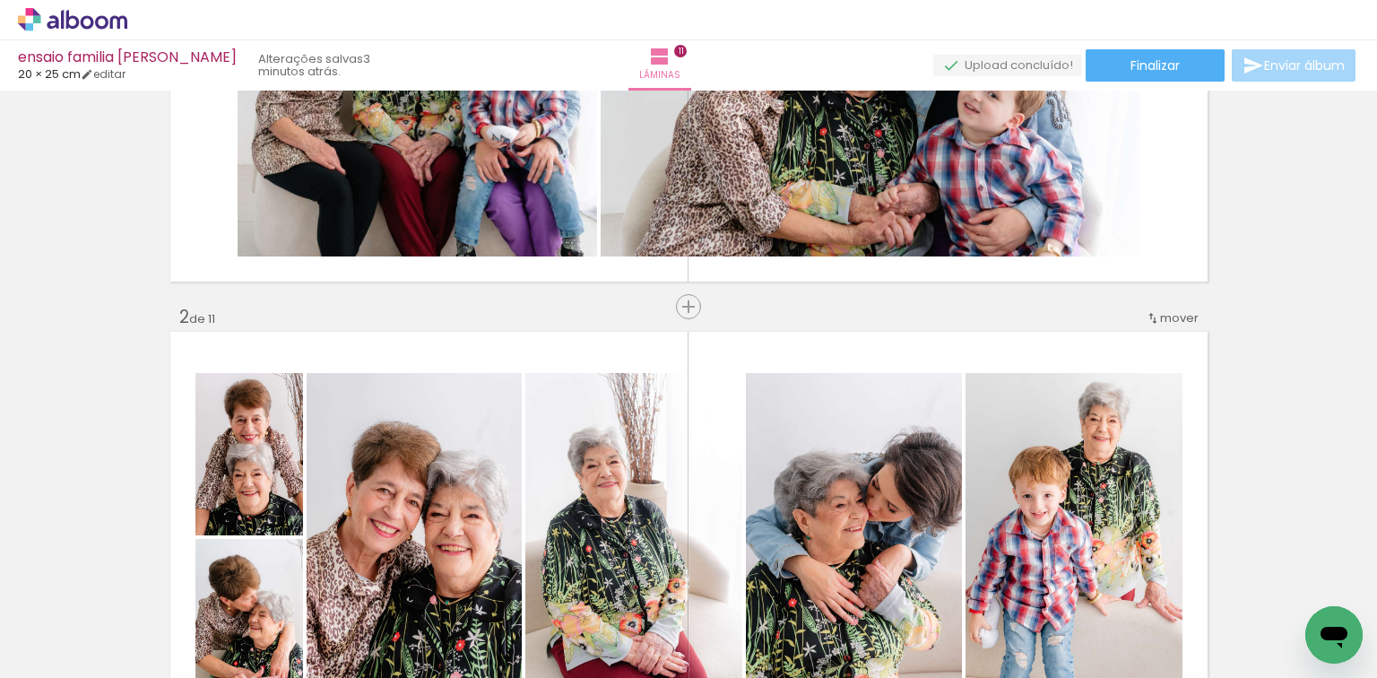
scroll to position [287, 0]
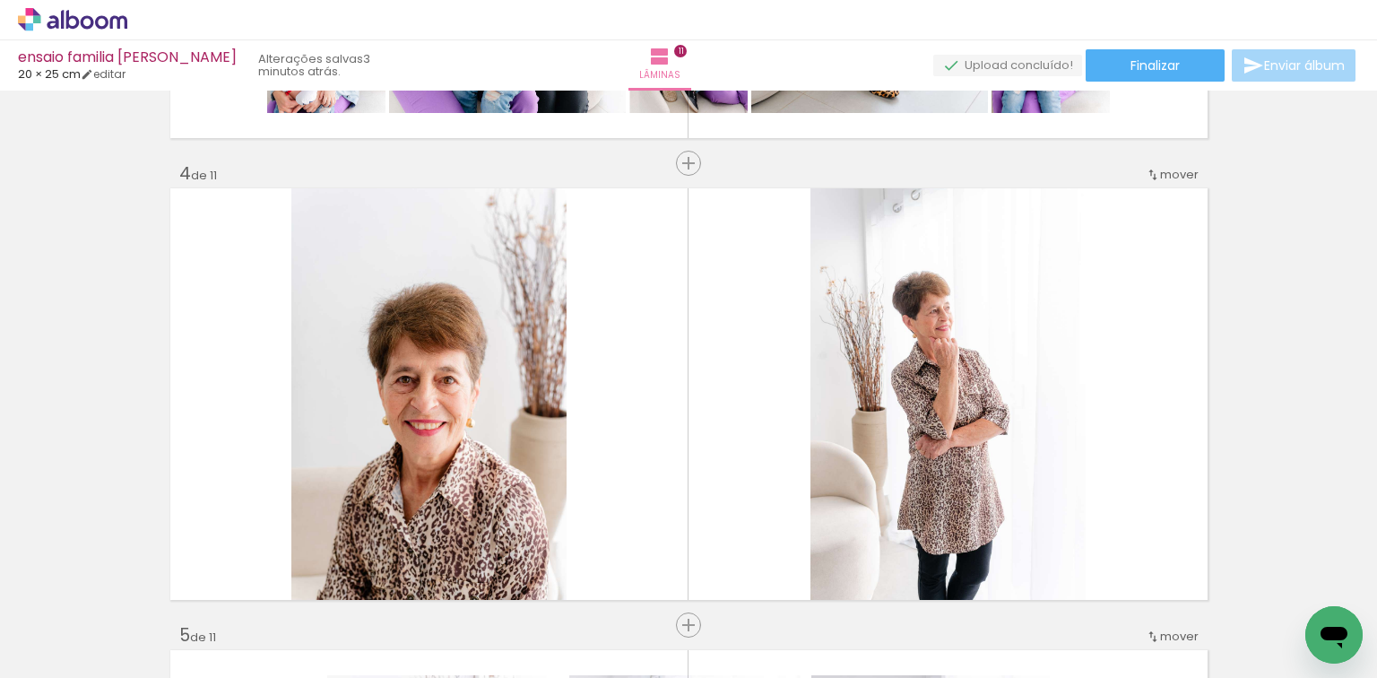
scroll to position [1506, 0]
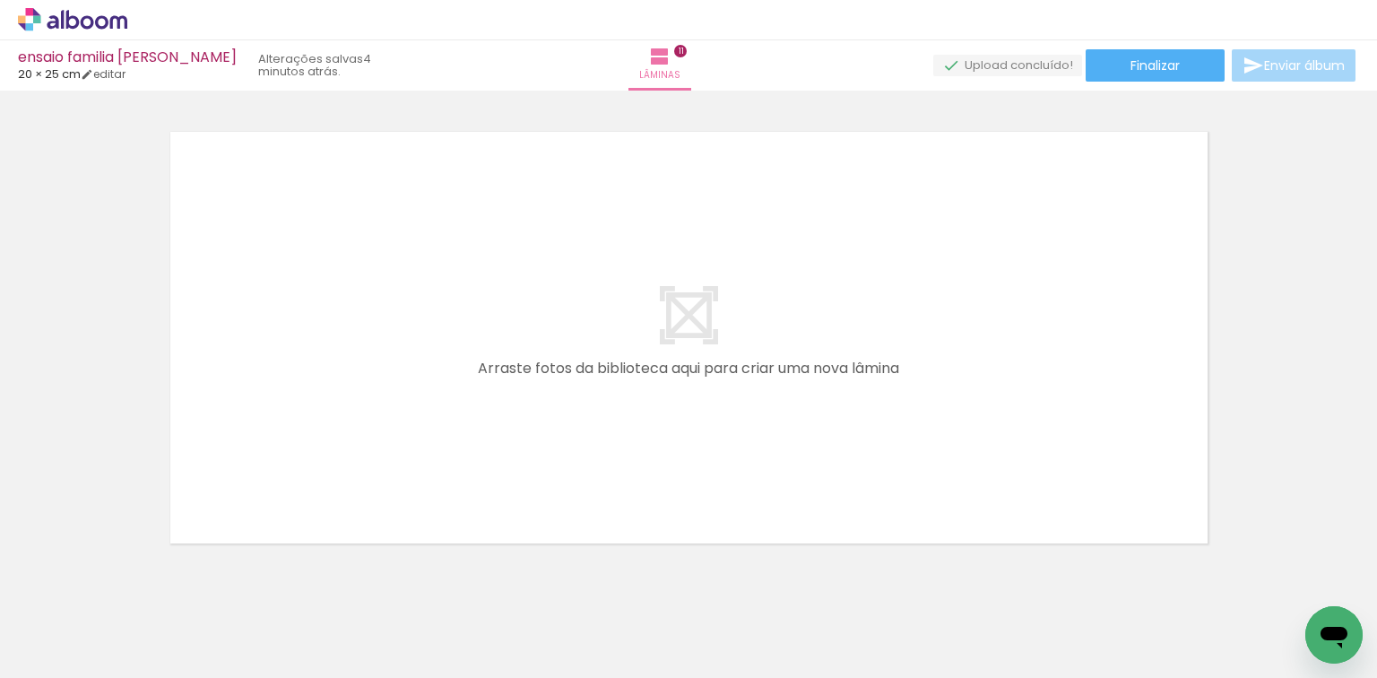
scroll to position [5136, 0]
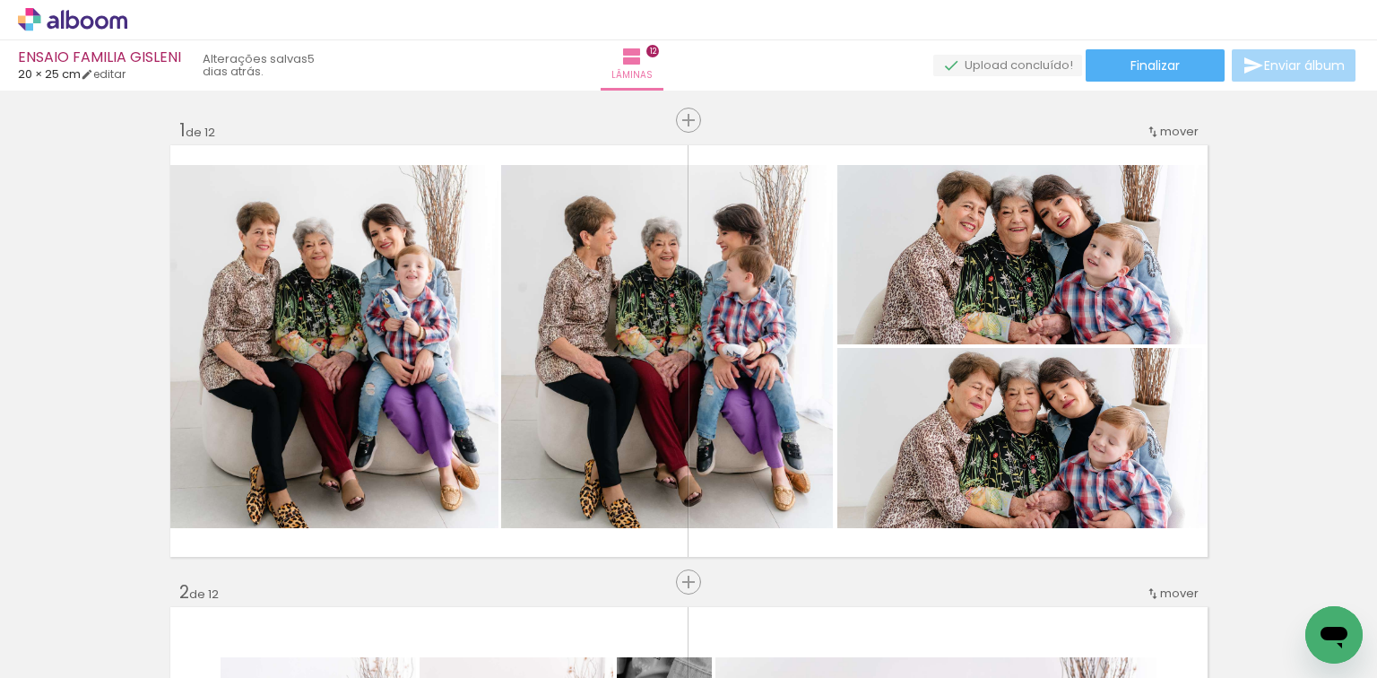
scroll to position [717, 0]
